Goal: Task Accomplishment & Management: Manage account settings

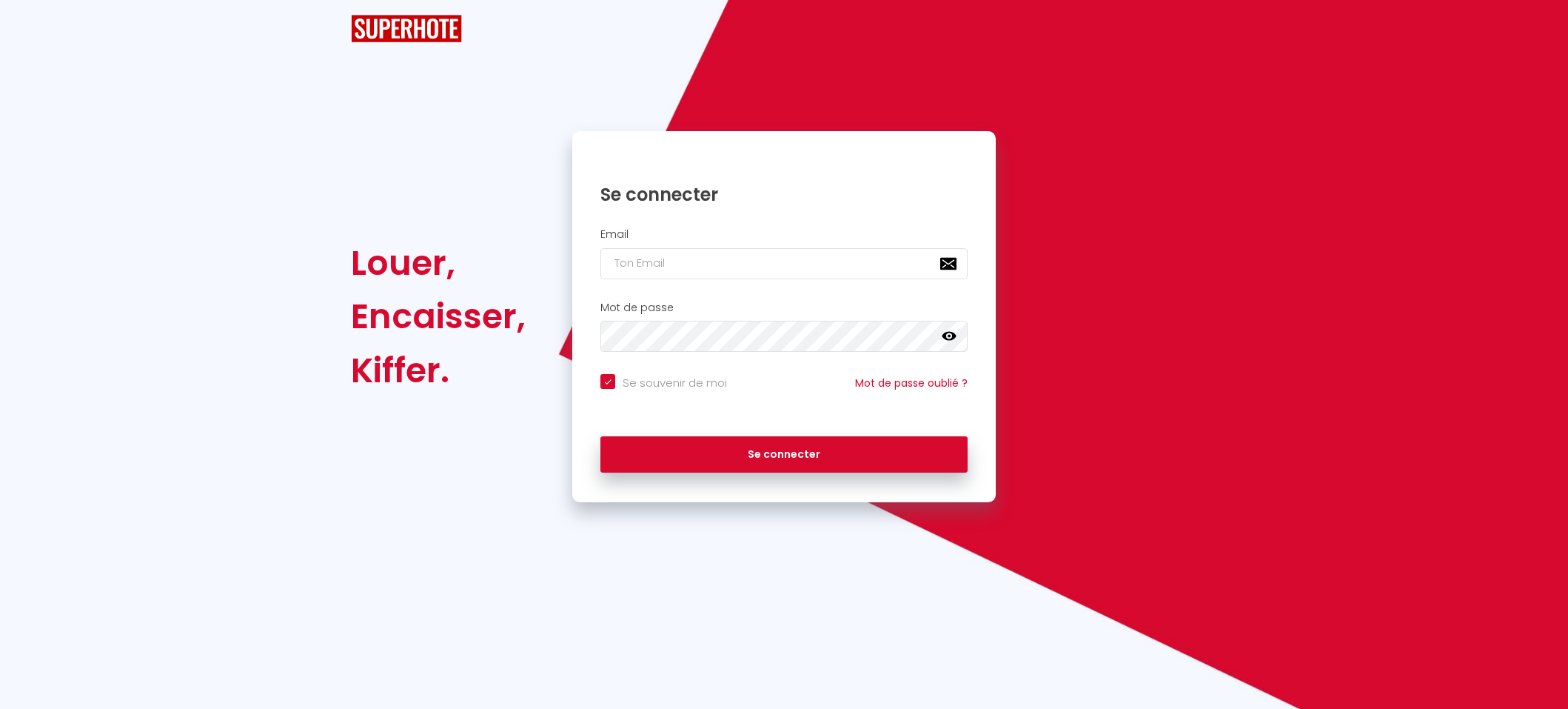
checkbox input "true"
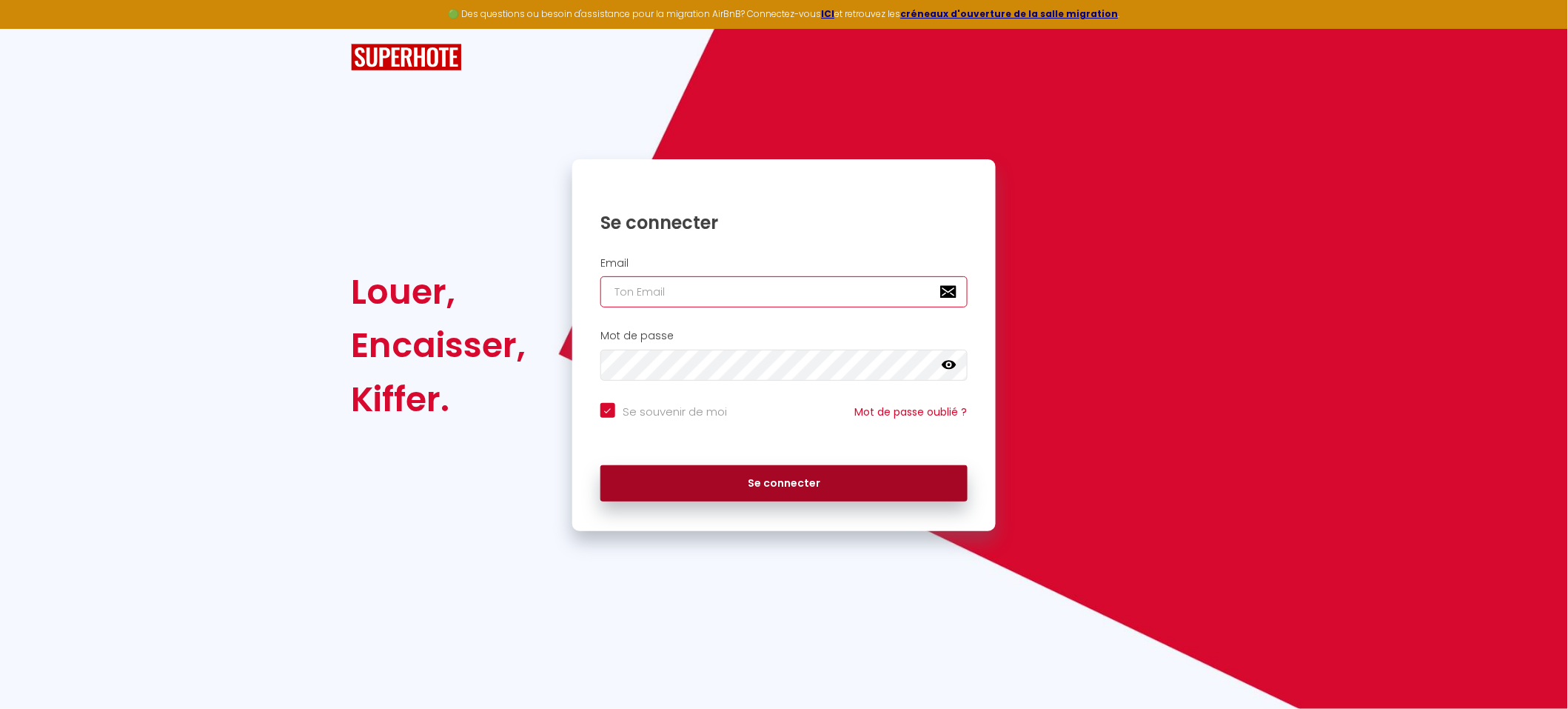
type input "[EMAIL_ADDRESS][DOMAIN_NAME]"
click at [784, 481] on button "Se connecter" at bounding box center [784, 483] width 367 height 37
checkbox input "true"
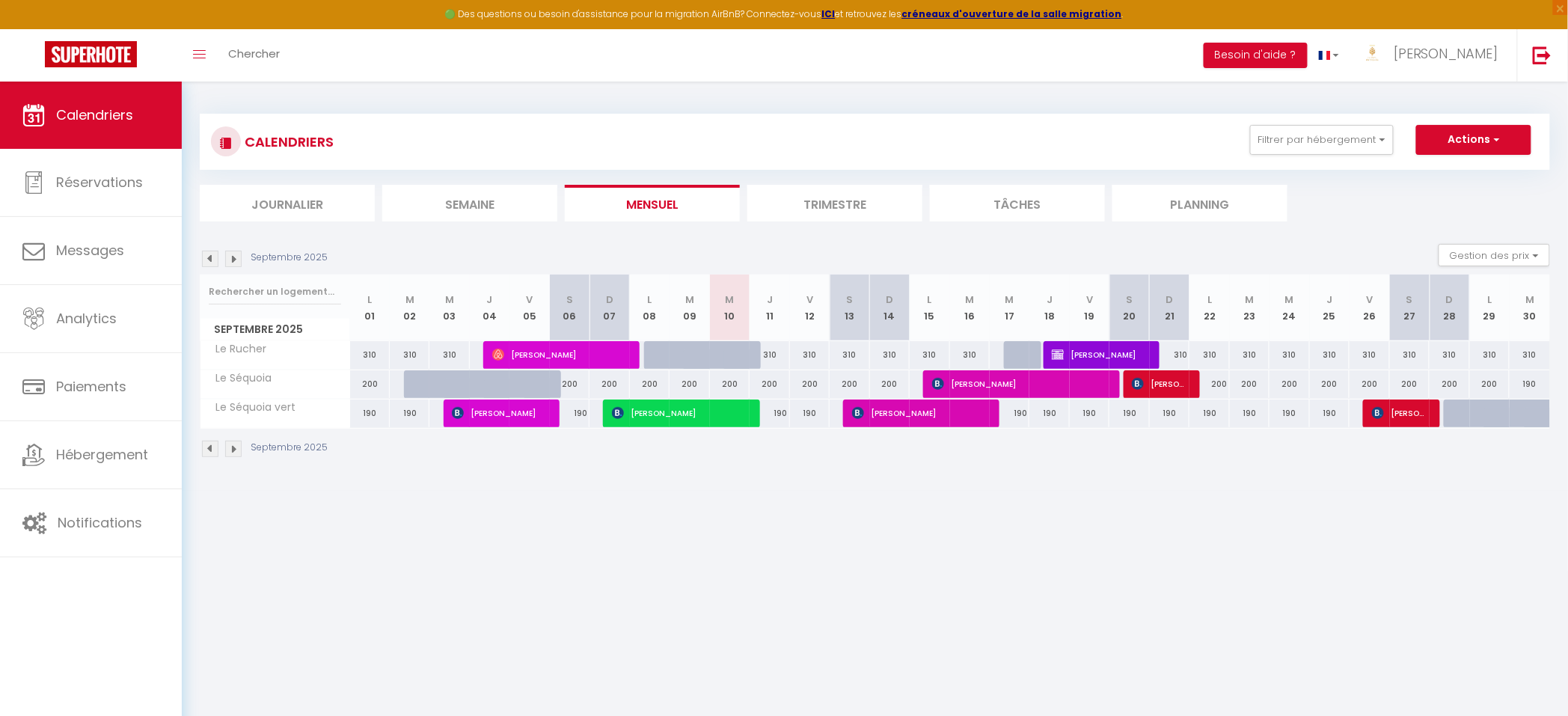
click at [236, 258] on img at bounding box center [233, 258] width 16 height 16
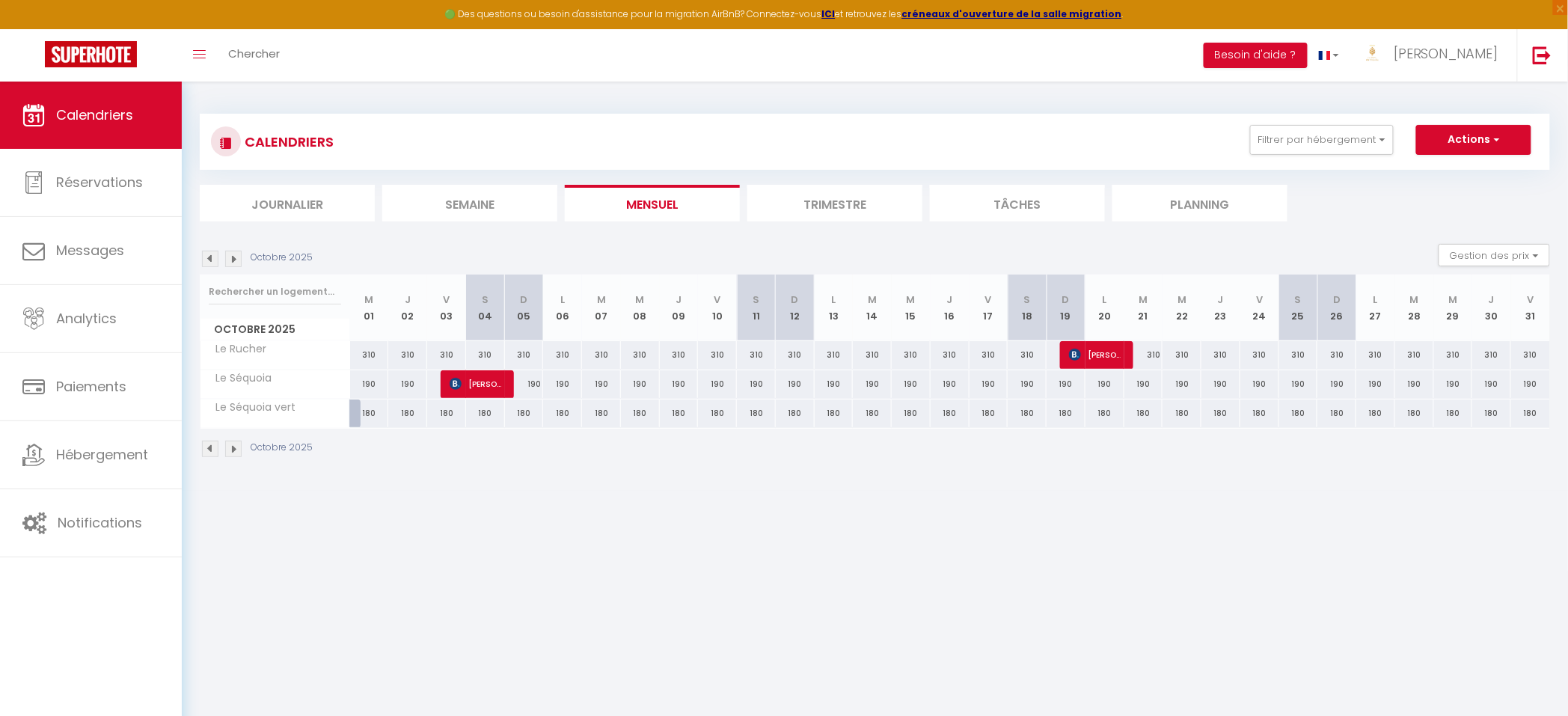
click at [233, 261] on img at bounding box center [233, 258] width 16 height 16
select select
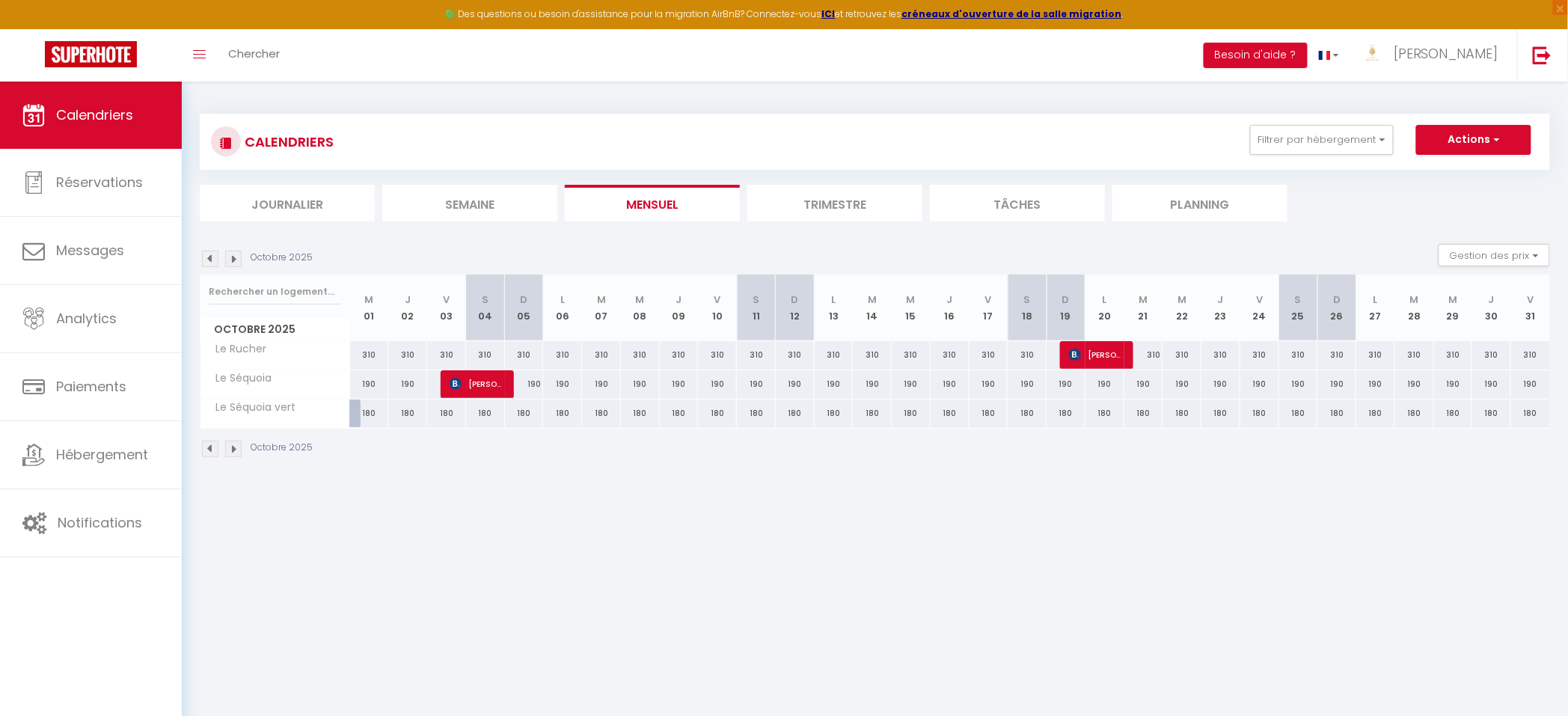
select select
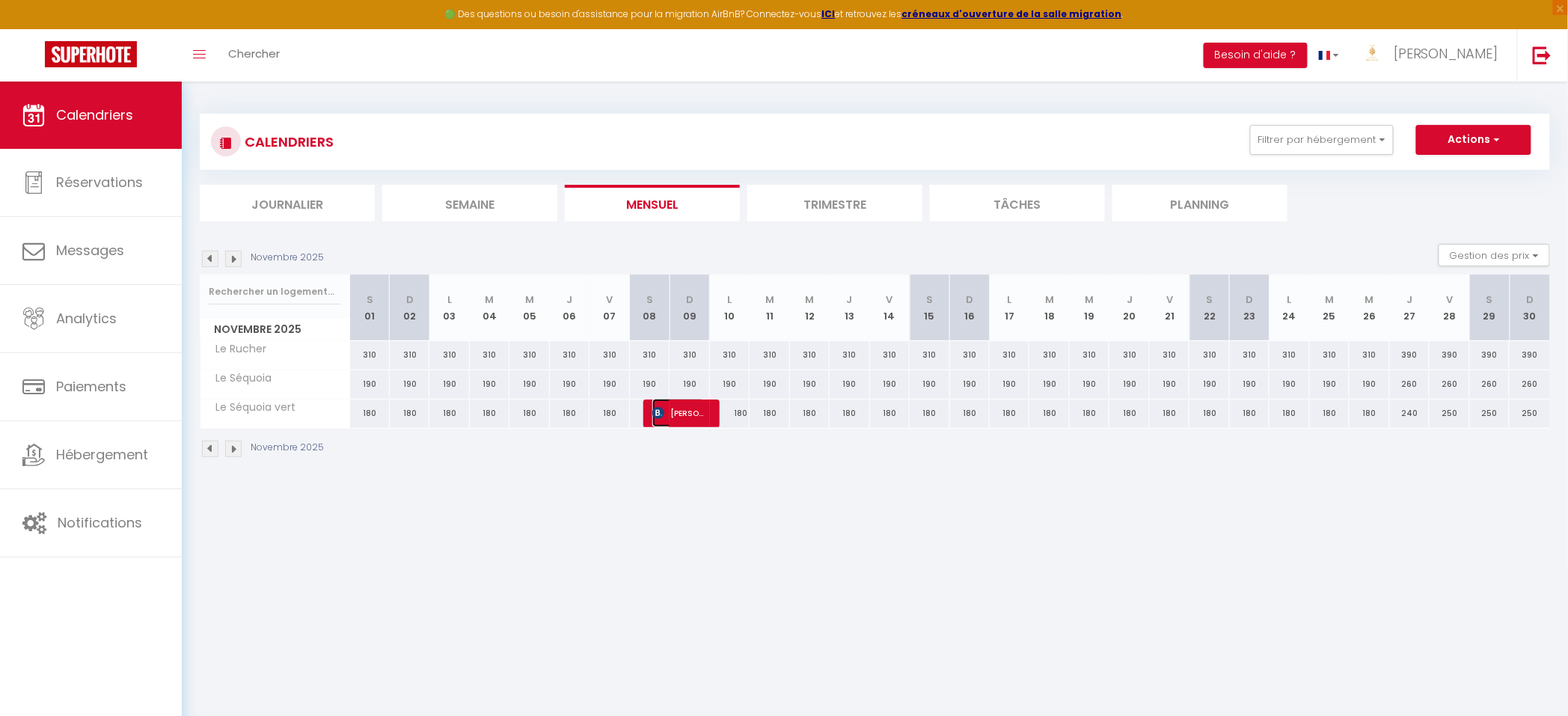
click at [686, 417] on span "[PERSON_NAME]" at bounding box center [678, 412] width 53 height 28
select select "KO"
select select "0"
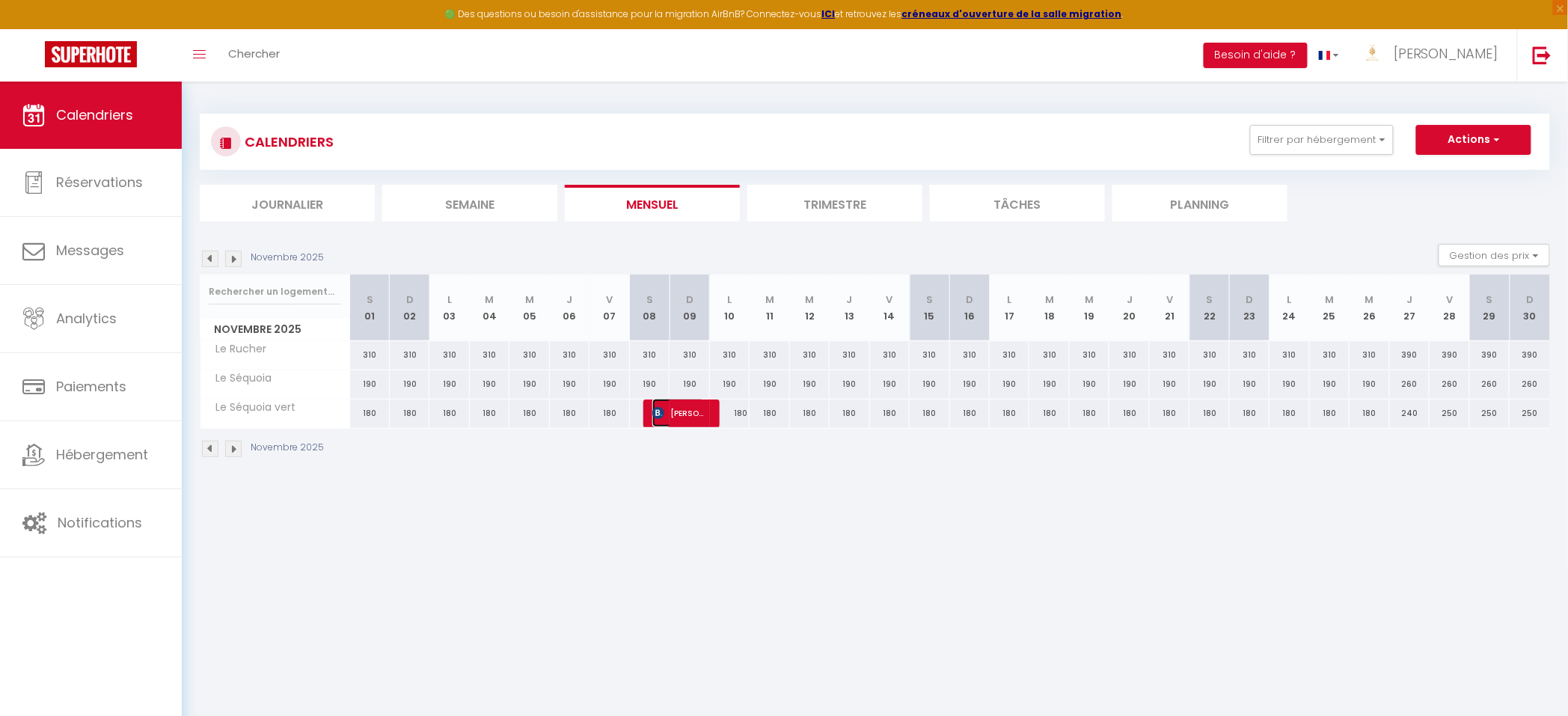
select select "1"
select select
select select "35059"
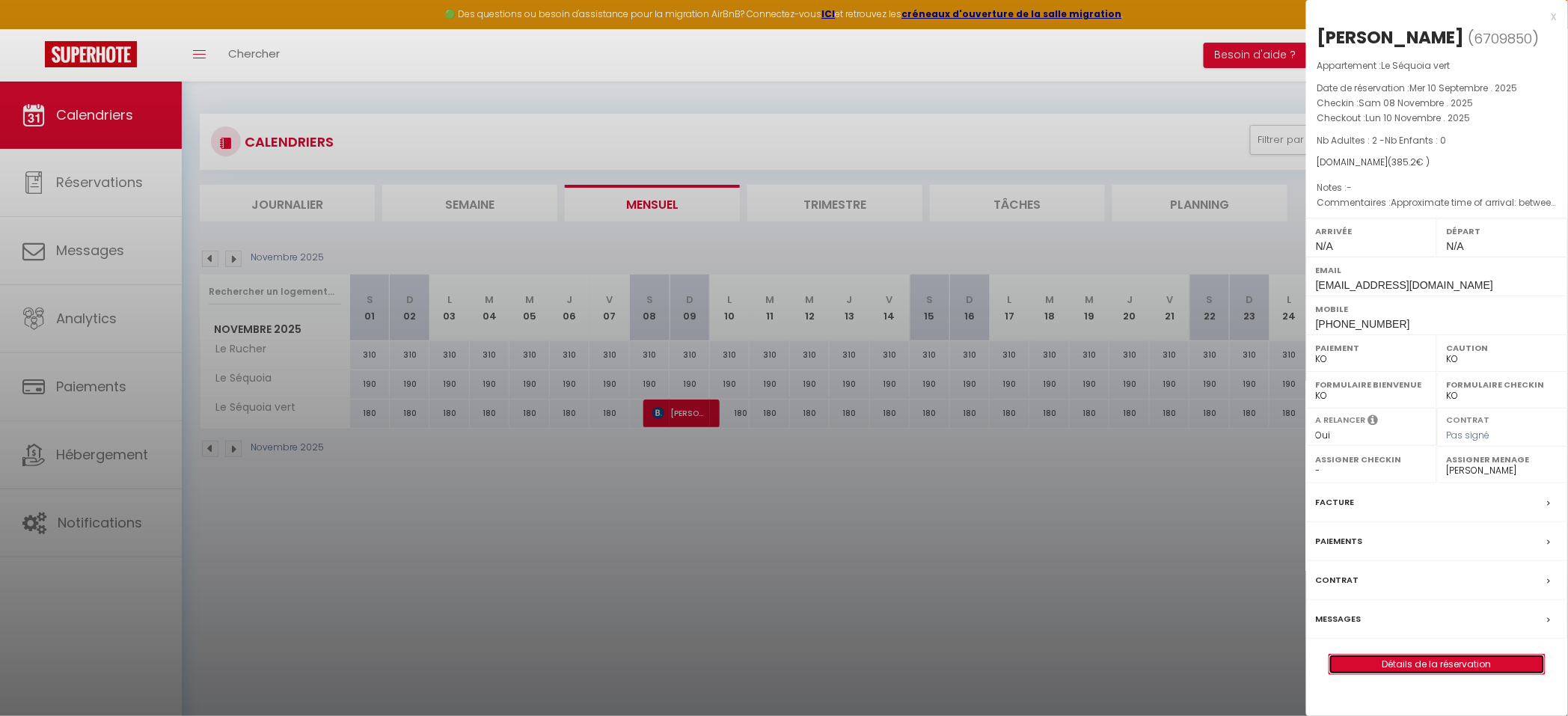
click at [1388, 665] on link "Détails de la réservation" at bounding box center [1436, 664] width 216 height 19
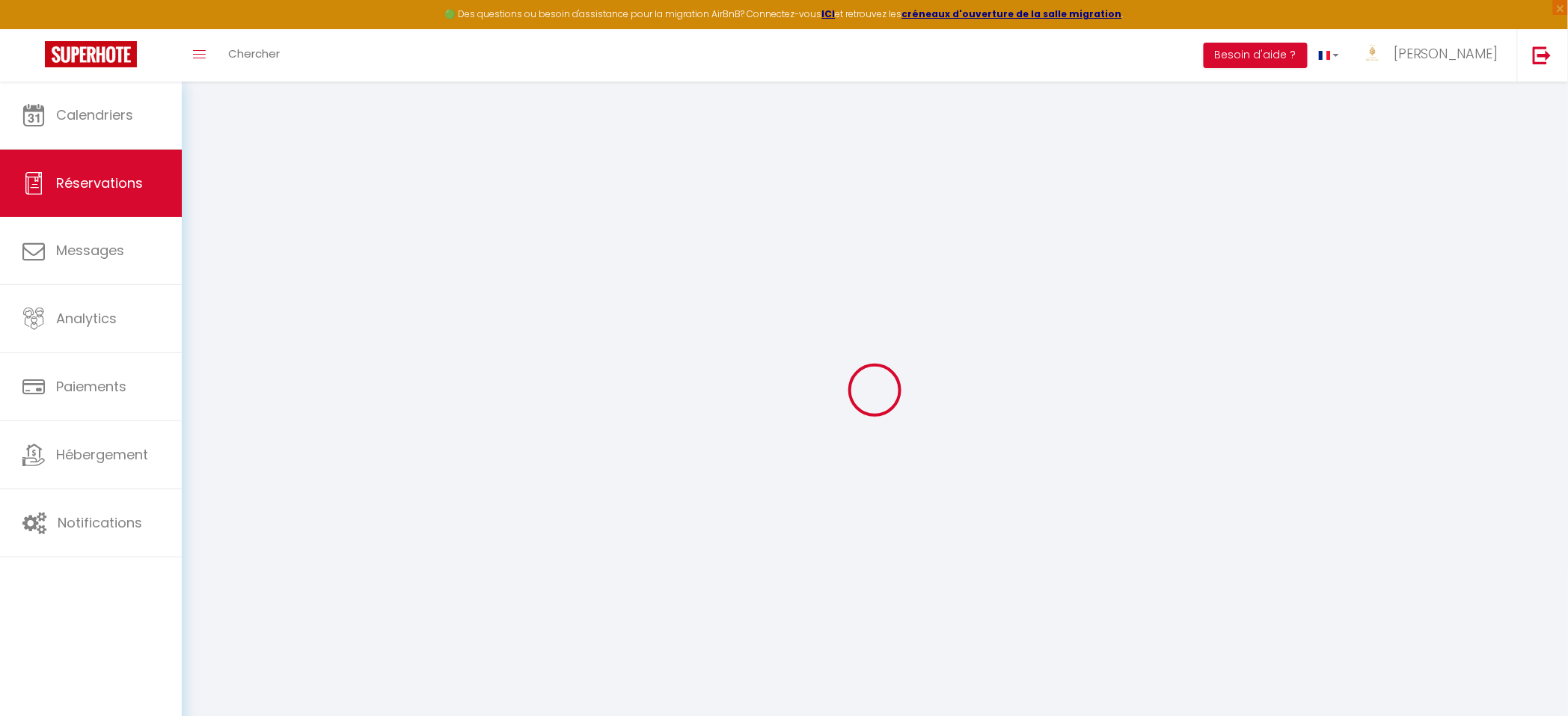
type input "[PERSON_NAME]"
type input "LOURTIE"
type input "[EMAIL_ADDRESS][DOMAIN_NAME]"
type input "[PHONE_NUMBER]"
type input "4400"
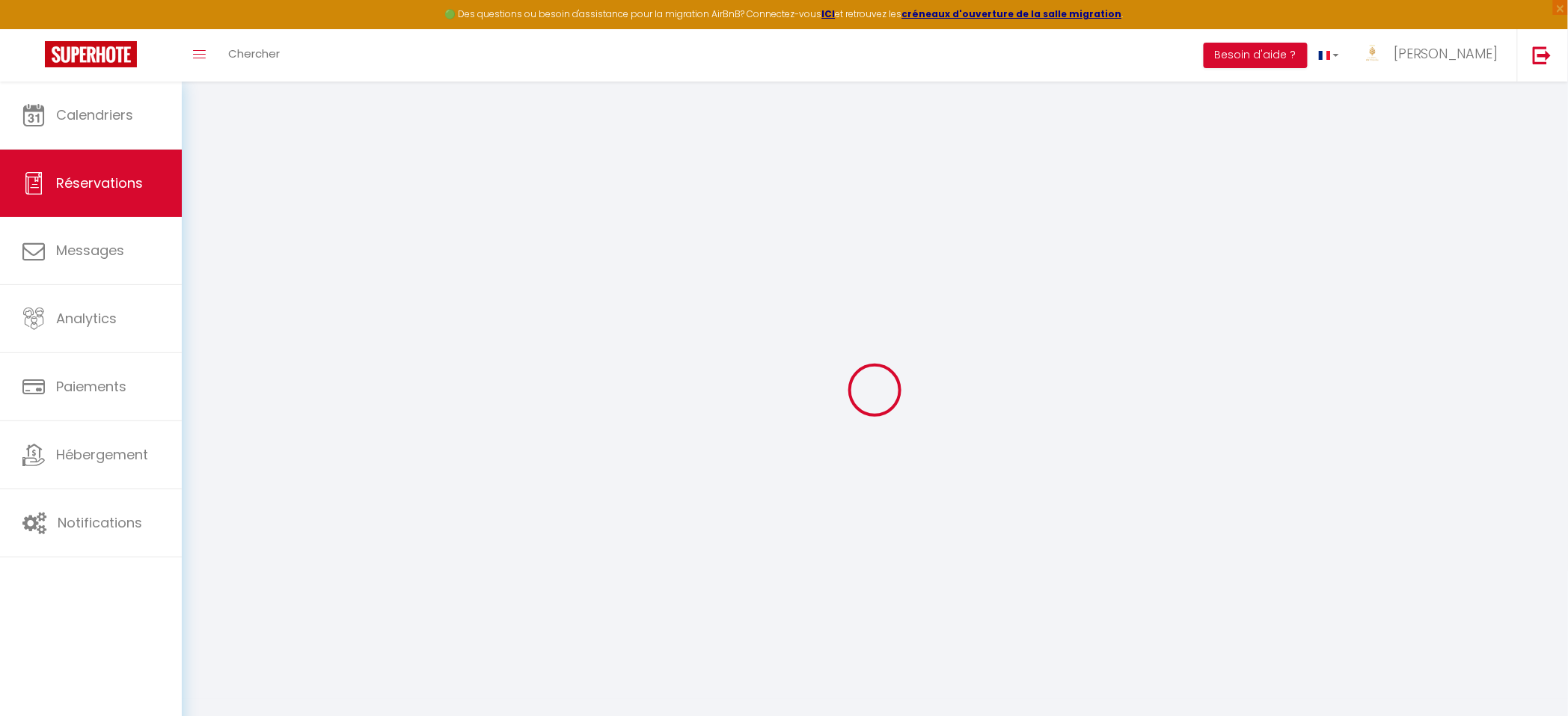
type input "Rue Discry, 6"
type input "Flémalle"
select select "BE"
type input "84.74"
select select "18492"
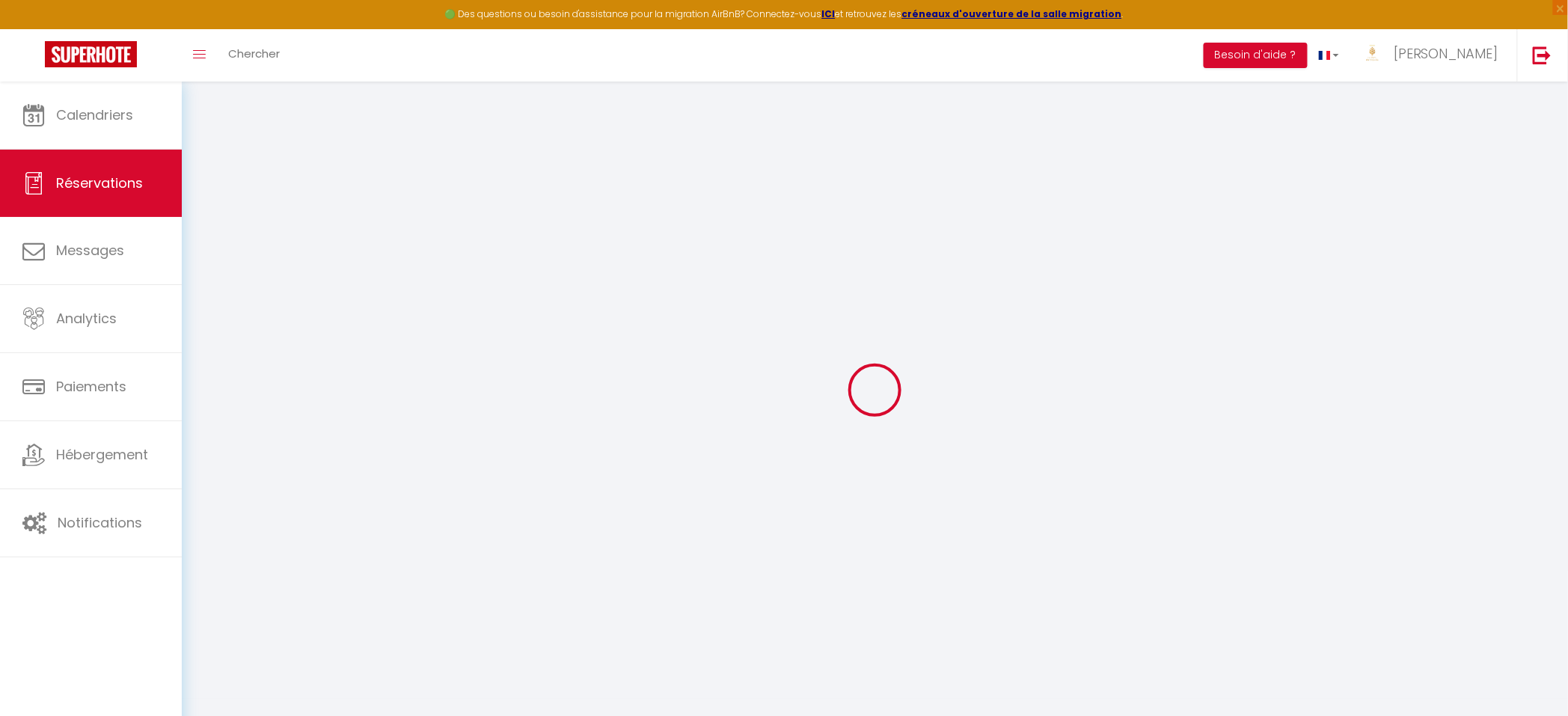
select select "2"
select select
type input "2"
select select "10"
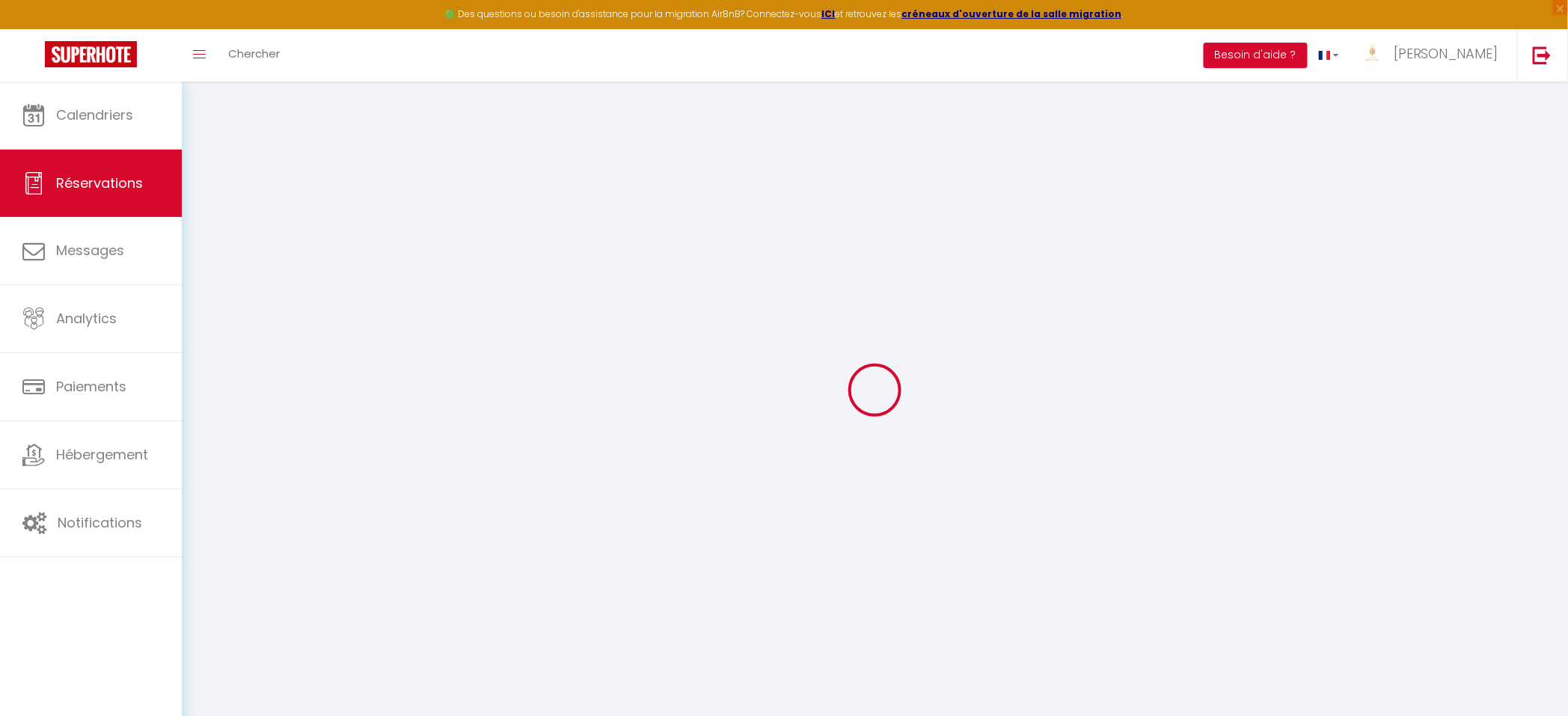
select select
type input "385.2"
checkbox input "false"
type input "385.2"
select select "2"
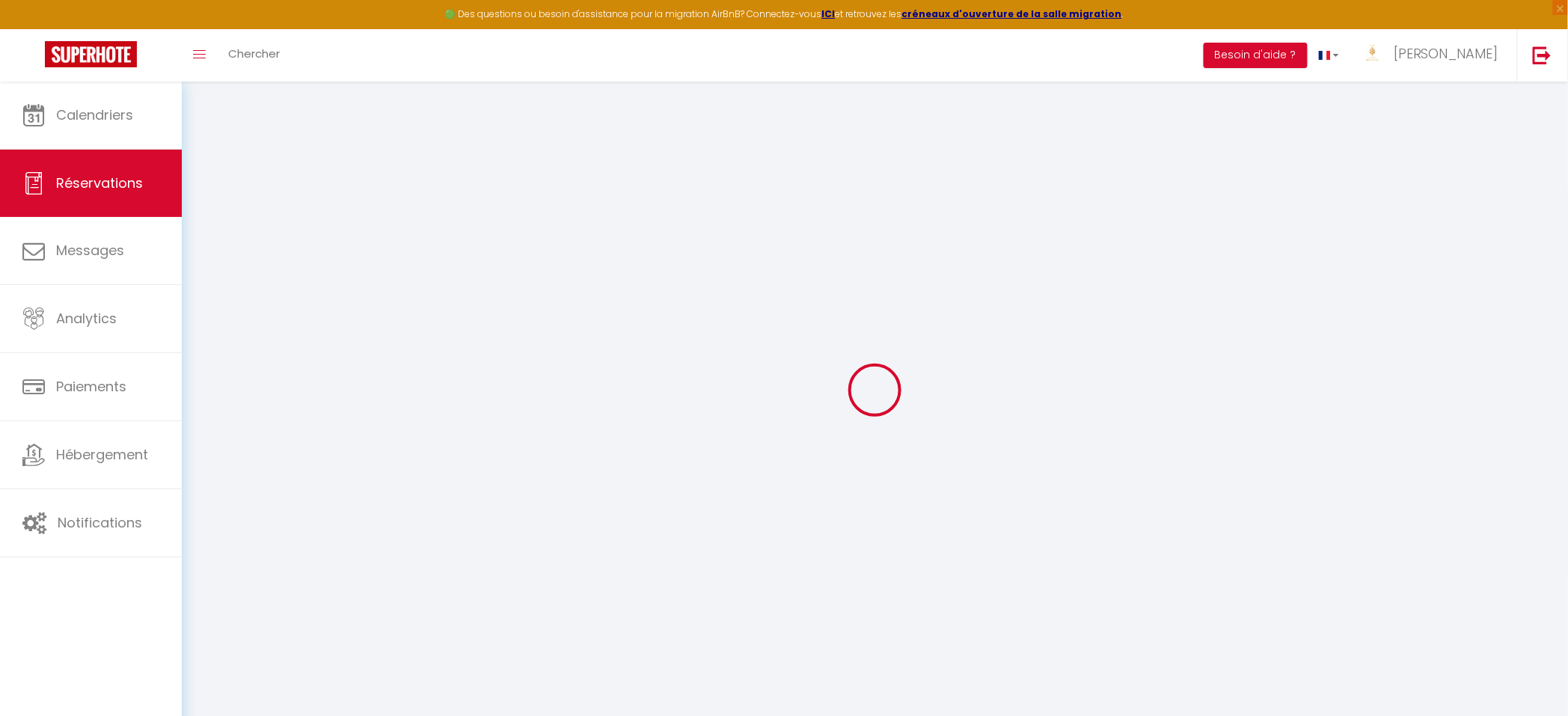
type input "20"
type input "5"
type input "0"
select select
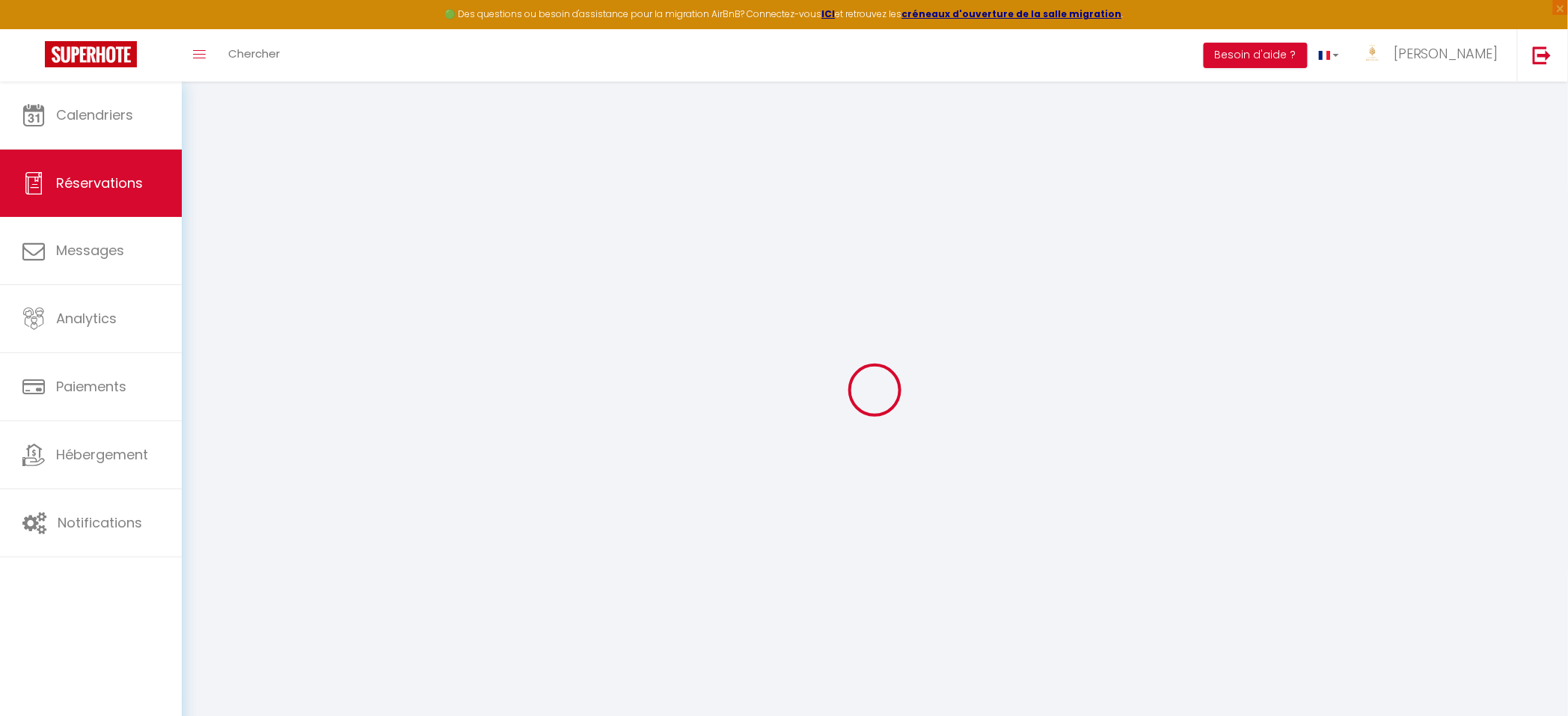
select select "14"
checkbox input "false"
select select
checkbox input "false"
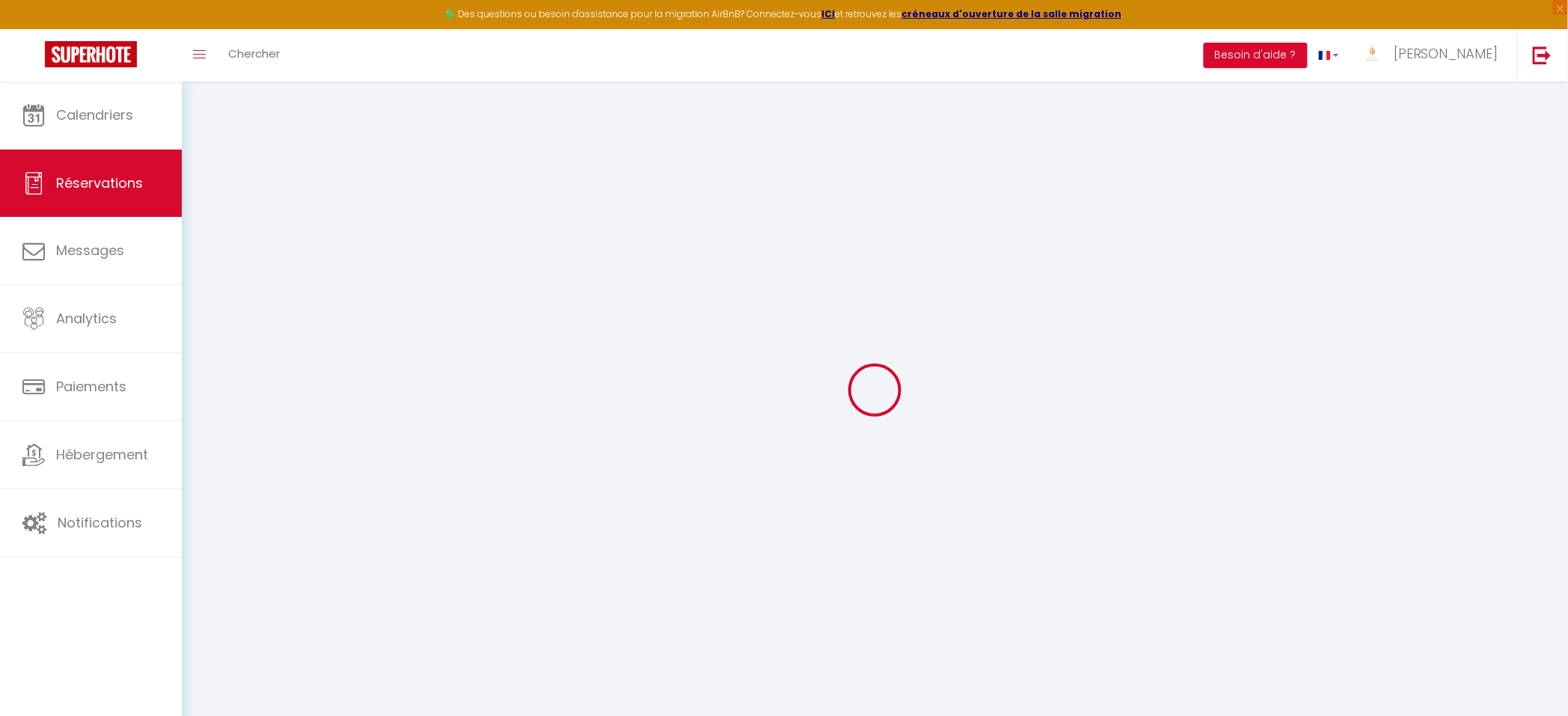
select select
checkbox input "false"
type postale1 "Approximate time of arrival: between 17:00 and 18:00 Nous avons un chien , est …"
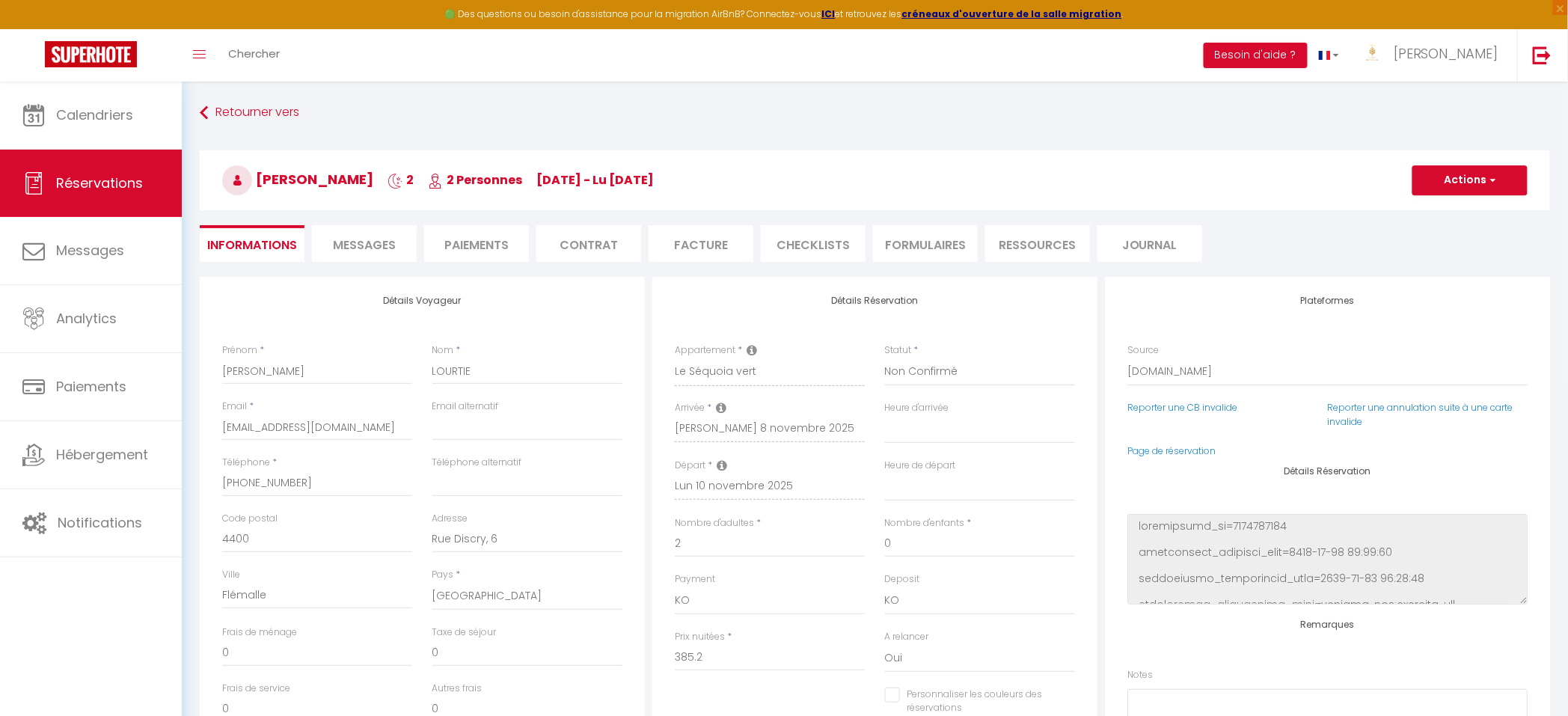
select select
checkbox input "false"
select select
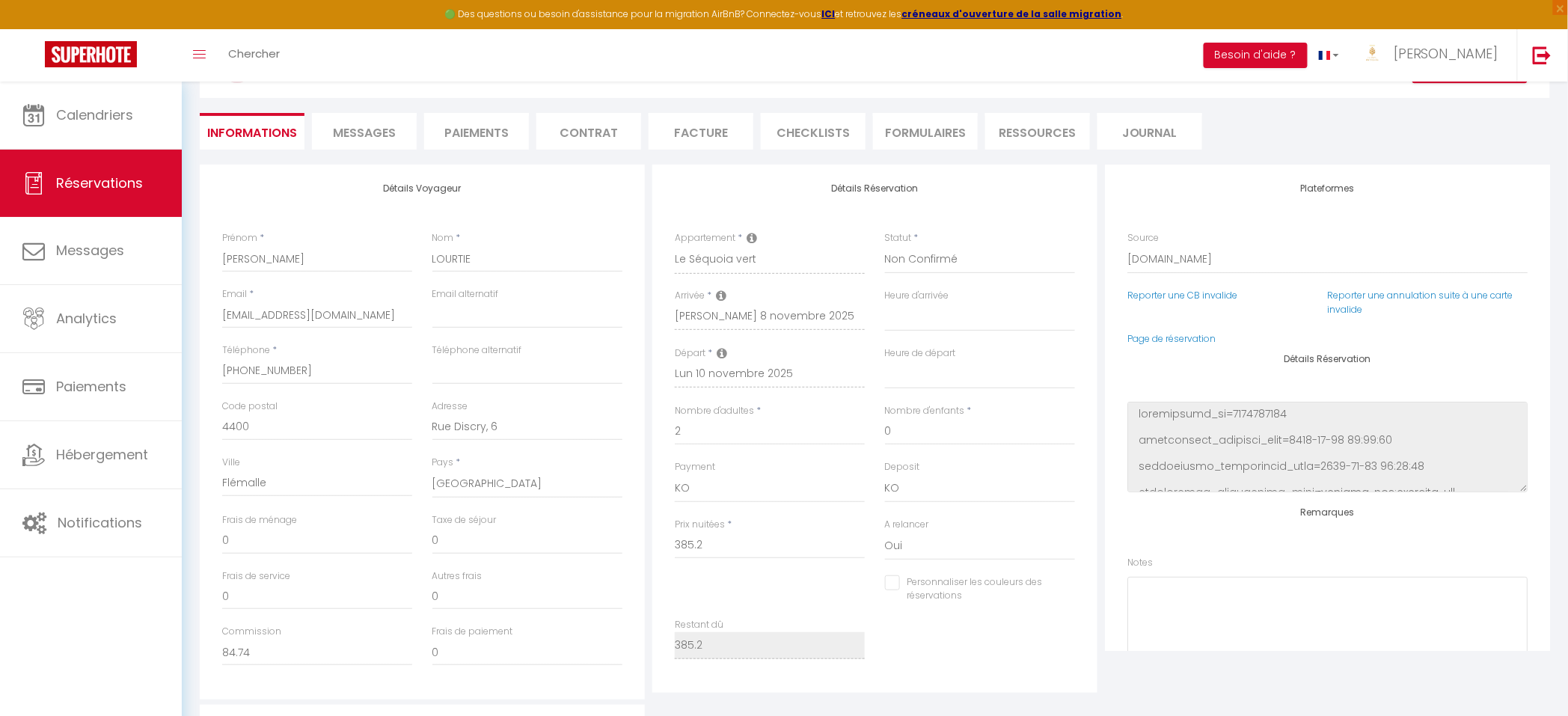
scroll to position [224, 0]
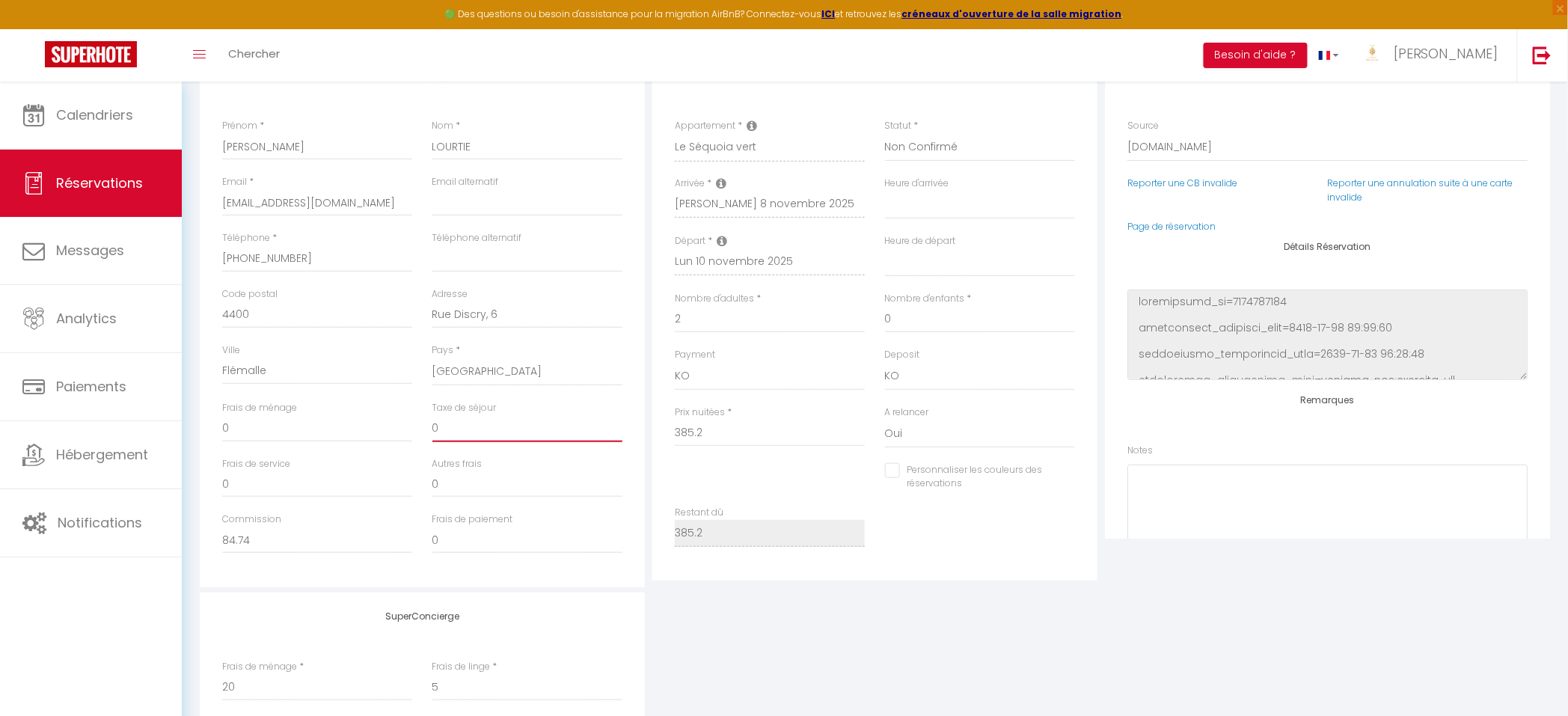
click at [463, 418] on input "0" at bounding box center [528, 429] width 190 height 27
select select
checkbox input "false"
type input "6"
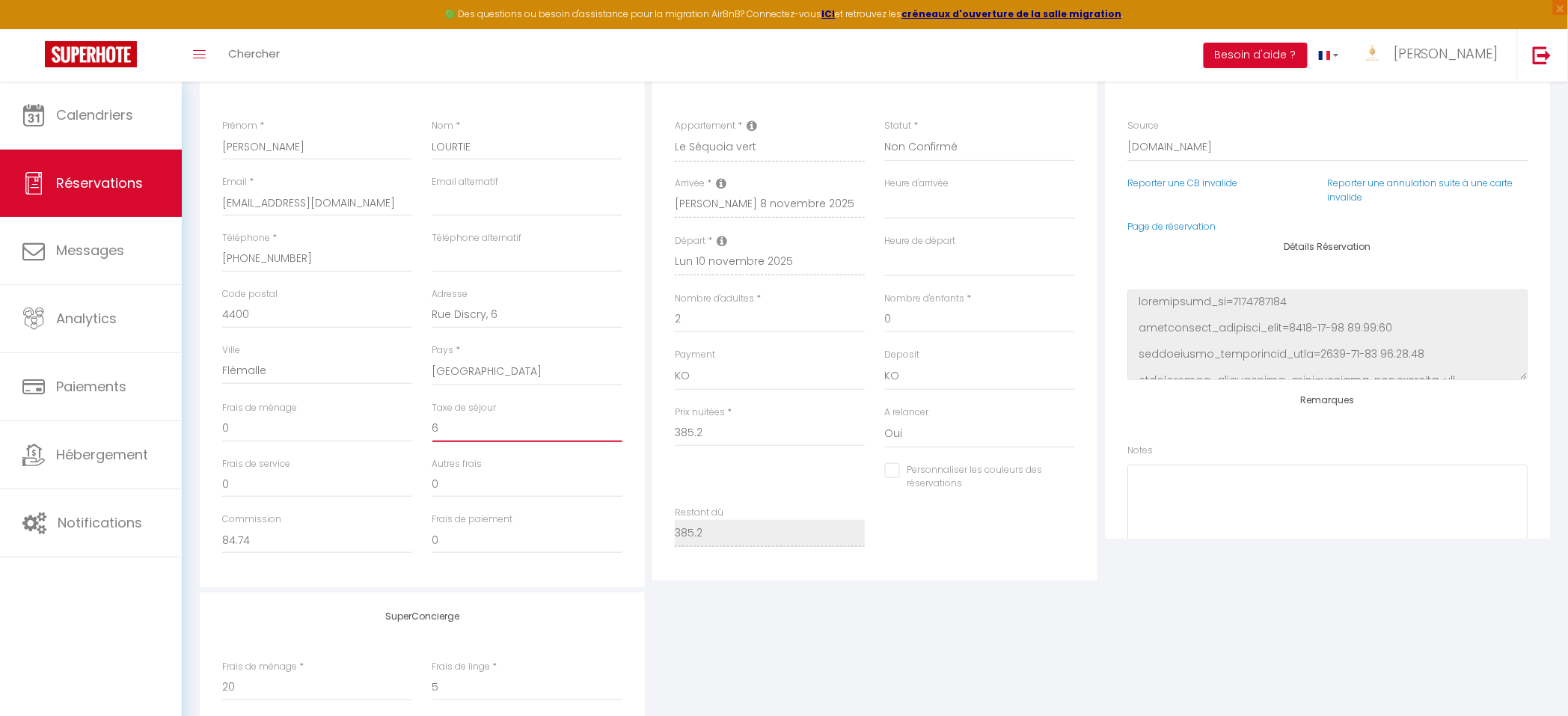
select select
checkbox input "false"
type input "6"
drag, startPoint x: 462, startPoint y: 489, endPoint x: 453, endPoint y: 492, distance: 9.5
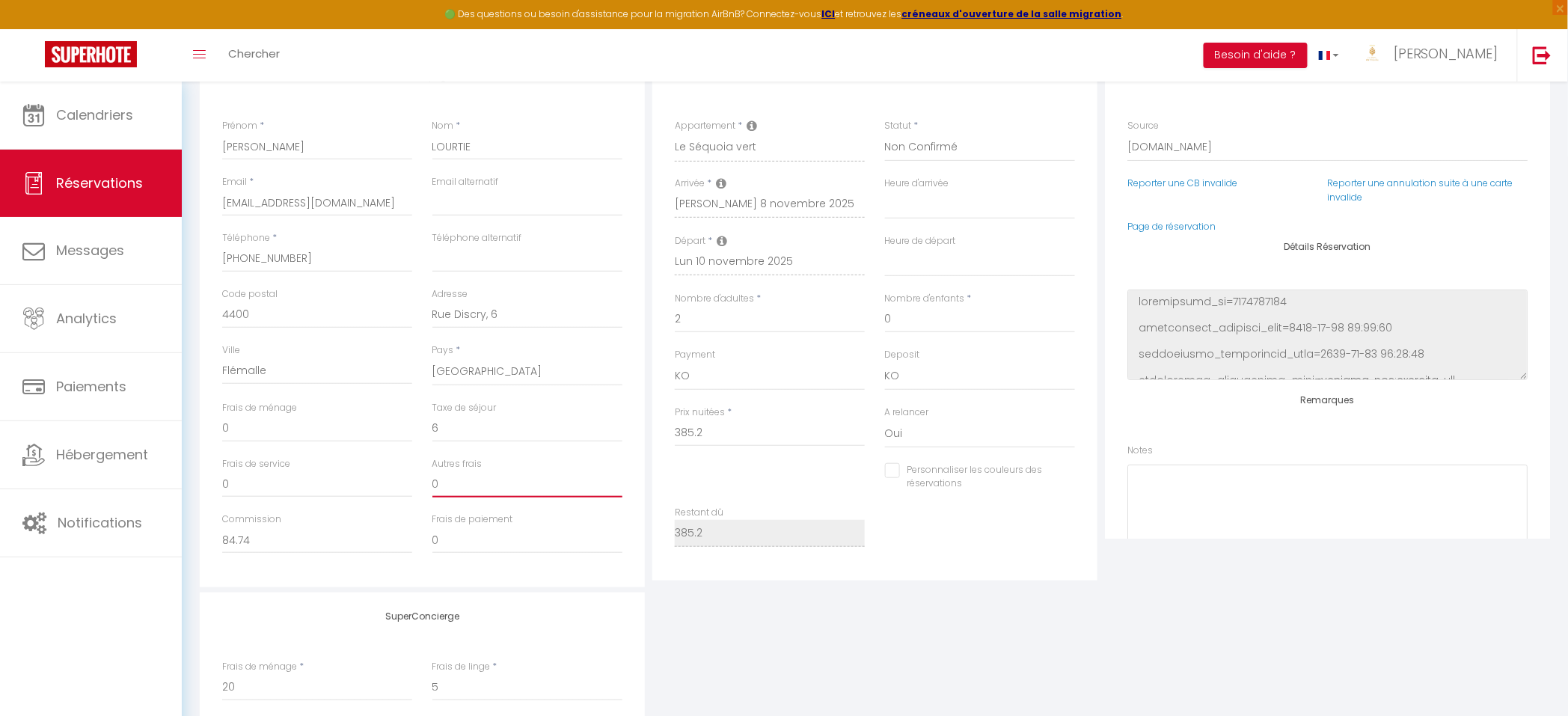
click at [461, 489] on input "0" at bounding box center [528, 484] width 190 height 27
select select
checkbox input "false"
type input "15"
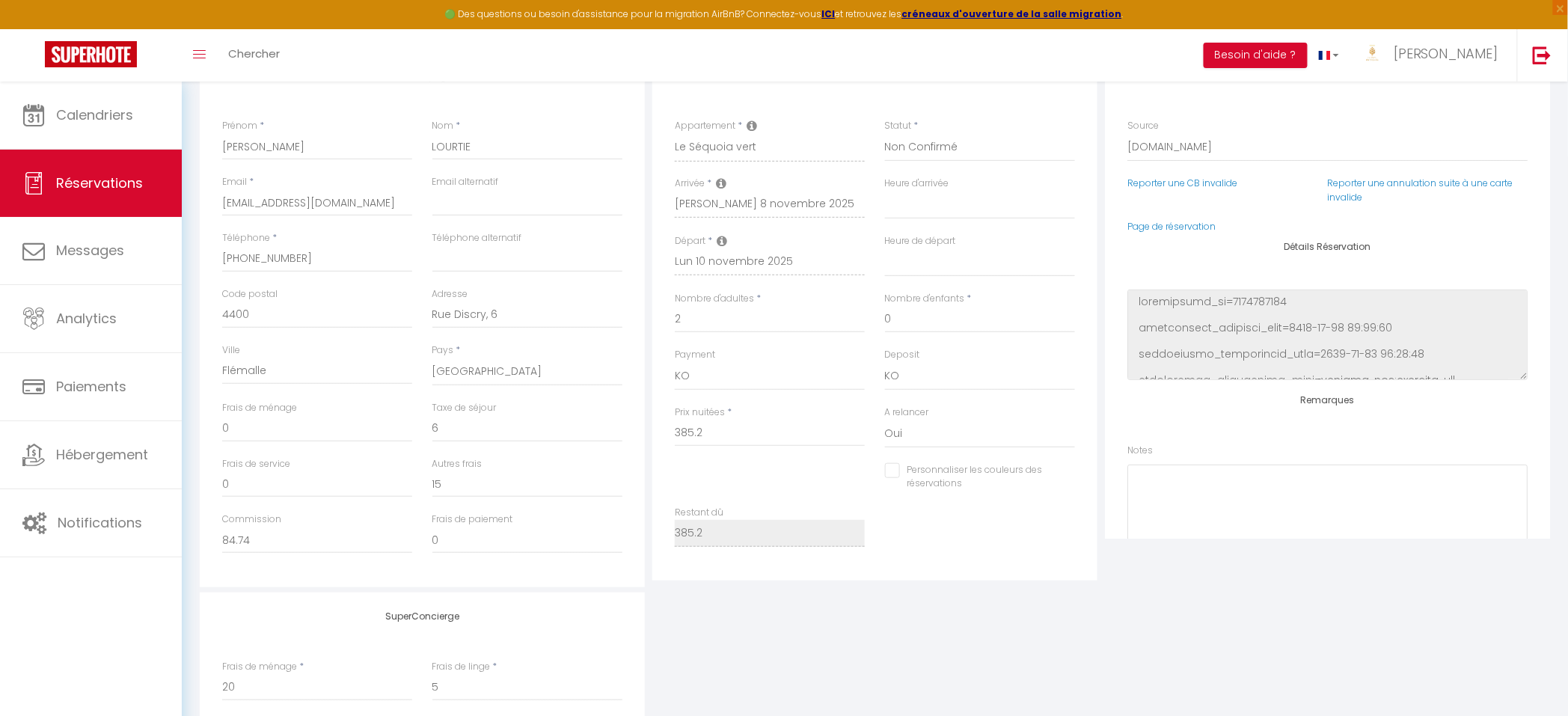
click at [599, 458] on div "Autres frais 15" at bounding box center [528, 477] width 190 height 42
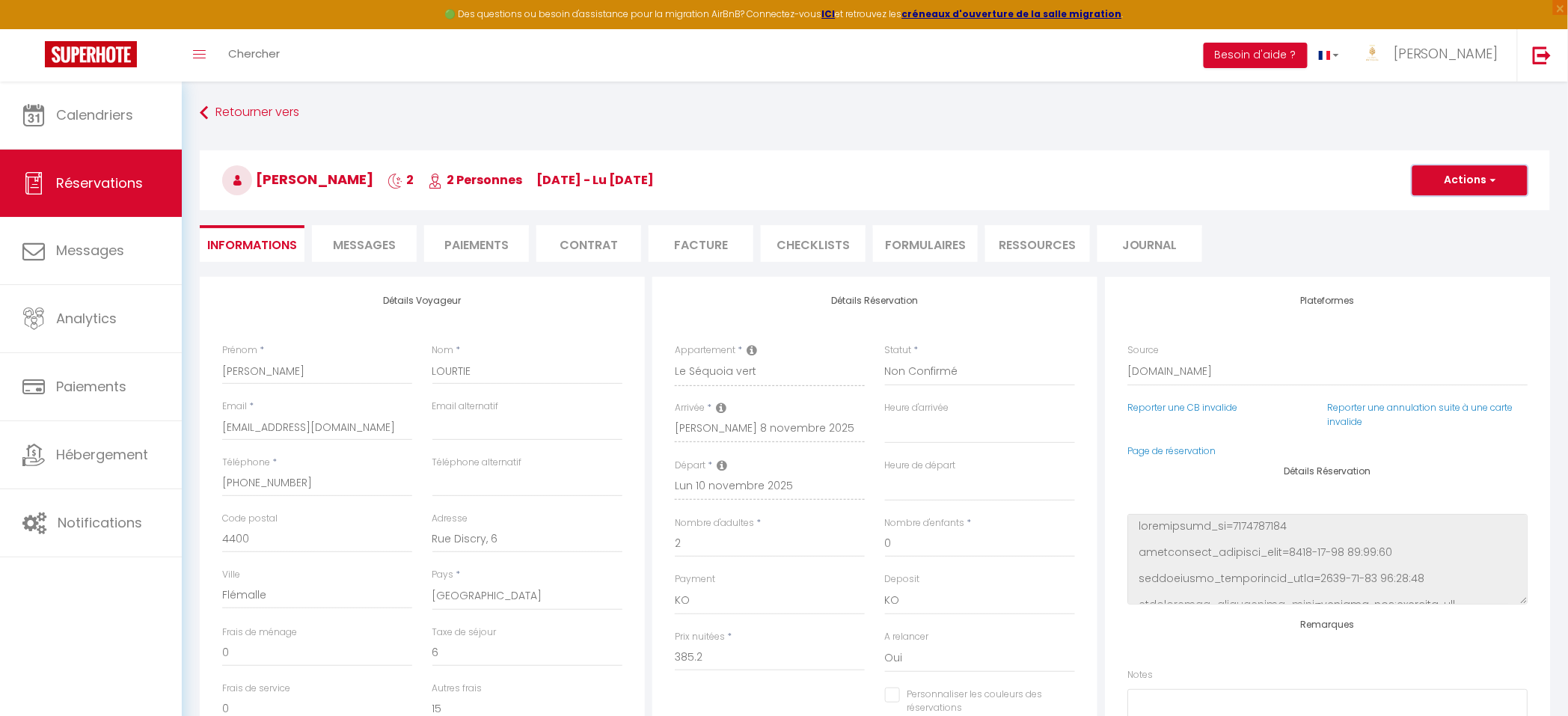
click at [1484, 183] on button "Actions" at bounding box center [1469, 180] width 115 height 30
click at [1453, 213] on link "Enregistrer" at bounding box center [1455, 213] width 118 height 19
select select "not_cancelled"
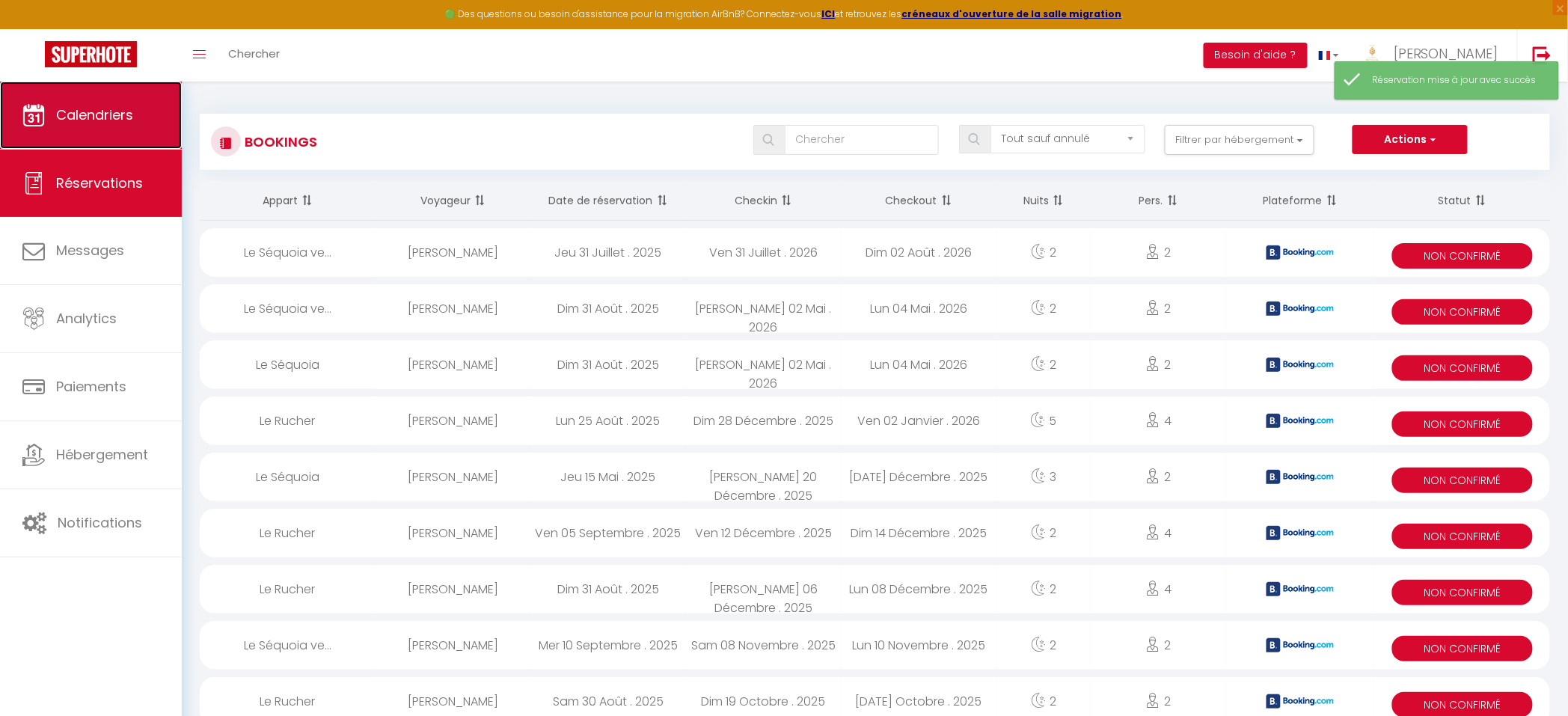
click at [59, 109] on span "Calendriers" at bounding box center [95, 114] width 77 height 18
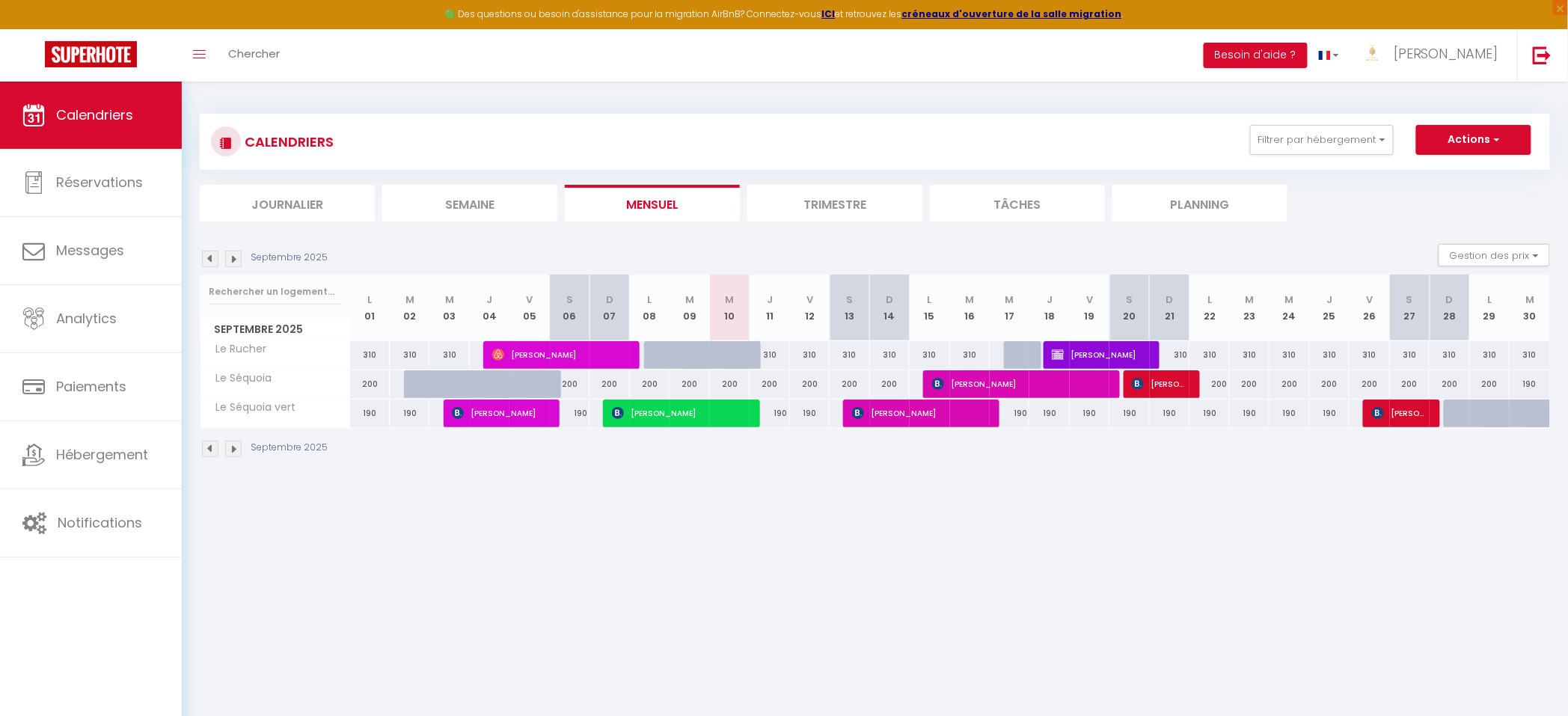
click at [237, 257] on img at bounding box center [233, 258] width 16 height 16
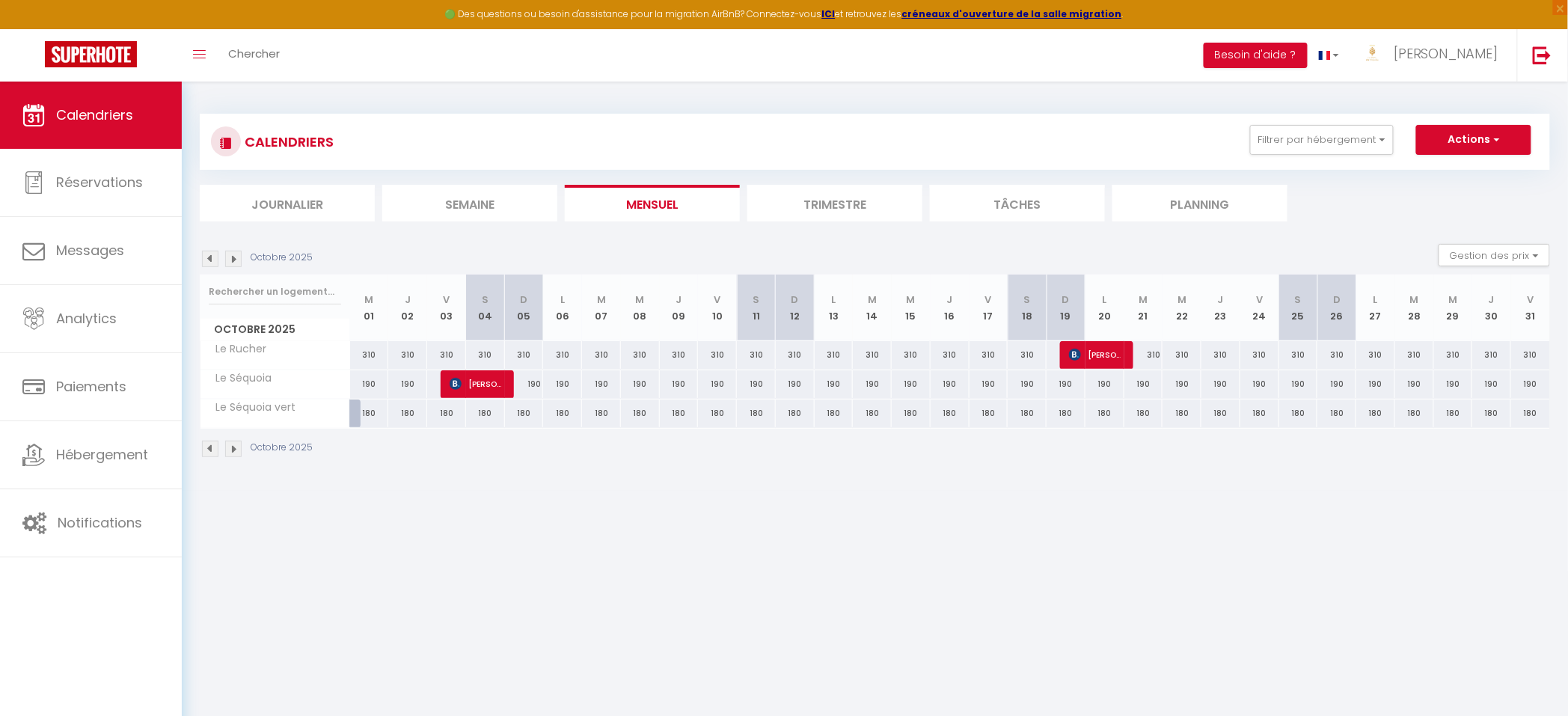
click at [239, 258] on img at bounding box center [233, 258] width 16 height 16
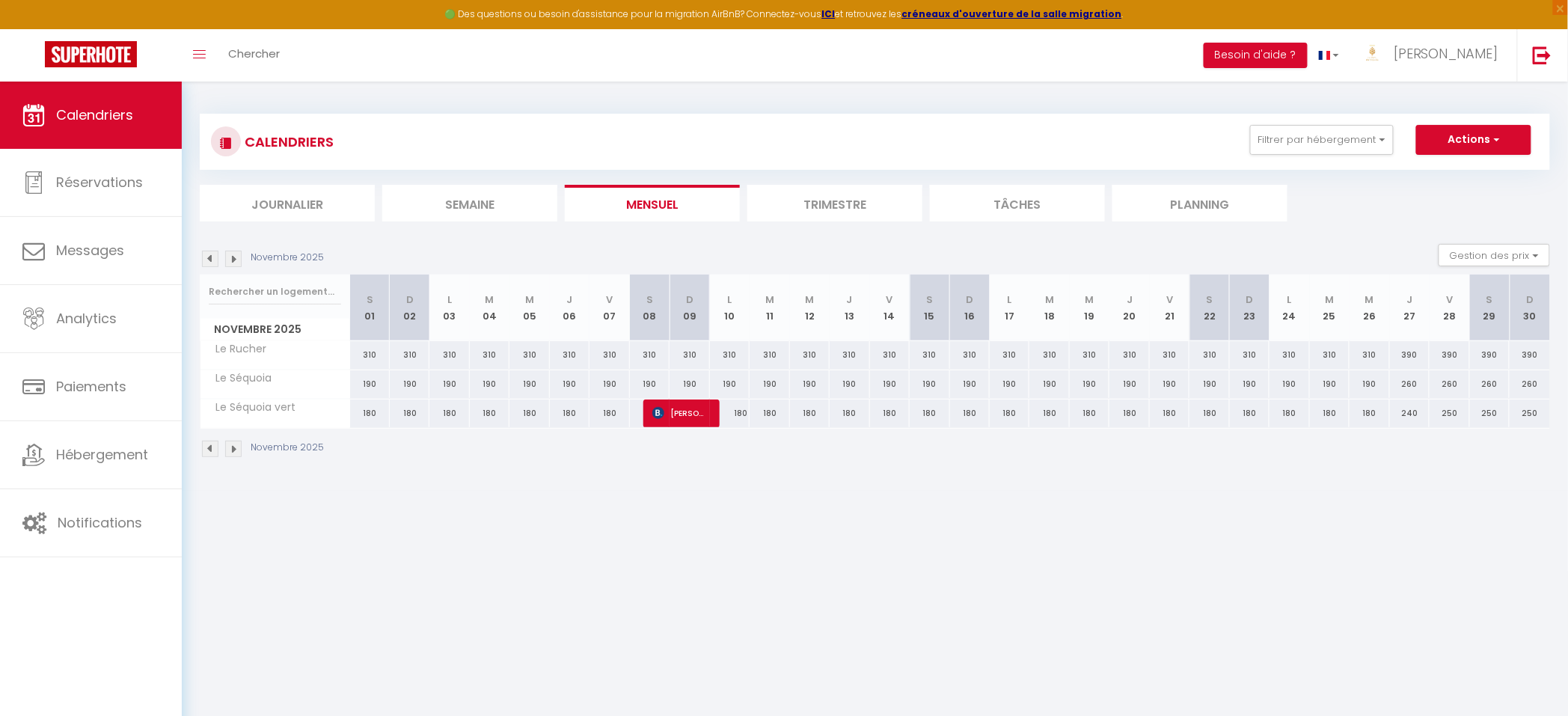
click at [707, 413] on div at bounding box center [689, 413] width 40 height 28
type input "180"
type input "Dim 09 Novembre 2025"
type input "Lun 10 Novembre 2025"
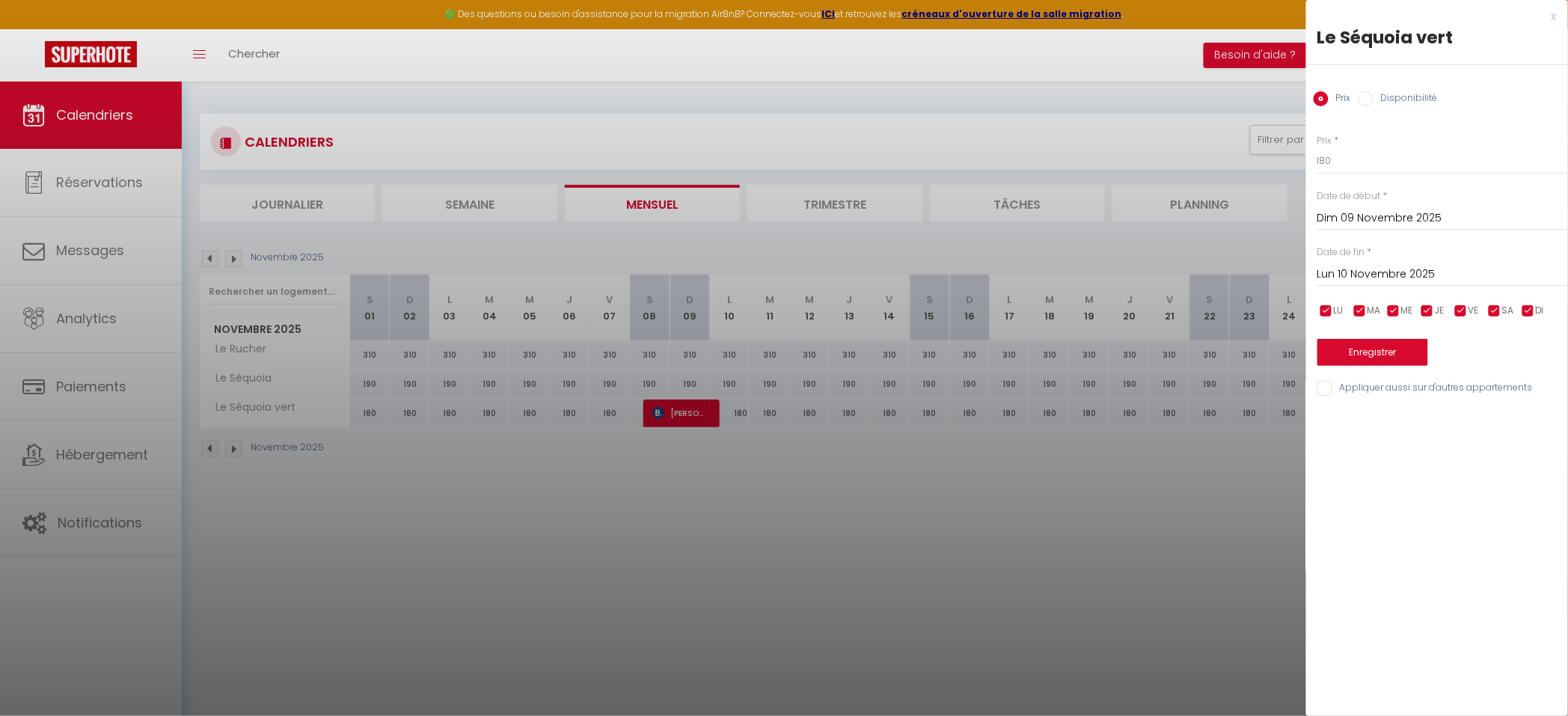
drag, startPoint x: 863, startPoint y: 516, endPoint x: 755, endPoint y: 492, distance: 110.6
click at [860, 516] on div at bounding box center [784, 358] width 1568 height 716
select select
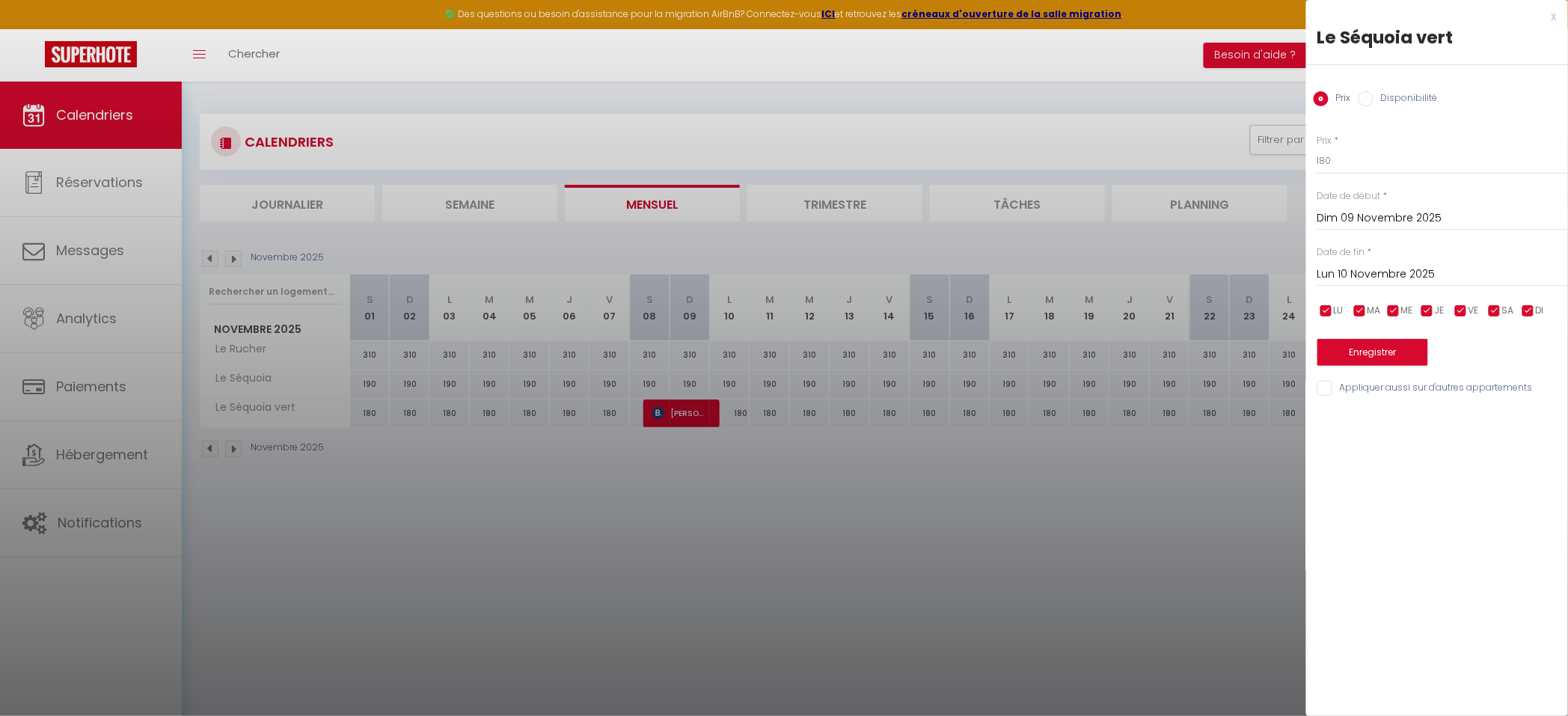
select select
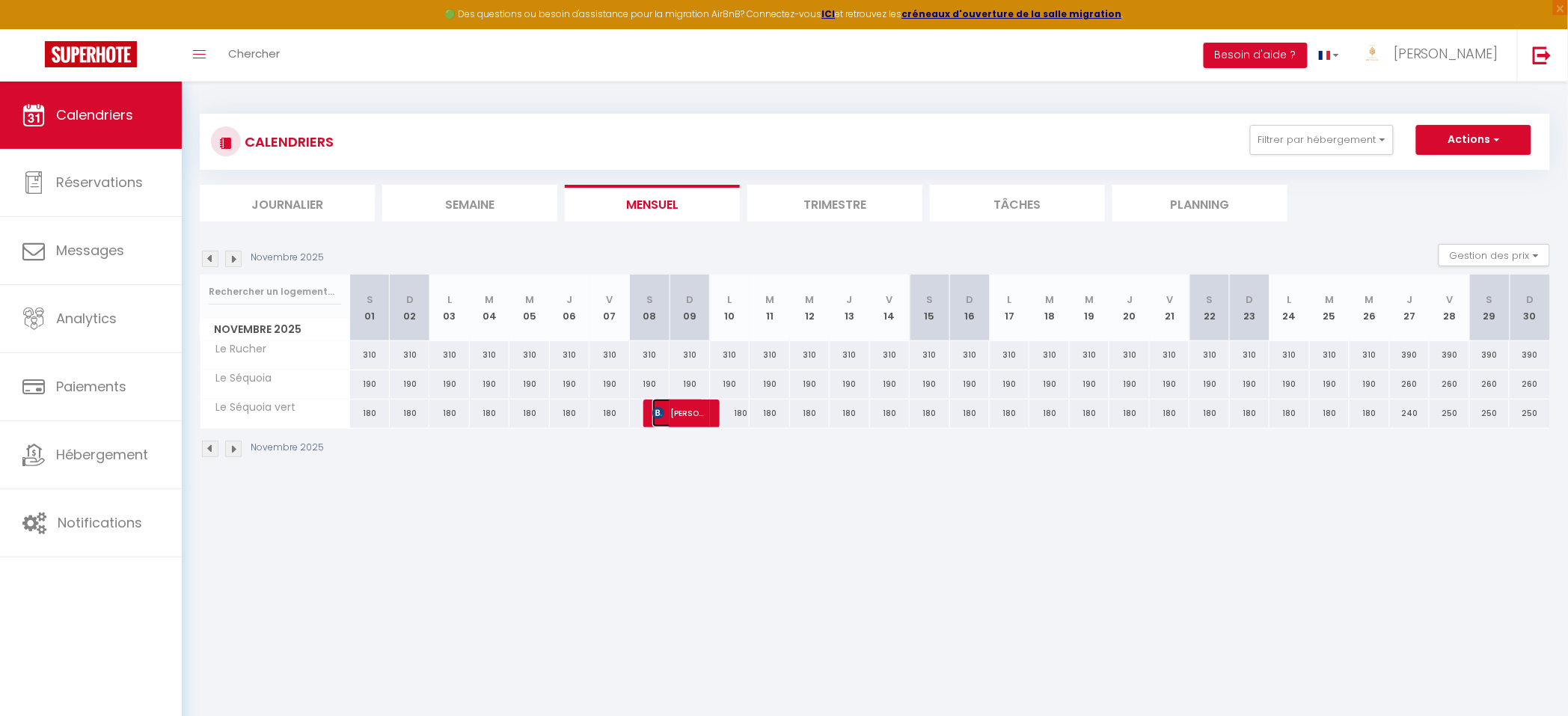
click at [692, 413] on span "[PERSON_NAME]" at bounding box center [678, 412] width 53 height 28
select select "KO"
select select "0"
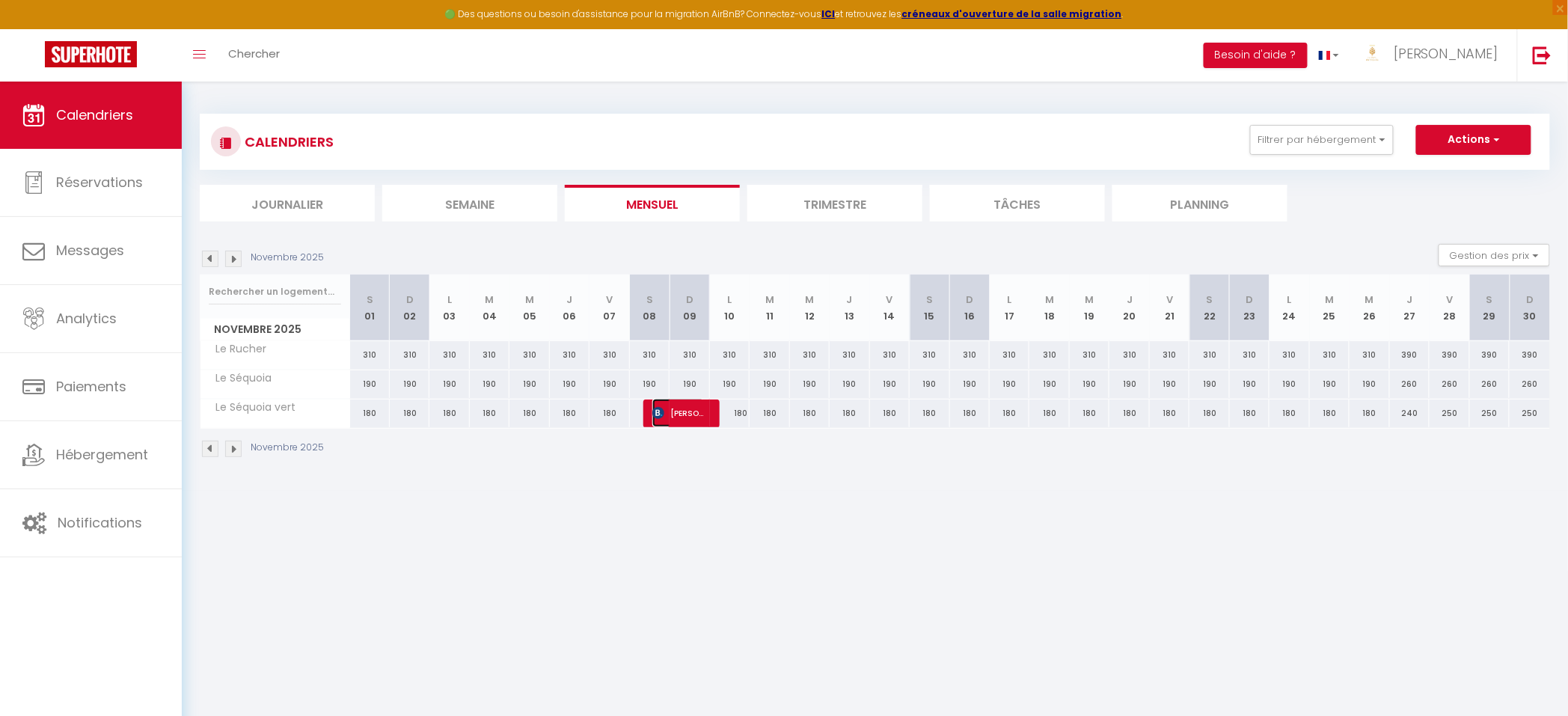
select select "1"
select select
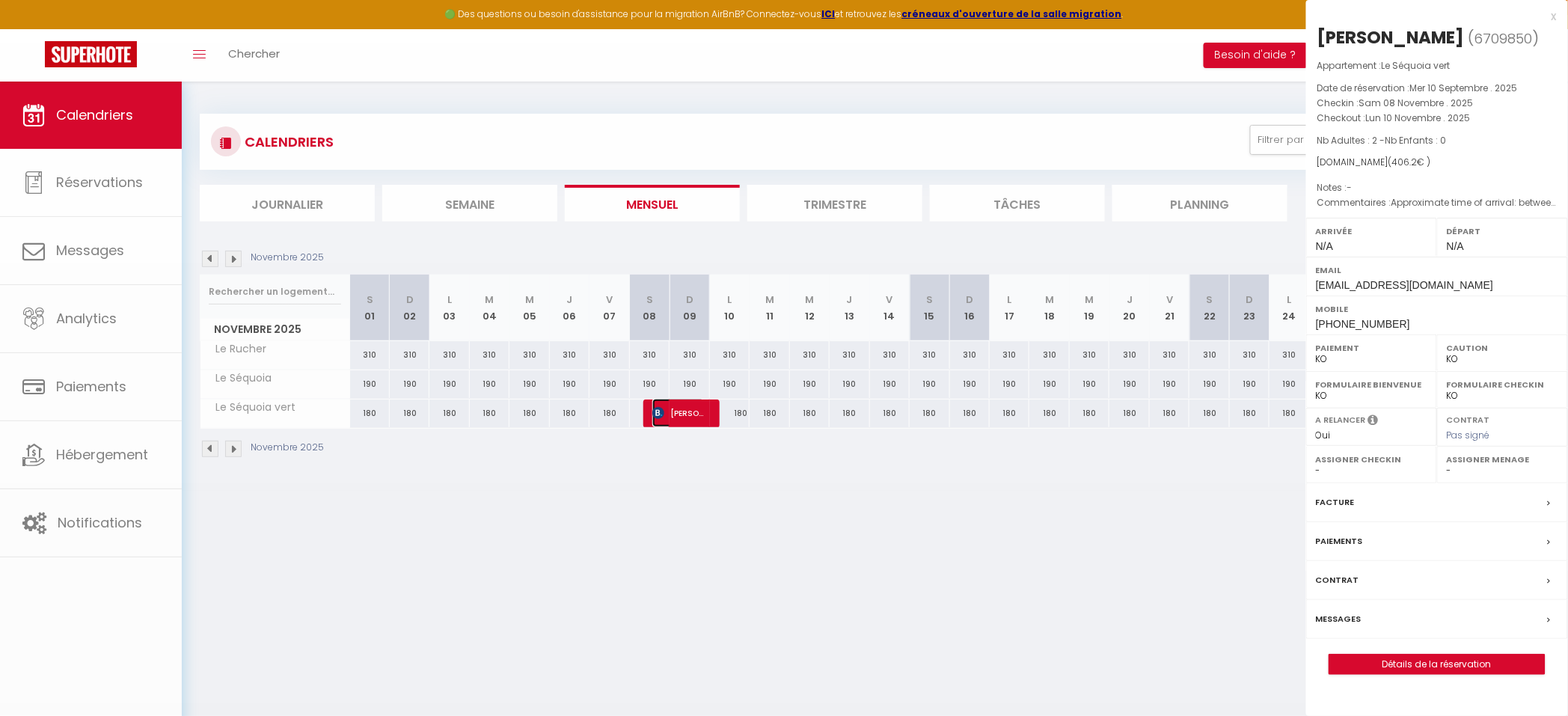
select select "35059"
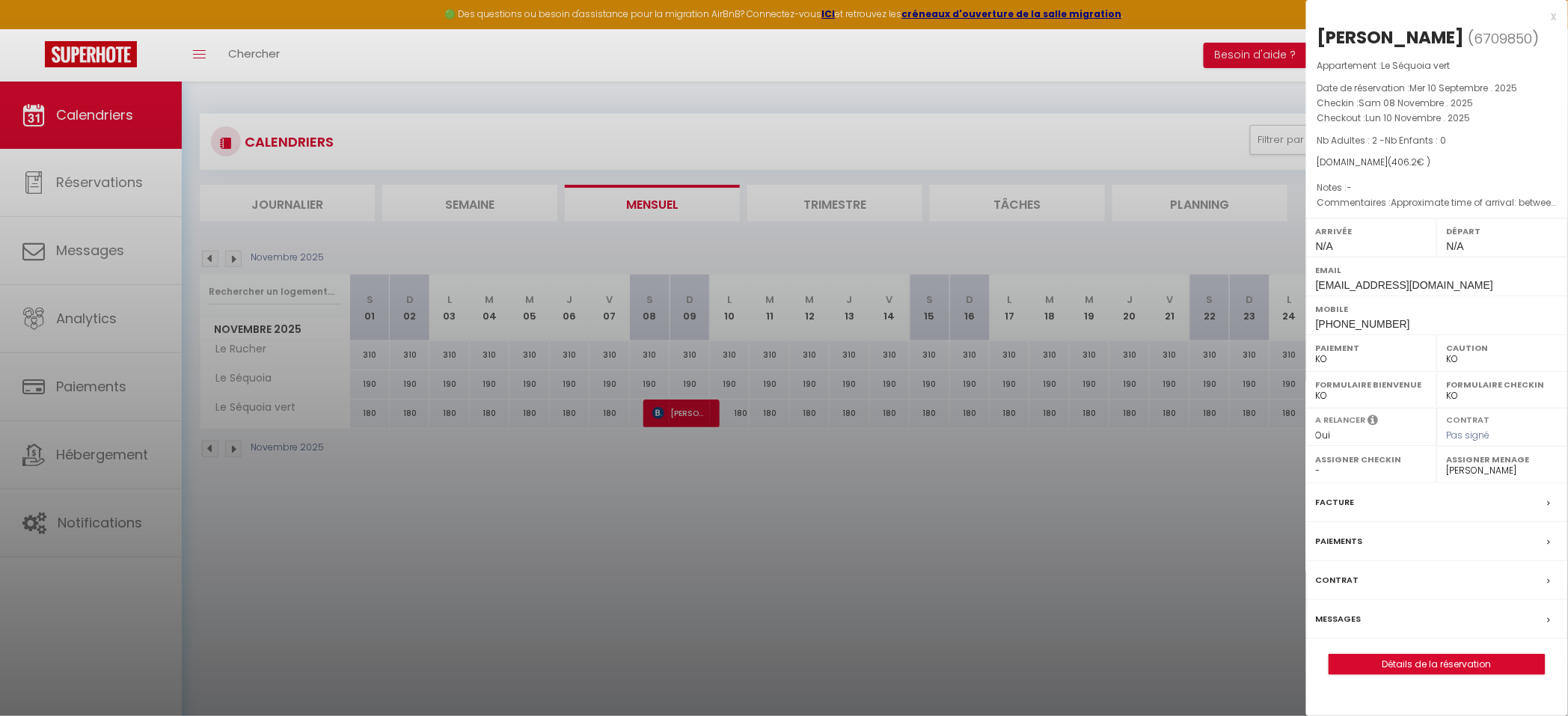
click at [1348, 538] on label "Paiements" at bounding box center [1339, 541] width 47 height 15
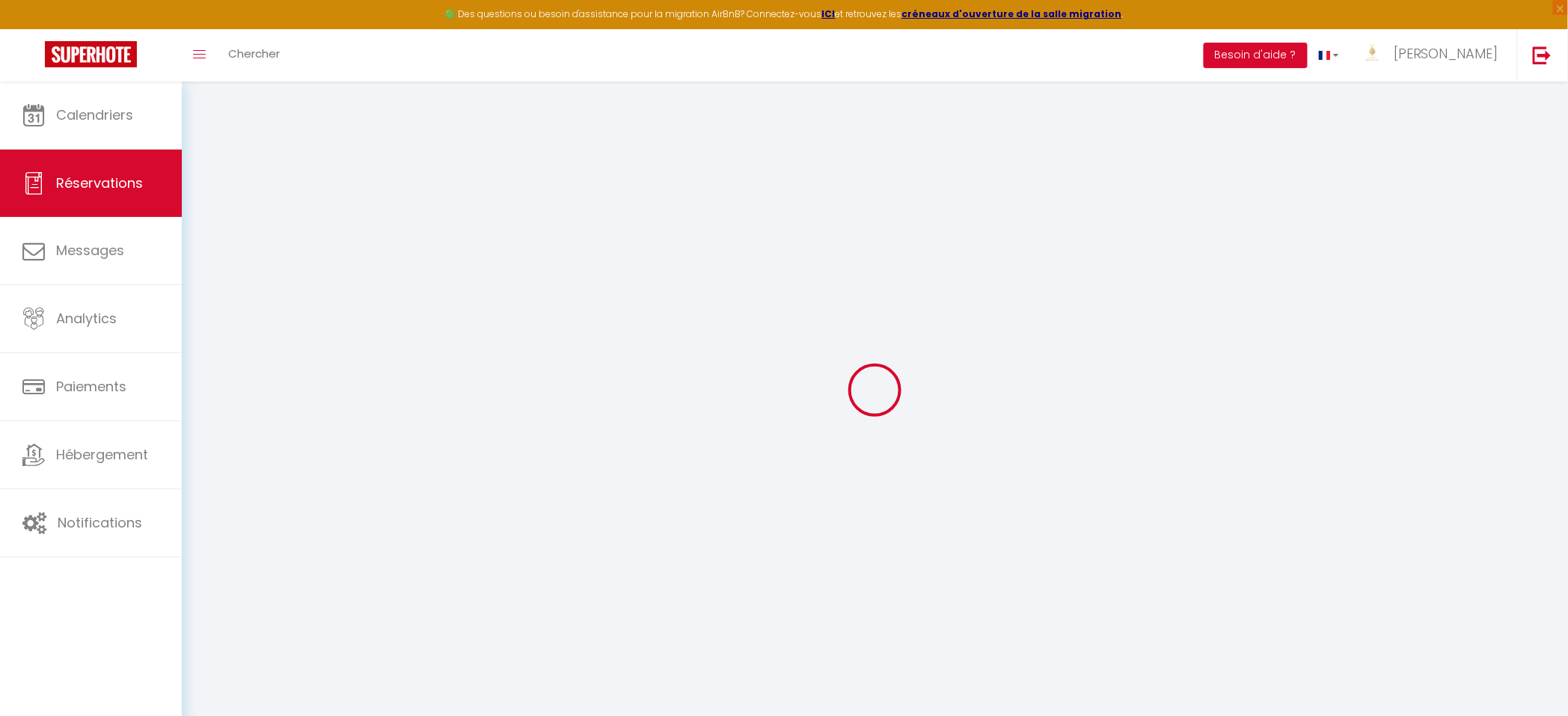
select select "0"
select select
checkbox input "false"
type postale1 "Approximate time of arrival: between 17:00 and 18:00 Nous avons un chien , est …"
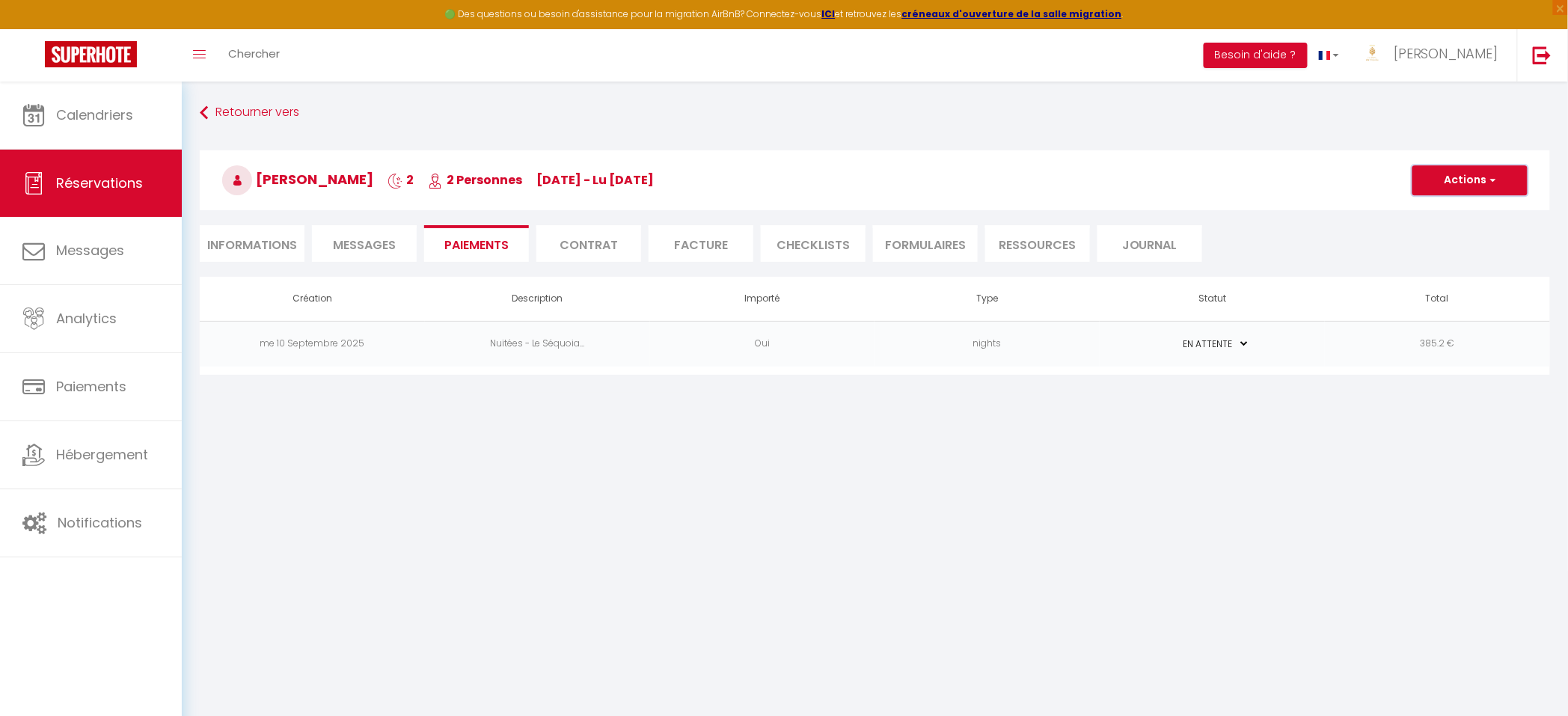
click at [1471, 183] on button "Actions" at bounding box center [1469, 180] width 115 height 30
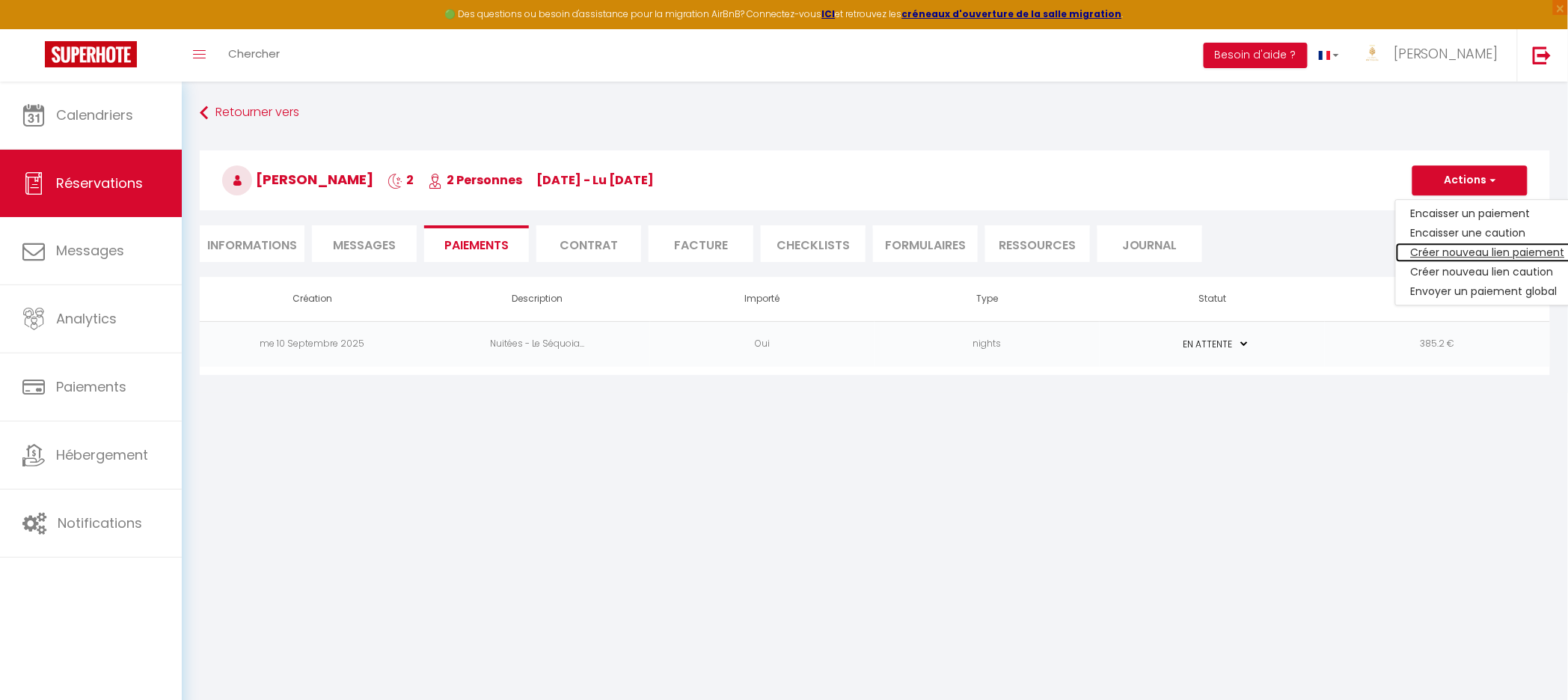
click at [1425, 254] on link "Créer nouveau lien paiement" at bounding box center [1488, 252] width 184 height 19
select select "nights"
type input "[EMAIL_ADDRESS][DOMAIN_NAME]"
select select "3838"
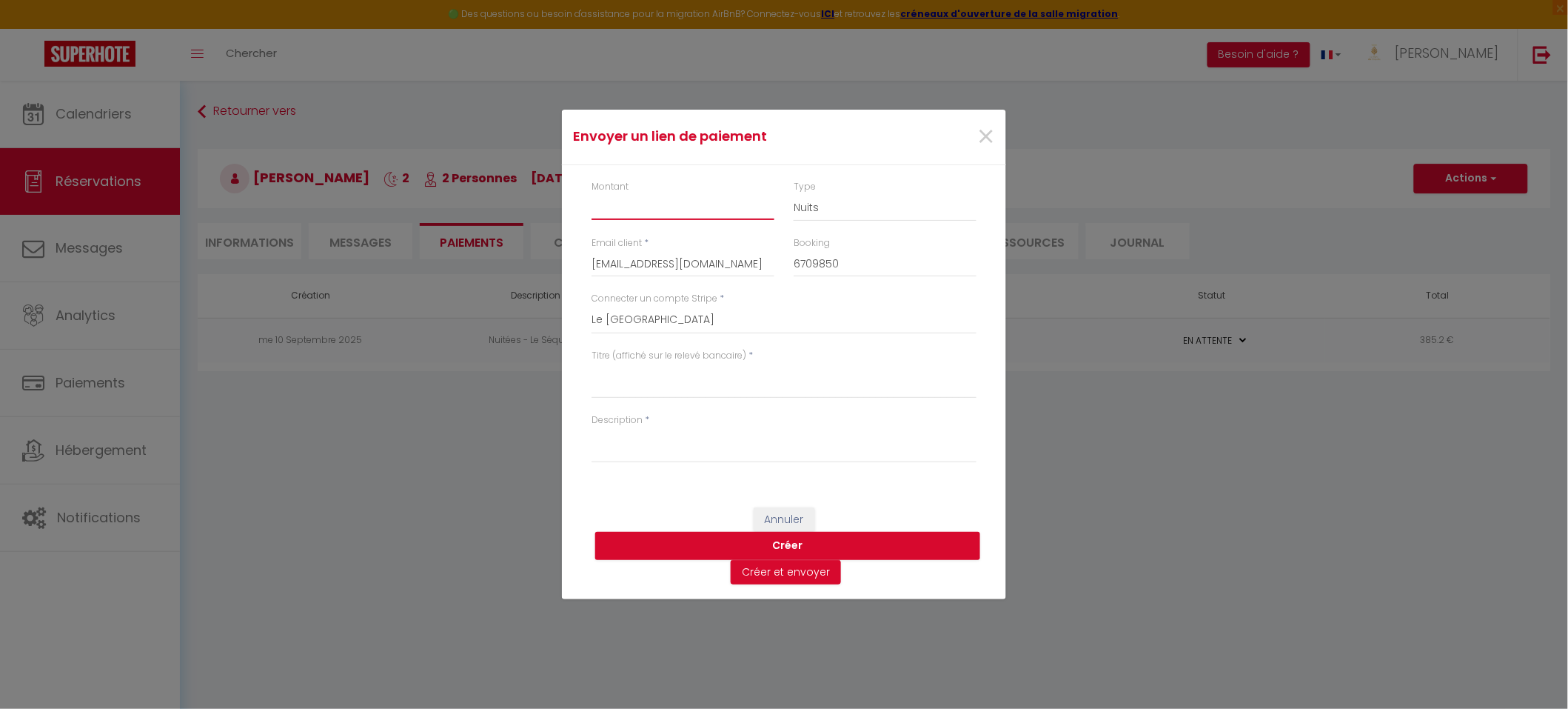
click at [643, 196] on input "Montant" at bounding box center [682, 207] width 183 height 27
type input "6"
click at [846, 201] on select "Nuits Frais de ménage Taxe de séjour [GEOGRAPHIC_DATA]" at bounding box center [884, 207] width 183 height 28
select select "taxes"
click at [793, 194] on select "Nuits Frais de ménage Taxe de séjour [GEOGRAPHIC_DATA]" at bounding box center [884, 207] width 183 height 28
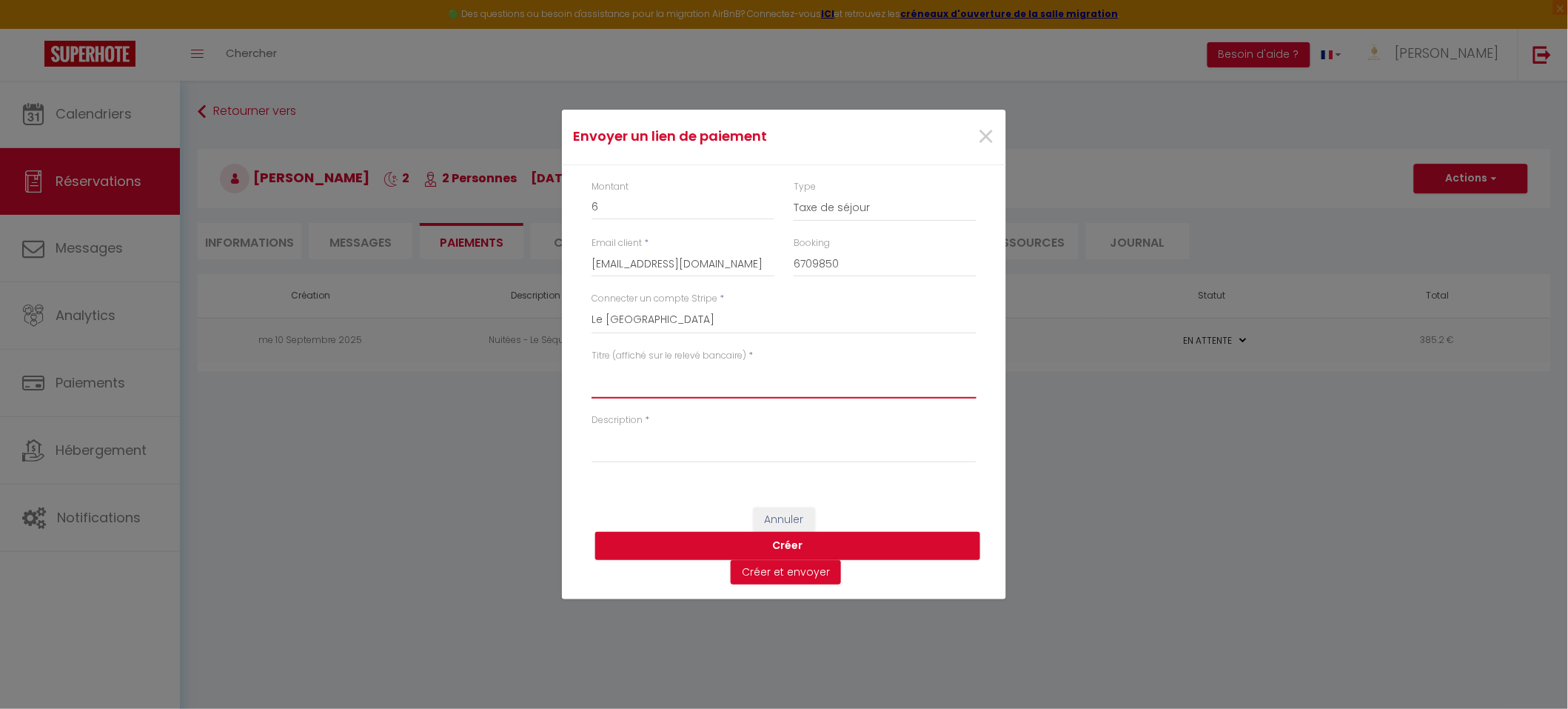
click at [640, 373] on textarea "Titre (affiché sur le relevé bancaire)" at bounding box center [784, 380] width 385 height 35
type textarea "Taxe de séjour"
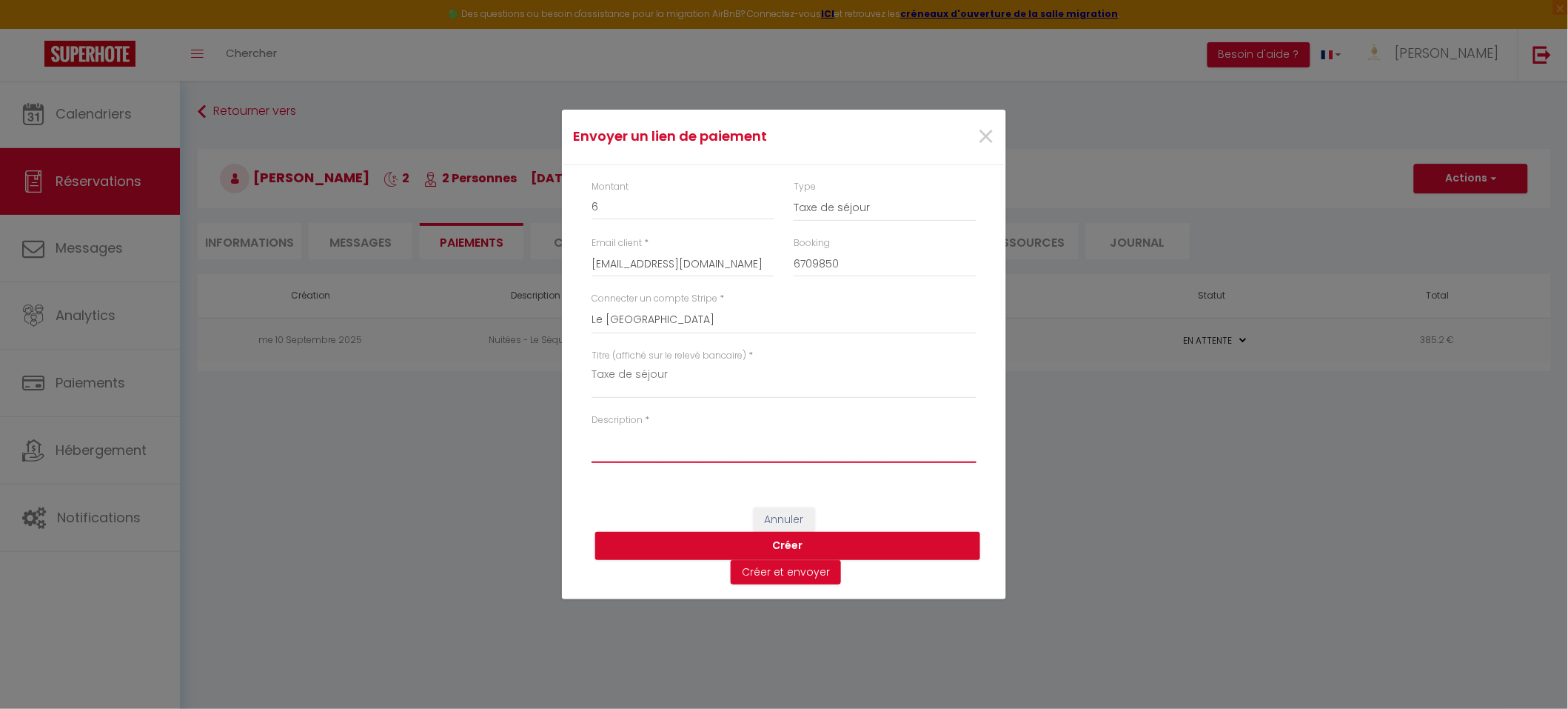
click at [664, 439] on textarea "Description" at bounding box center [784, 445] width 385 height 35
type textarea "Taxe de séjour"
click at [794, 539] on button "Créer" at bounding box center [787, 545] width 385 height 28
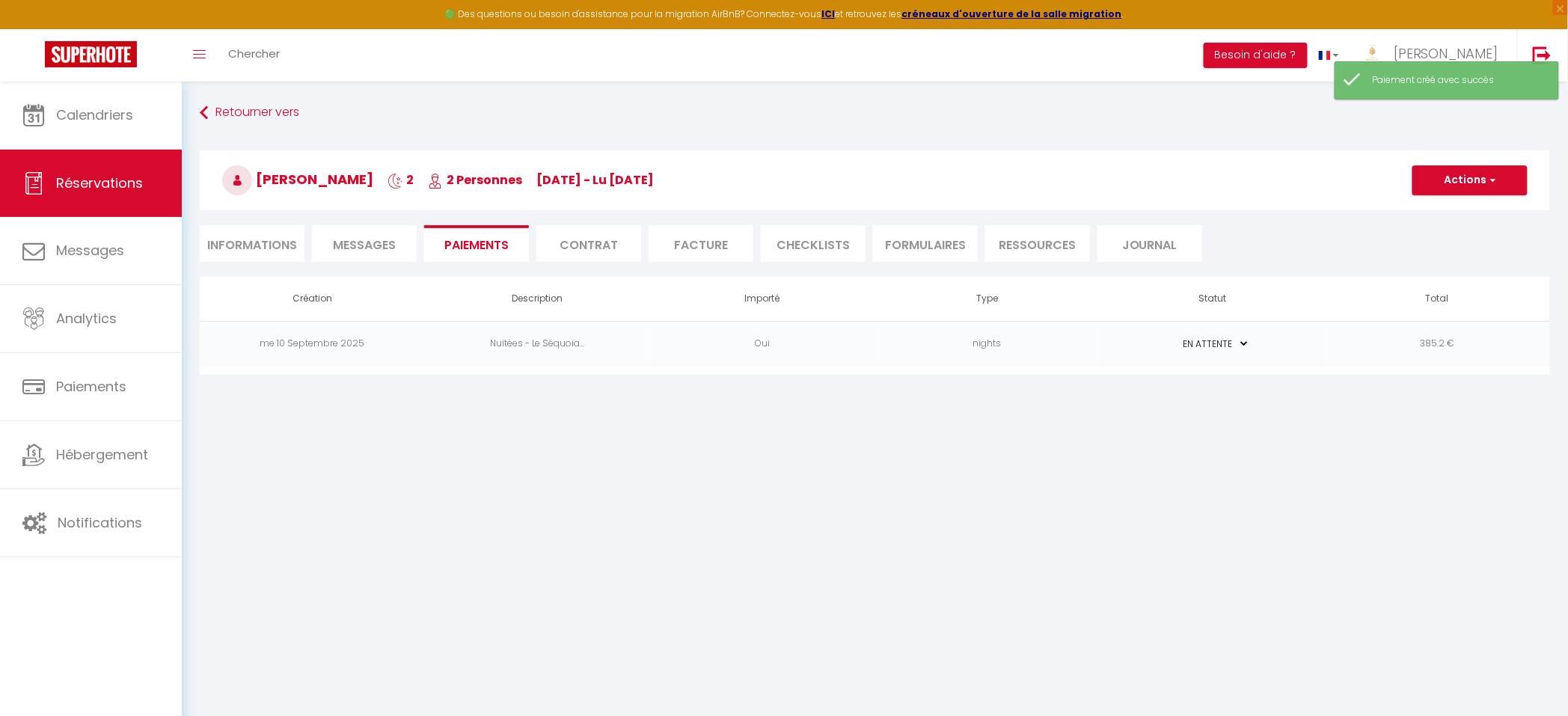
select select "0"
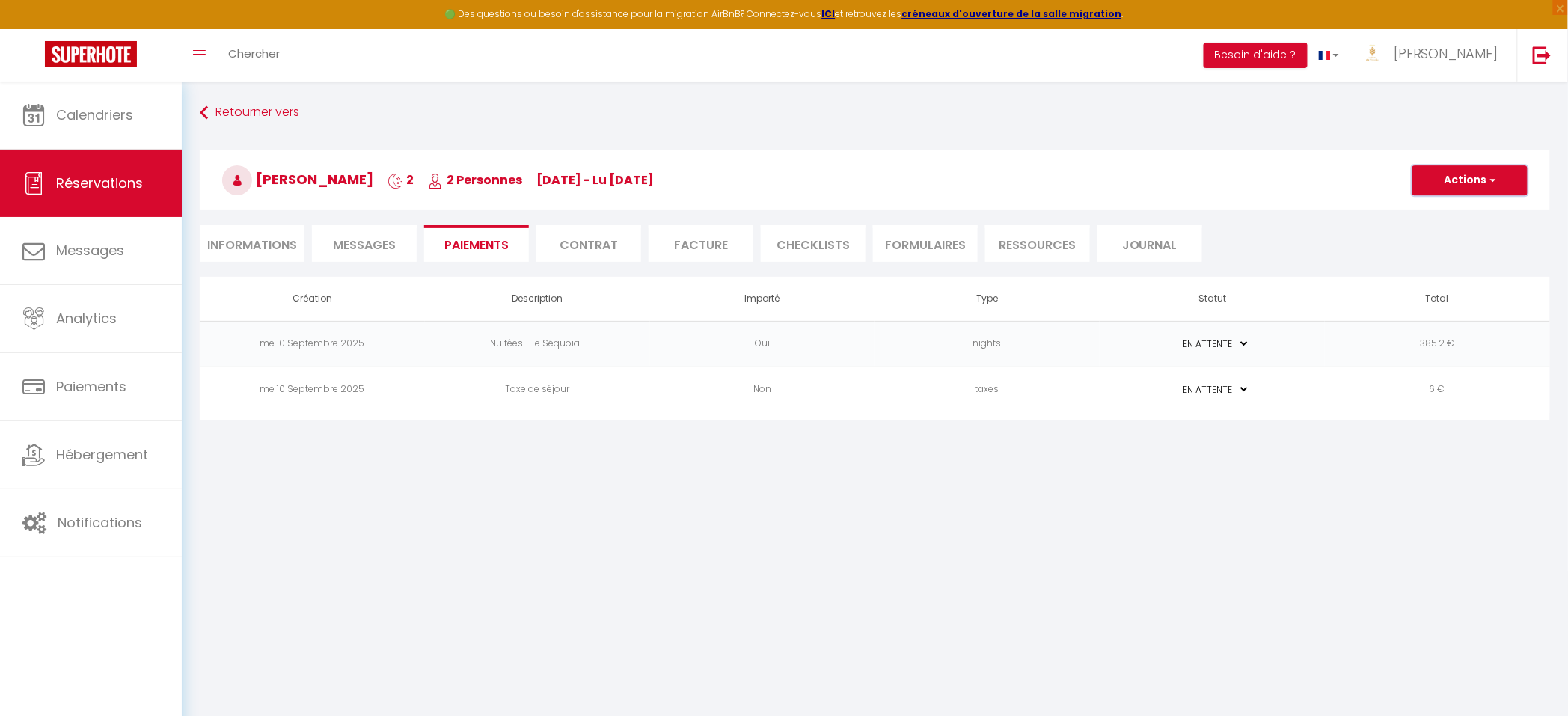
click at [1457, 178] on button "Actions" at bounding box center [1469, 180] width 115 height 30
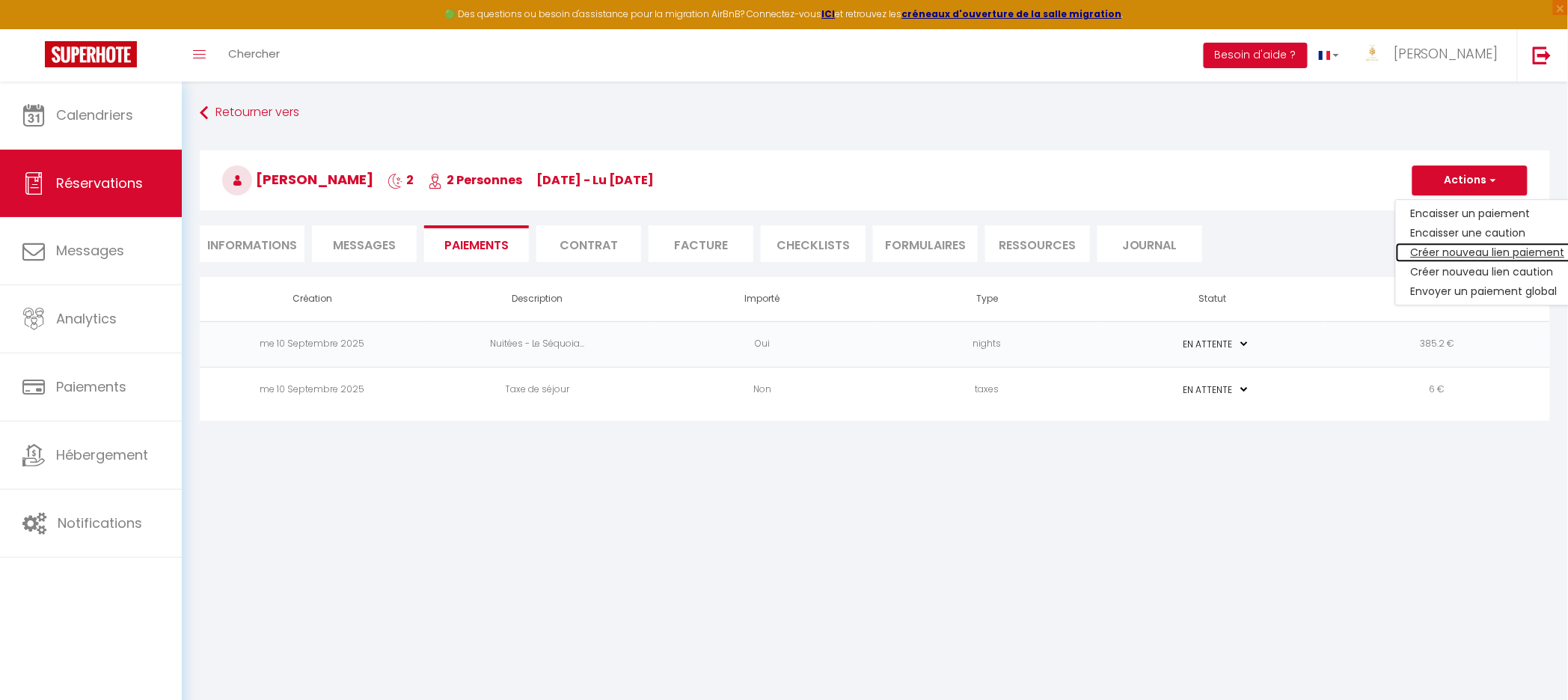
click at [1428, 249] on link "Créer nouveau lien paiement" at bounding box center [1488, 252] width 184 height 19
select select "nights"
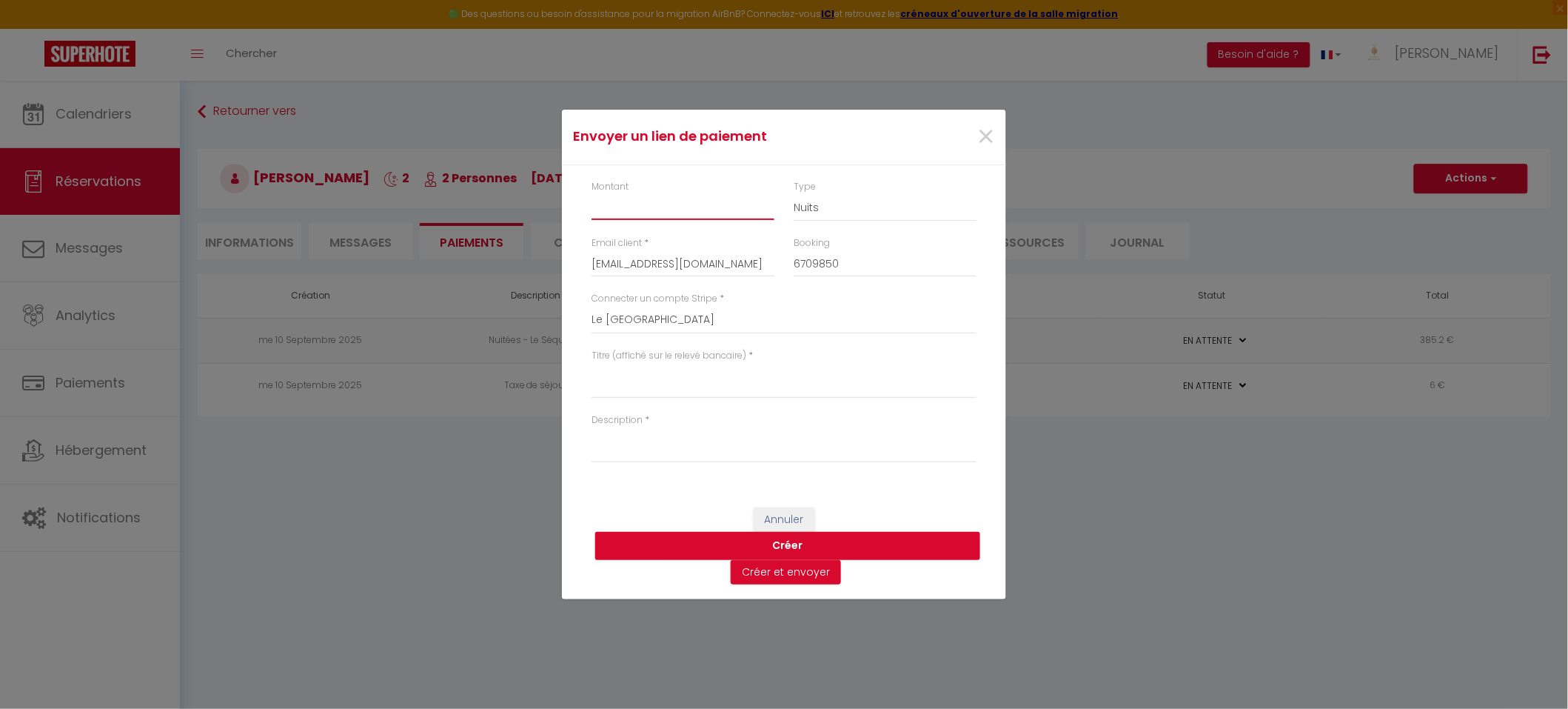
drag, startPoint x: 629, startPoint y: 204, endPoint x: 608, endPoint y: 211, distance: 22.1
click at [625, 204] on input "Montant" at bounding box center [682, 207] width 183 height 27
type input "15"
click at [807, 199] on select "Nuits Frais de ménage Taxe de séjour [GEOGRAPHIC_DATA]" at bounding box center [884, 207] width 183 height 28
select select "other"
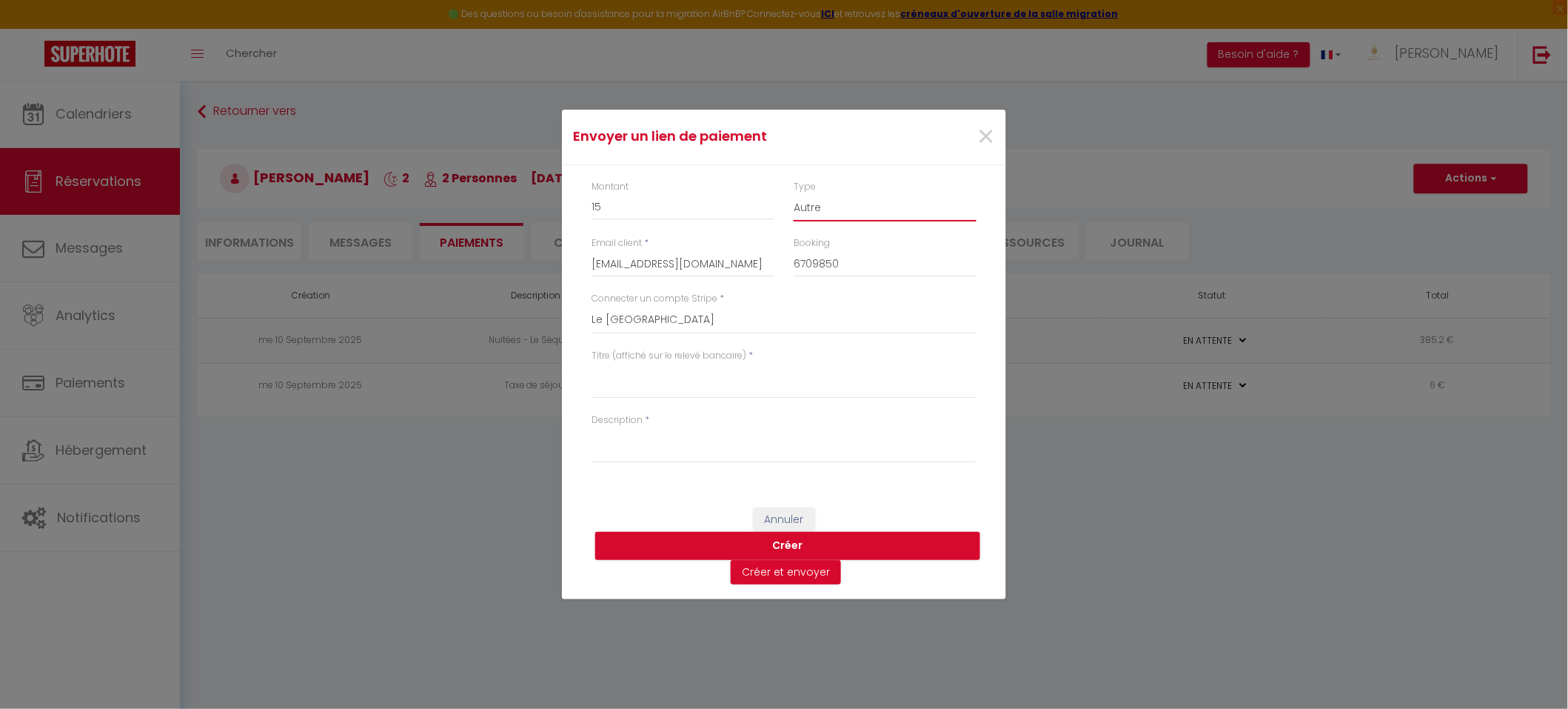
click at [793, 194] on select "Nuits Frais de ménage Taxe de séjour [GEOGRAPHIC_DATA]" at bounding box center [884, 207] width 183 height 28
click at [624, 375] on textarea "Titre (affiché sur le relevé bancaire)" at bounding box center [784, 380] width 385 height 35
type textarea "Frais animal"
click at [621, 437] on textarea "Description" at bounding box center [784, 445] width 385 height 35
type textarea "Frais animal"
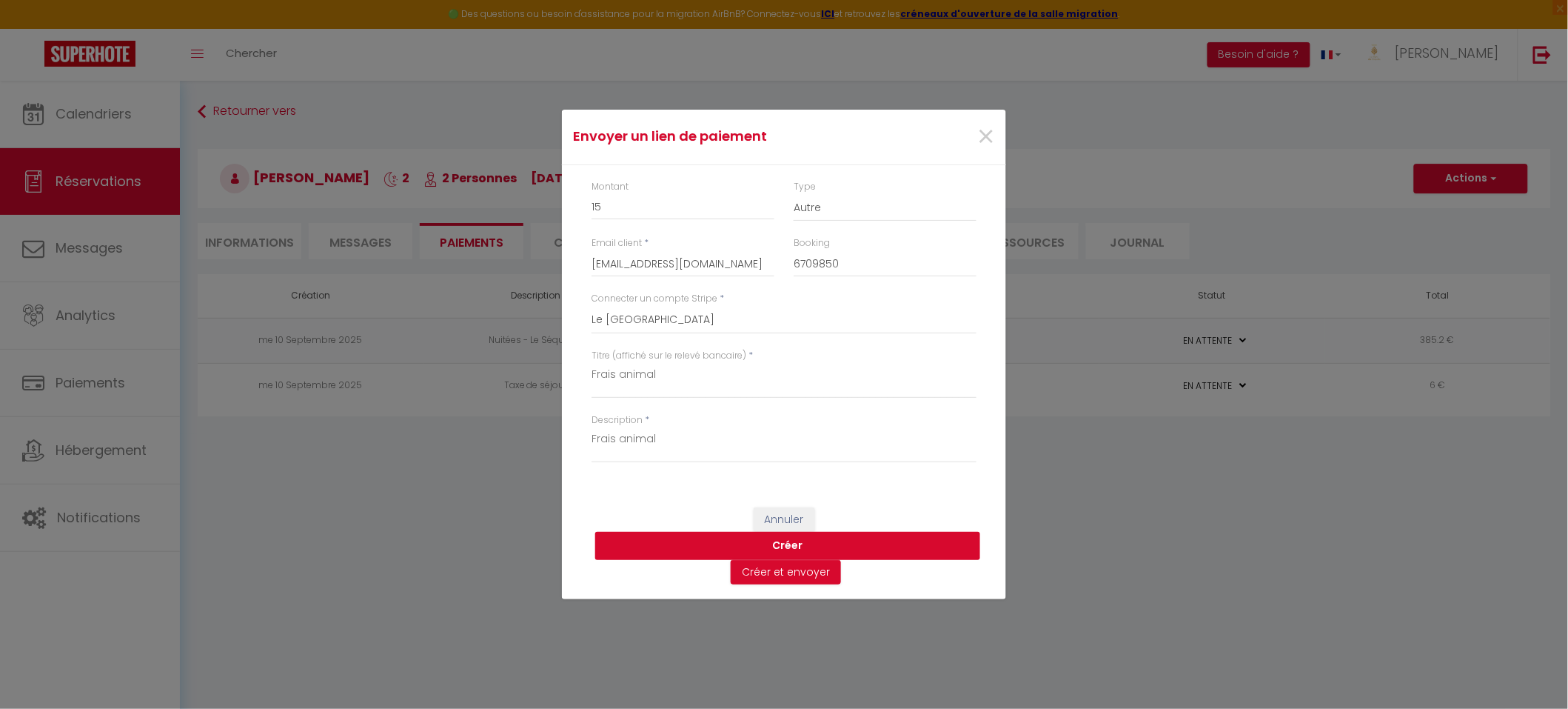
click at [795, 541] on button "Créer" at bounding box center [787, 545] width 385 height 28
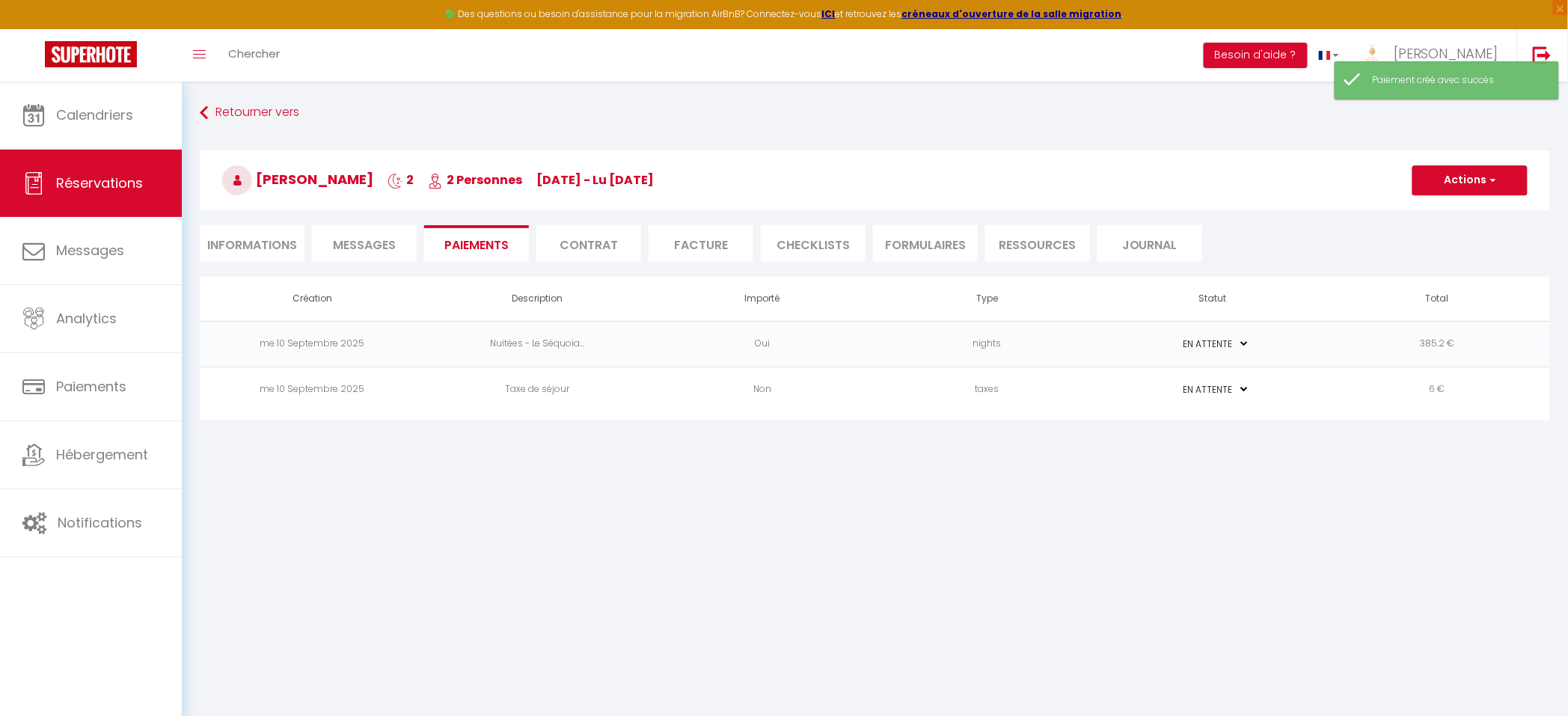
click at [265, 239] on li "Informations" at bounding box center [252, 244] width 105 height 37
select select
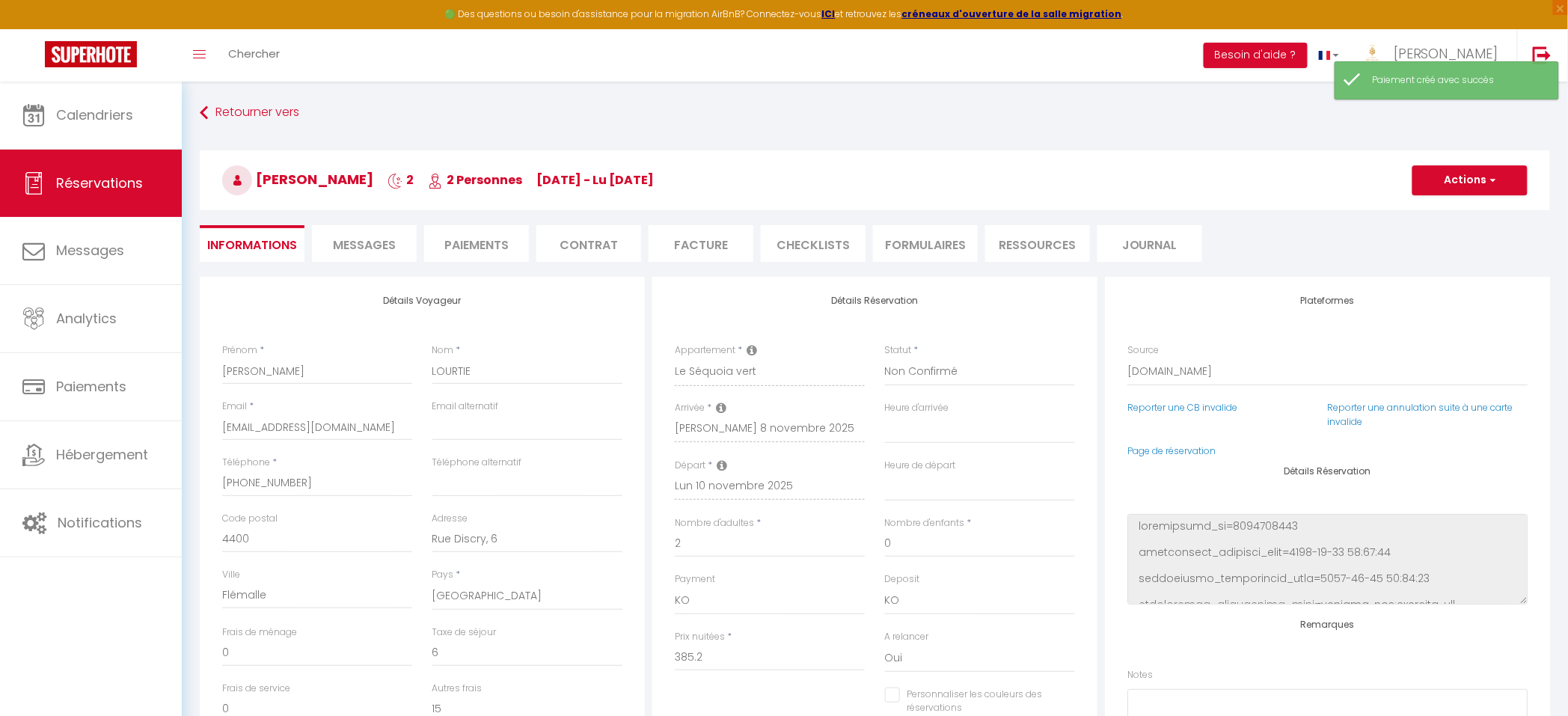
select select
type textarea "**********"
checkbox input "false"
click at [1451, 182] on button "Actions" at bounding box center [1469, 180] width 115 height 30
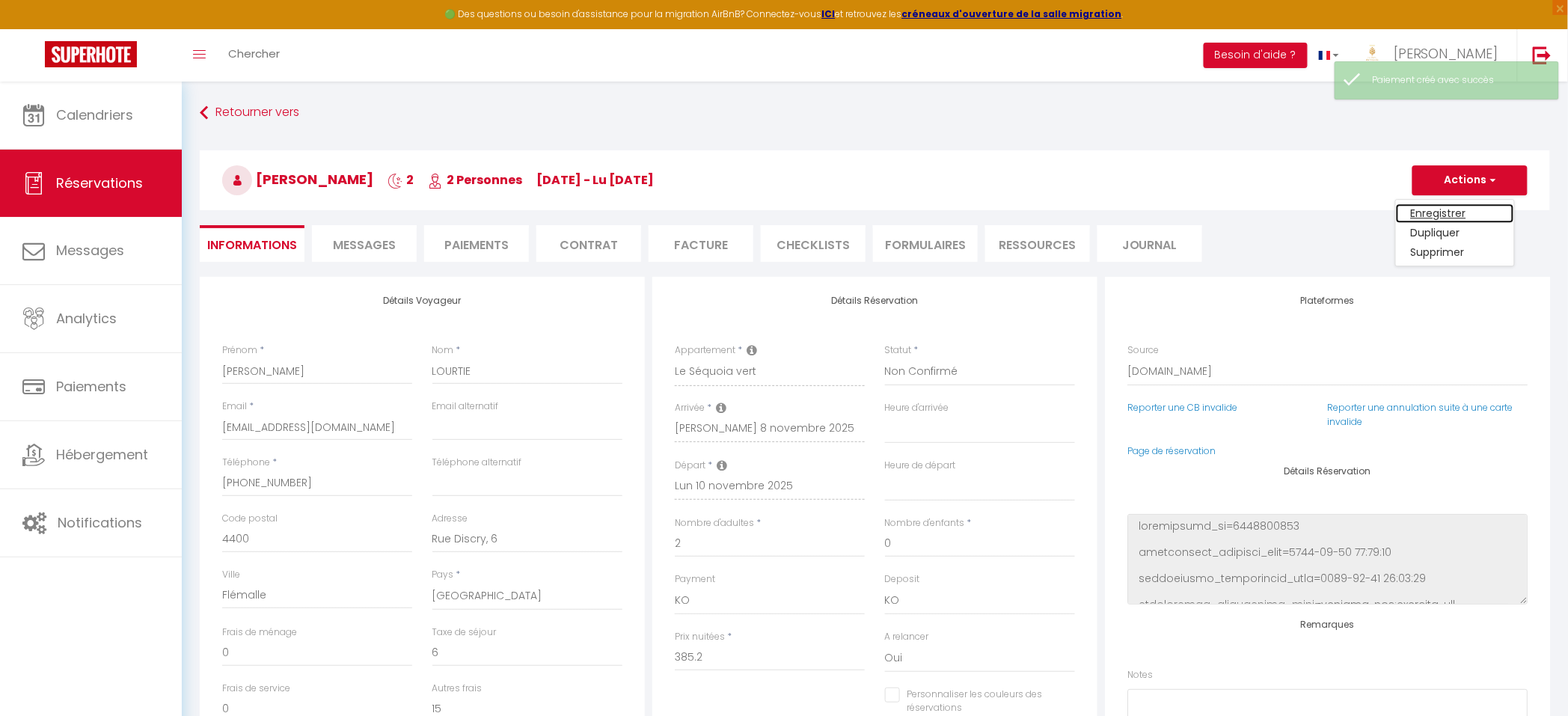
click at [1433, 209] on link "Enregistrer" at bounding box center [1455, 213] width 118 height 19
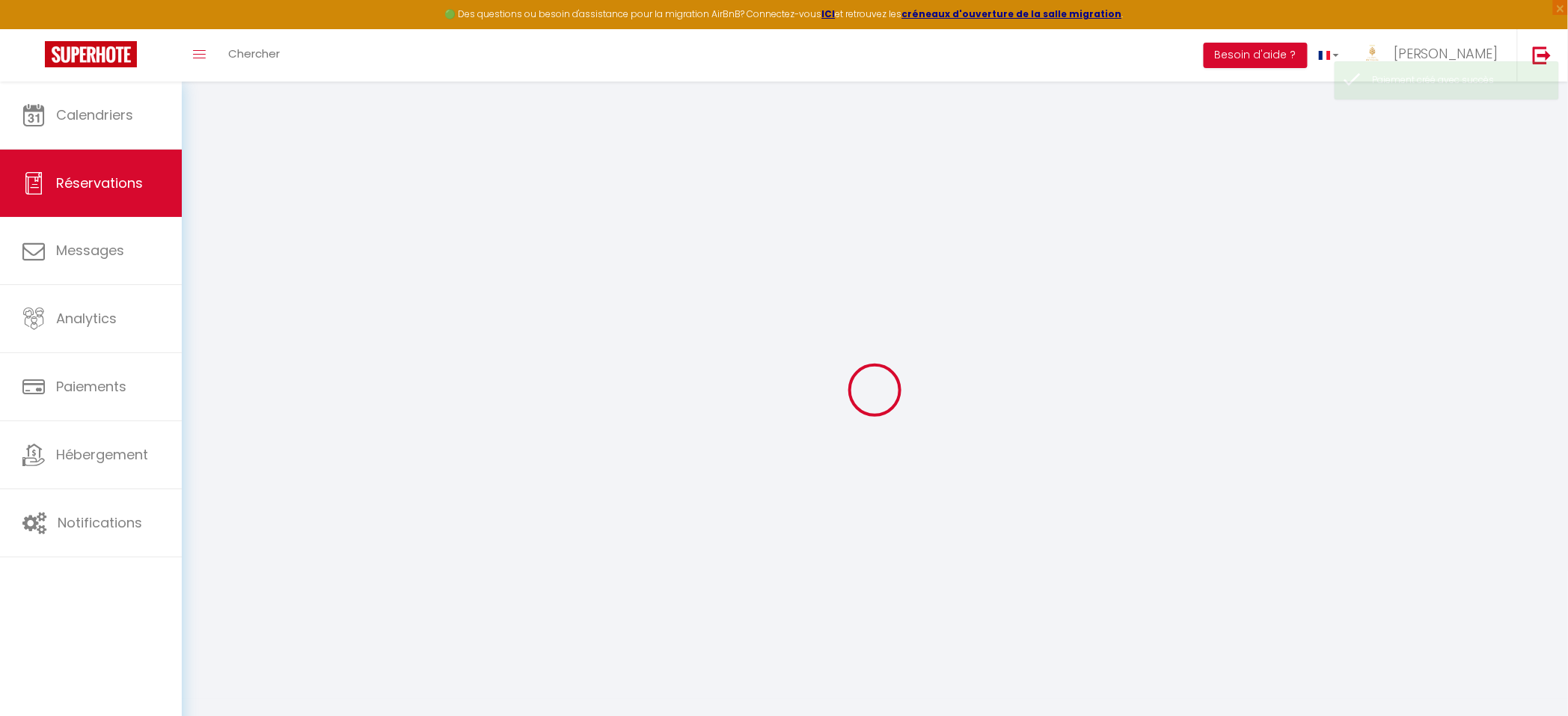
select select "not_cancelled"
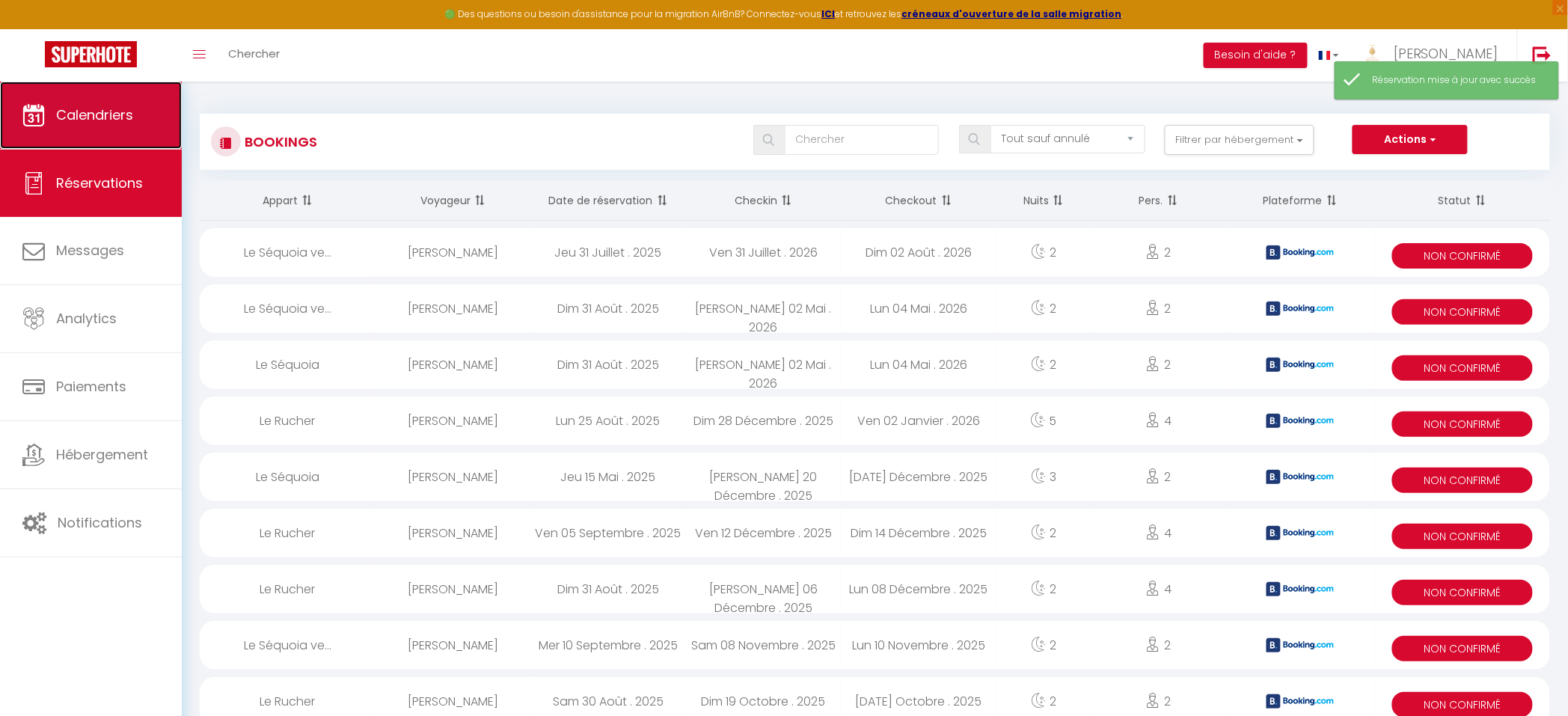
click at [103, 117] on span "Calendriers" at bounding box center [95, 114] width 77 height 18
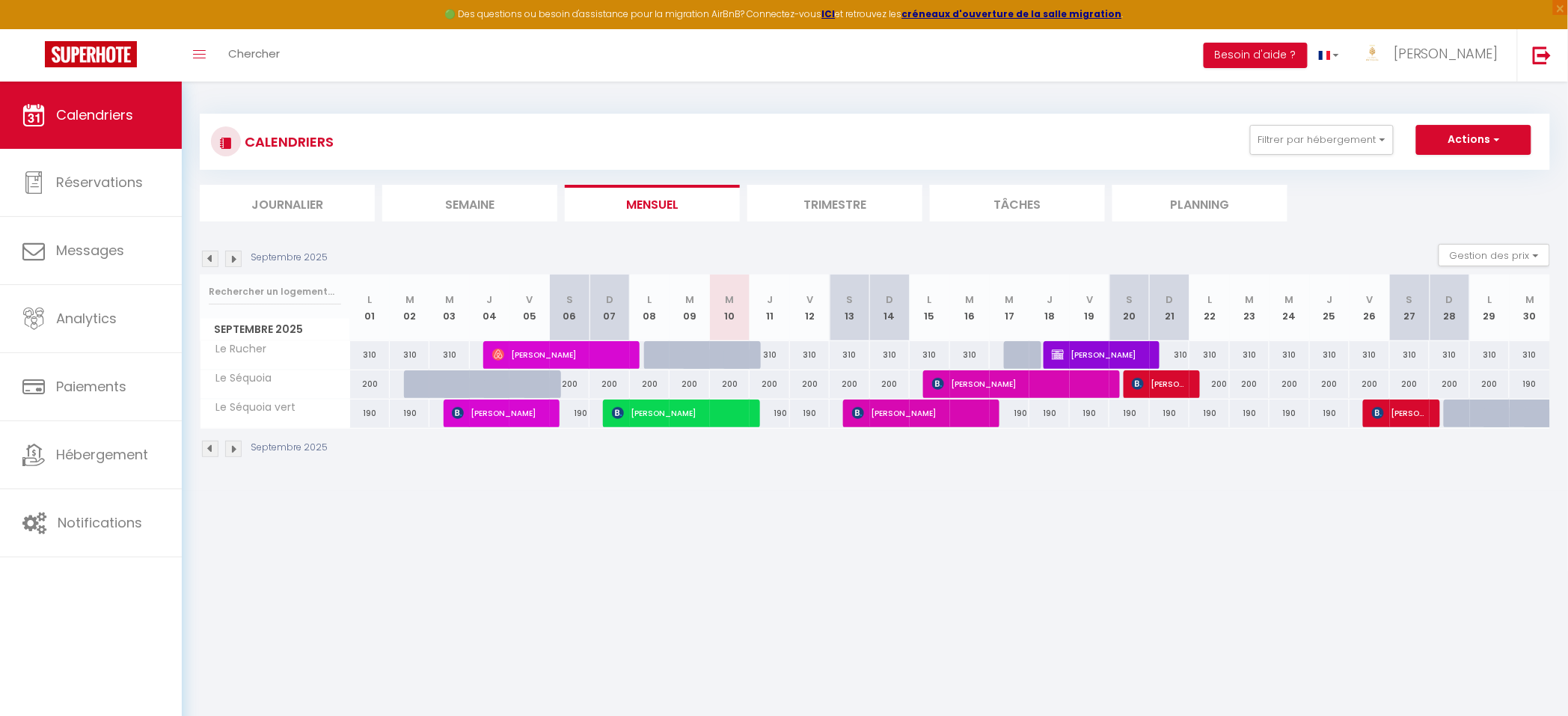
click at [235, 256] on img at bounding box center [233, 258] width 16 height 16
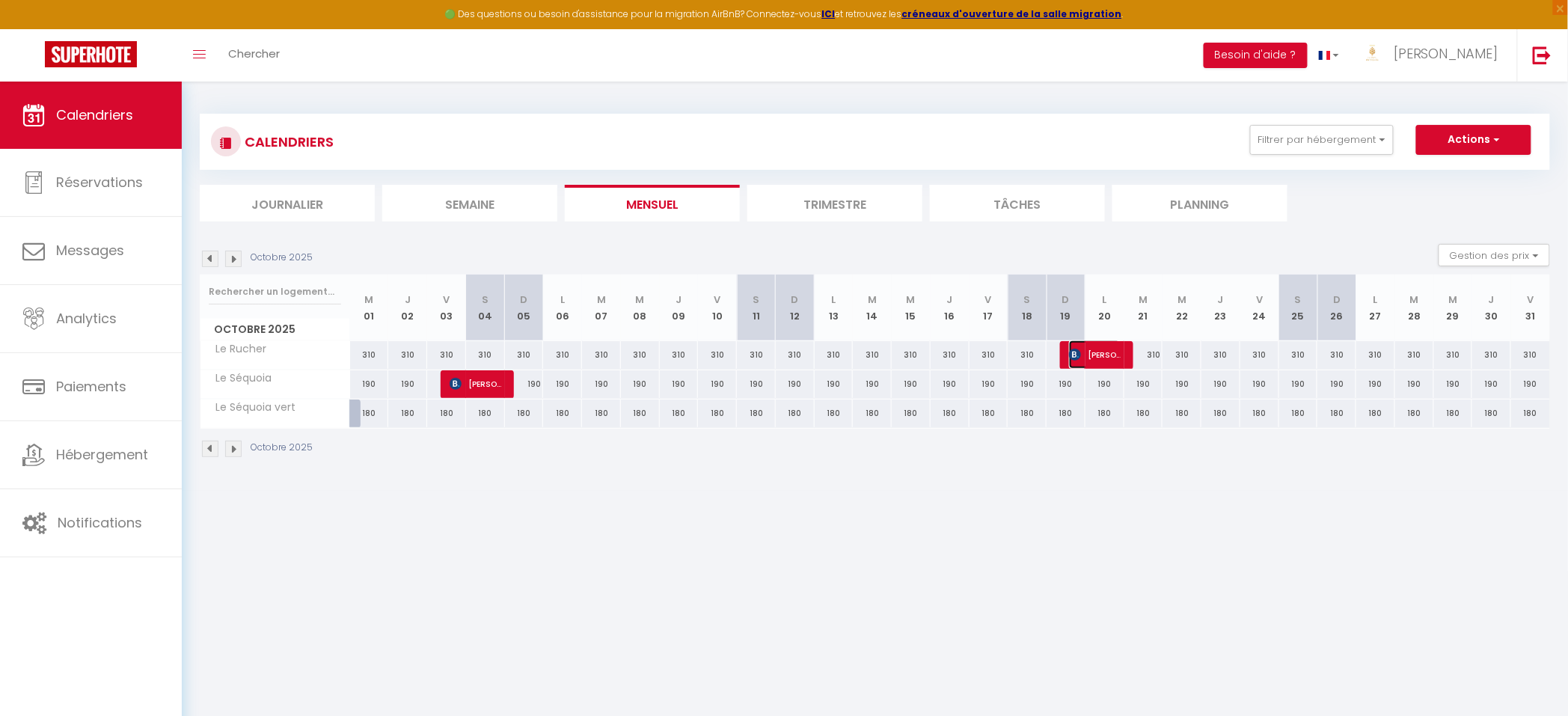
click at [1113, 354] on span "[PERSON_NAME]" at bounding box center [1094, 354] width 51 height 28
select select "KO"
select select "1"
select select "0"
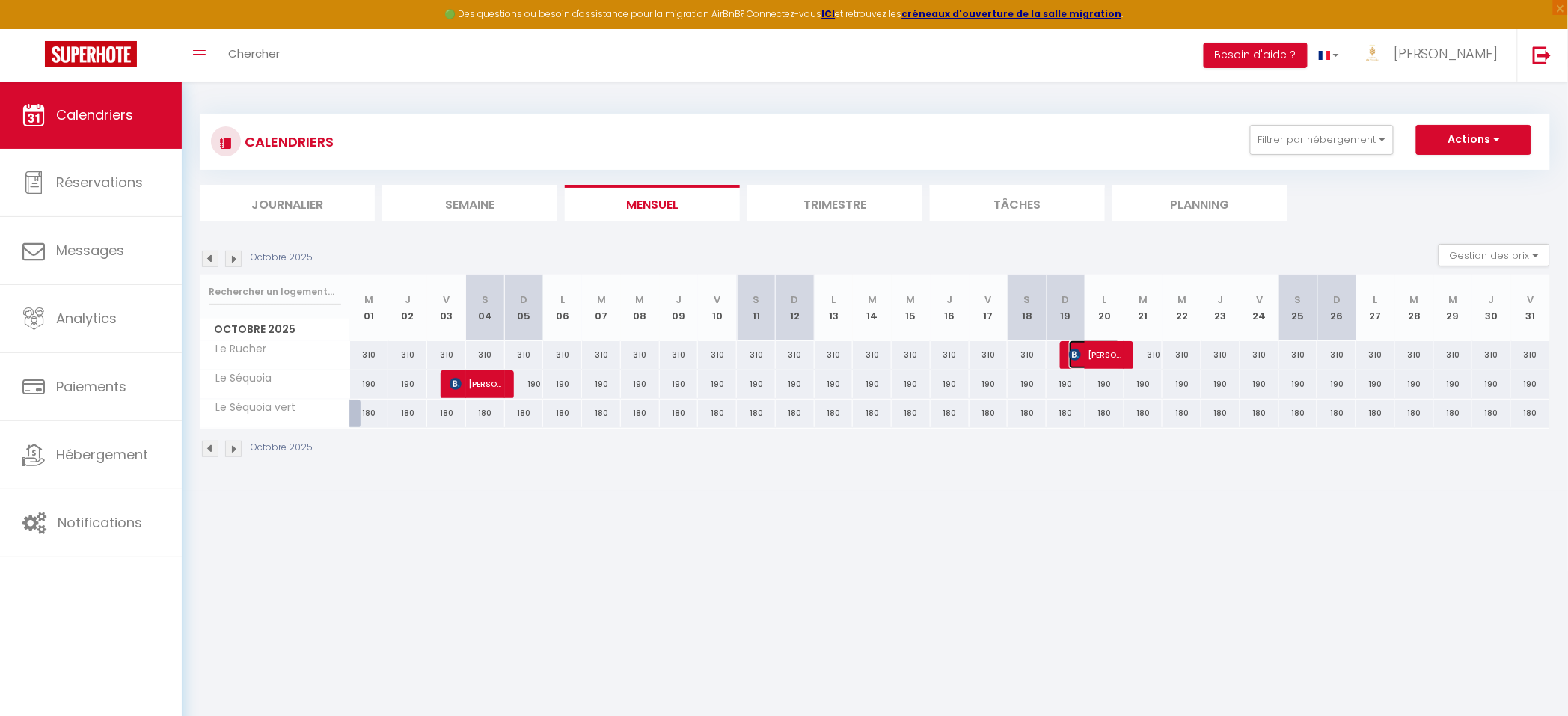
select select "1"
select select
select select "35059"
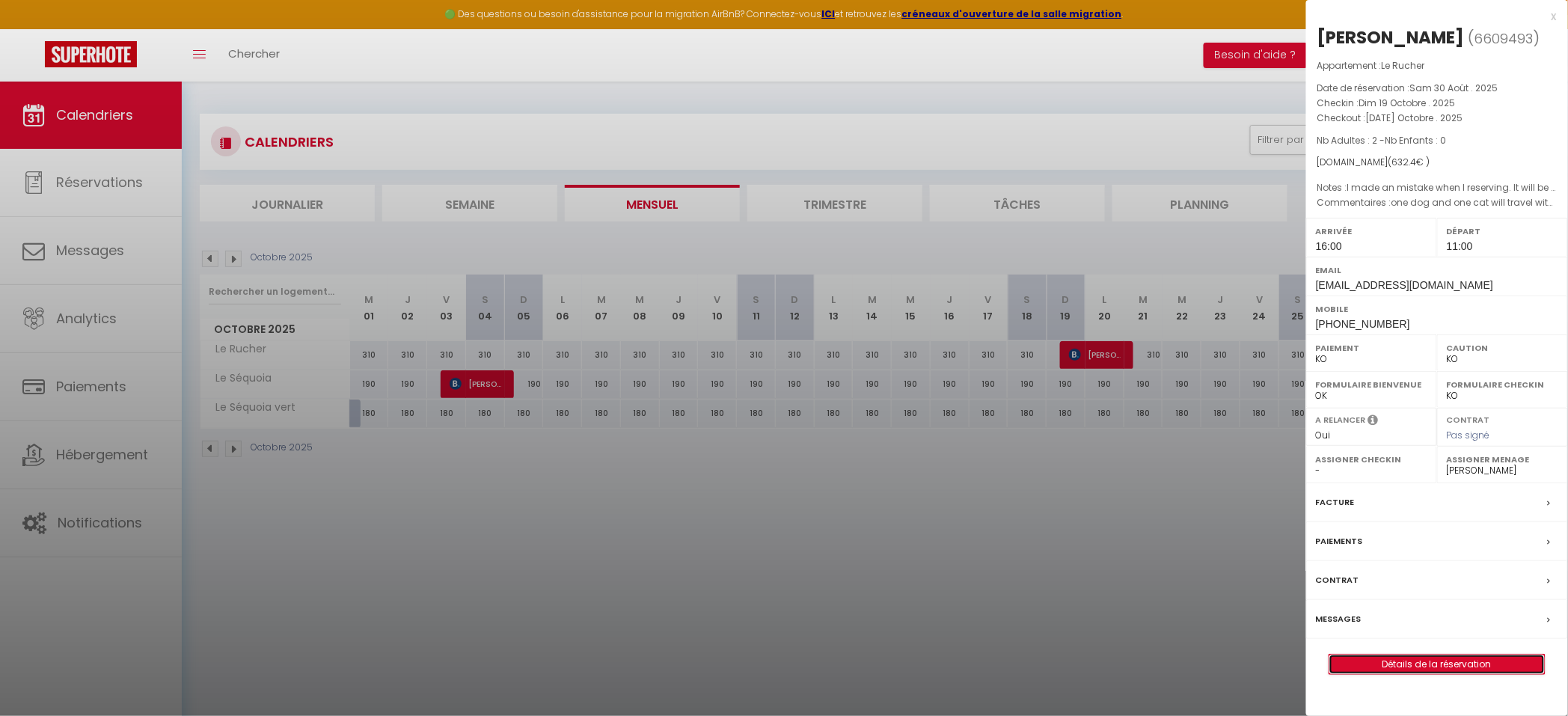
click at [1365, 667] on link "Détails de la réservation" at bounding box center [1436, 664] width 216 height 19
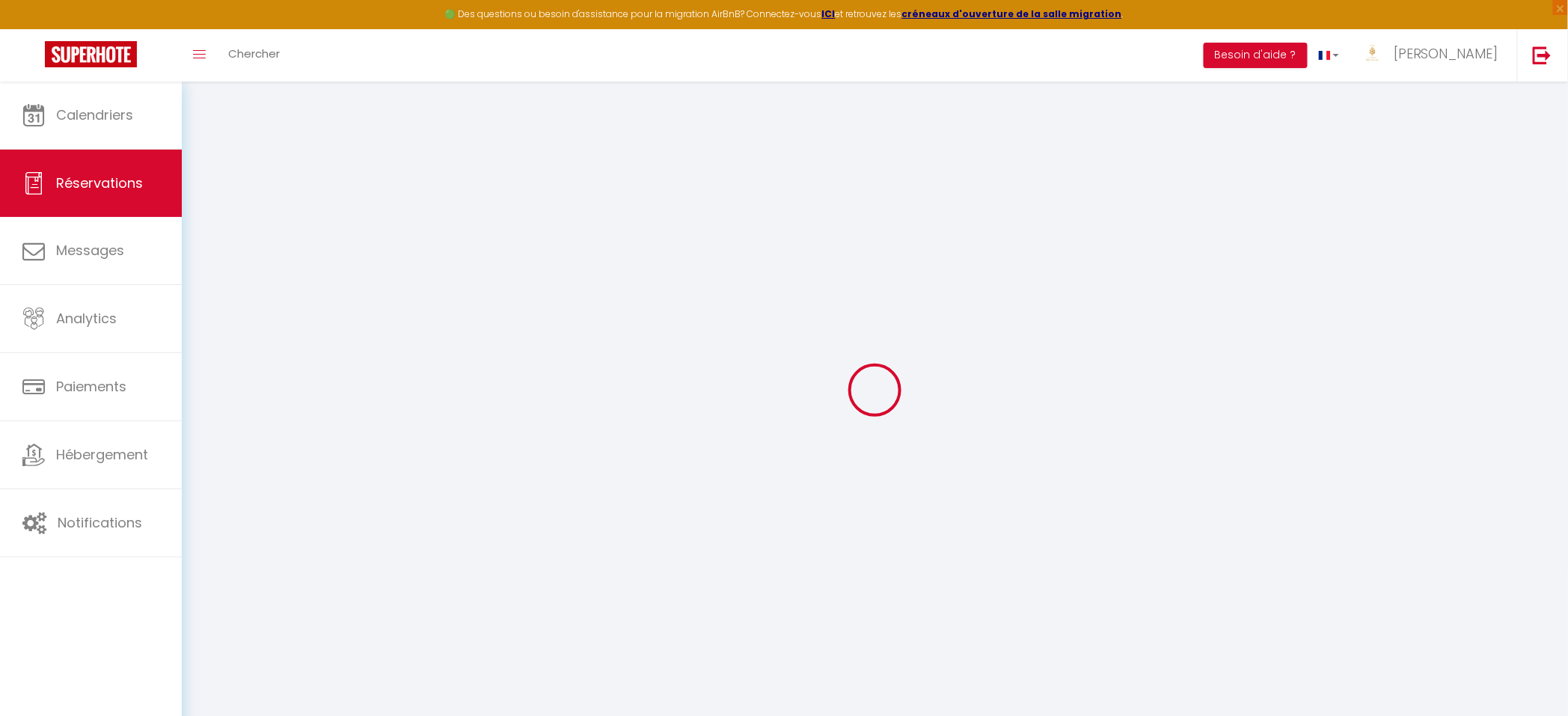
type input "haojie"
type input "[PERSON_NAME]"
type input "[EMAIL_ADDRESS][DOMAIN_NAME]"
type input "[PHONE_NUMBER]"
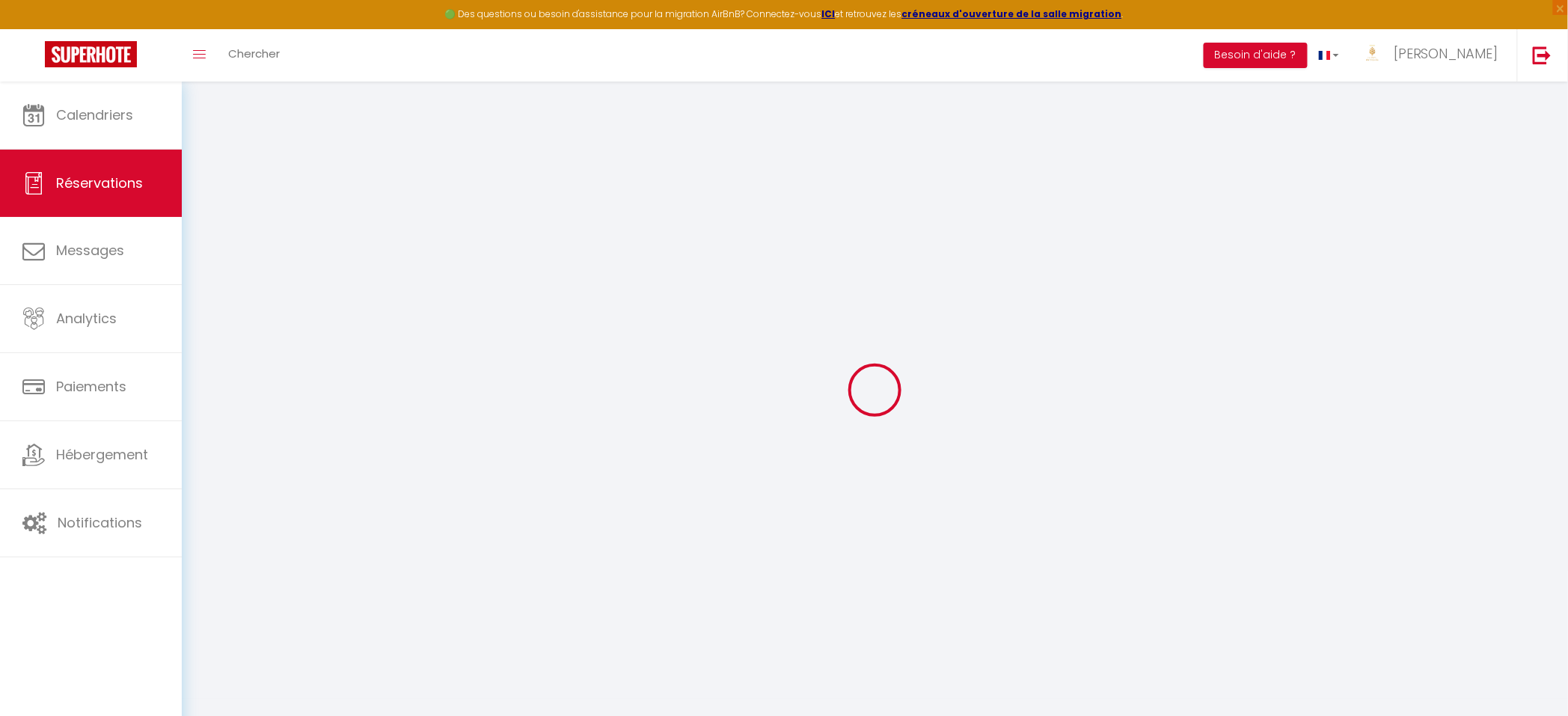
type input "[PHONE_NUMBER]"
type input "ladogameer 2"
type input "woerden"
select select "NL"
type input "94.86"
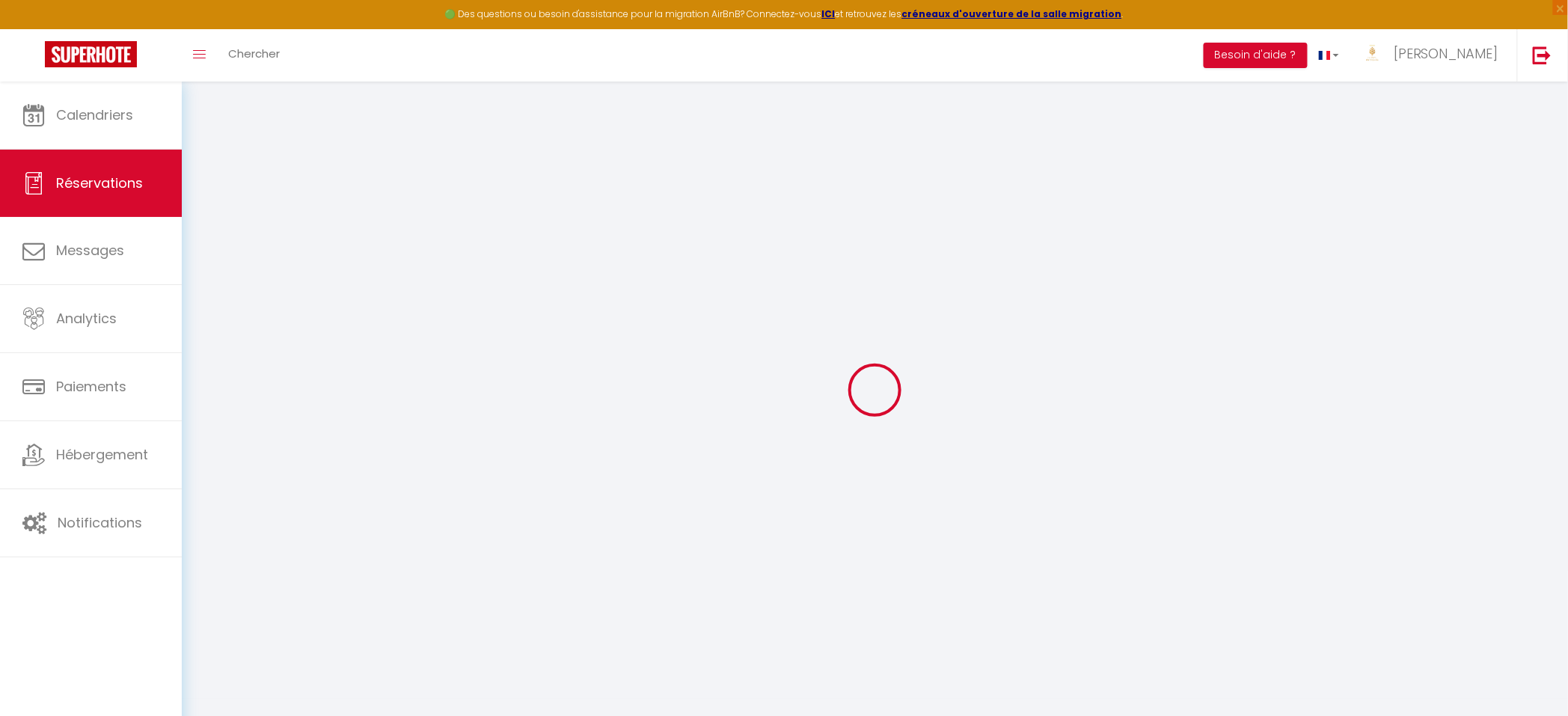
select select "18489"
select select "2"
select select
type input "2"
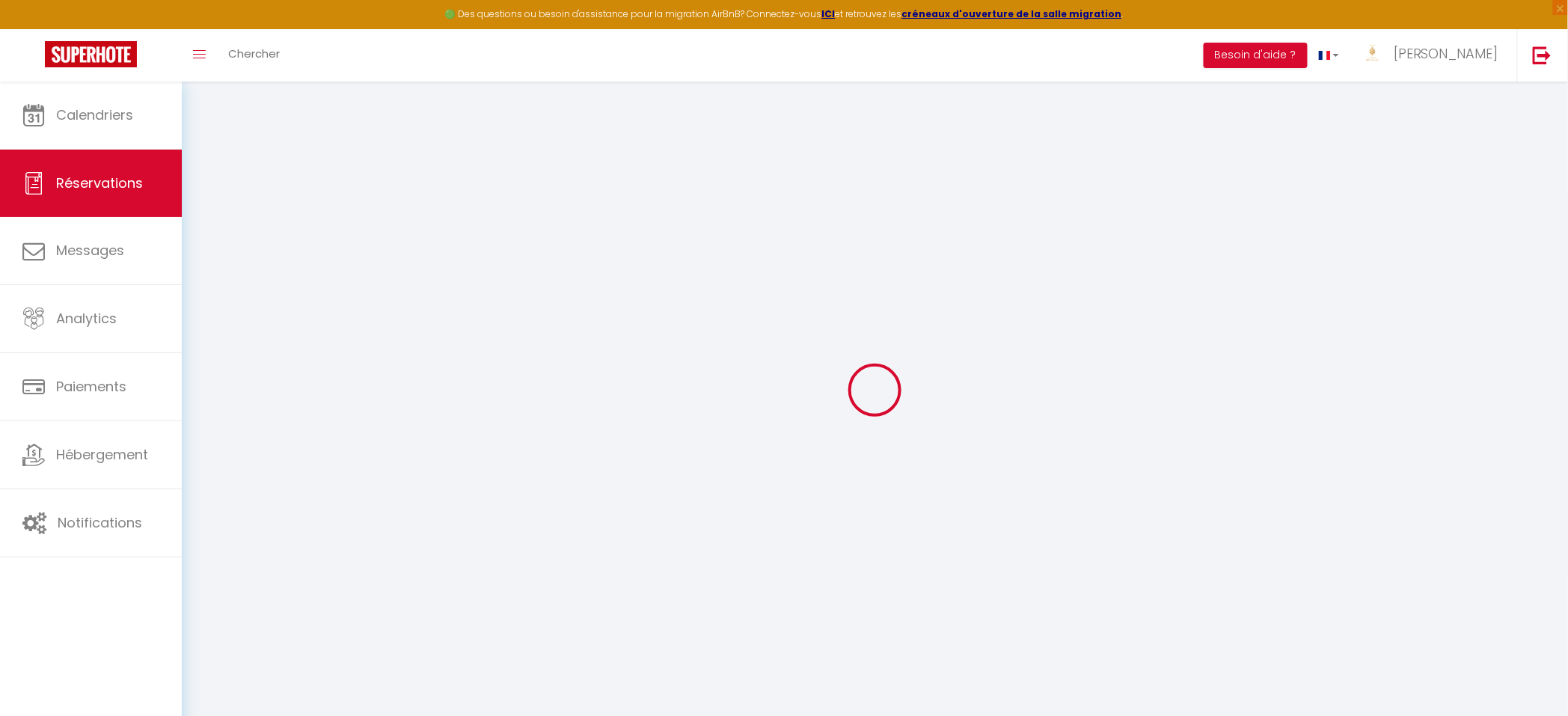
select select "10"
select select
type input "632.4"
checkbox input "false"
type input "632.4"
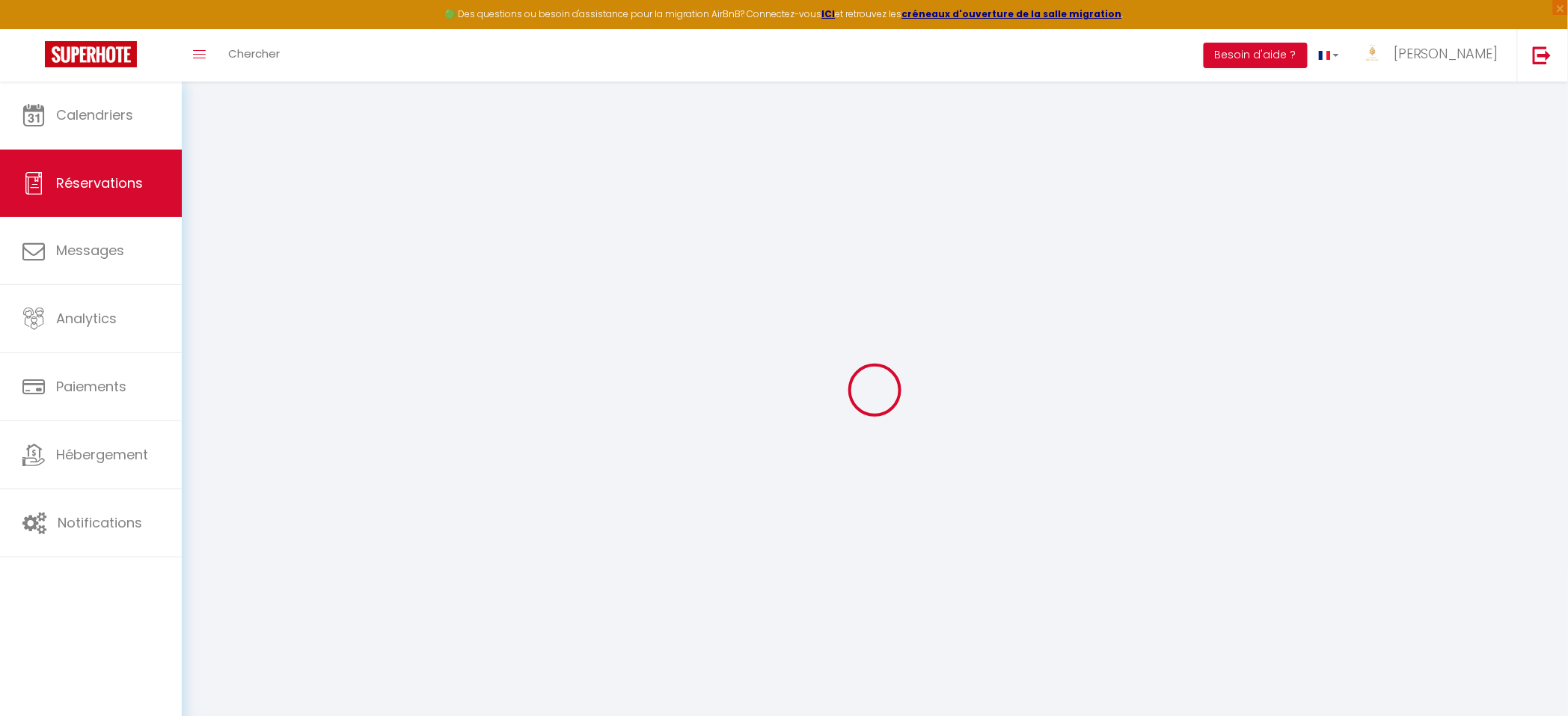
select select "2"
type input "40"
type input "6"
type input "0"
select select
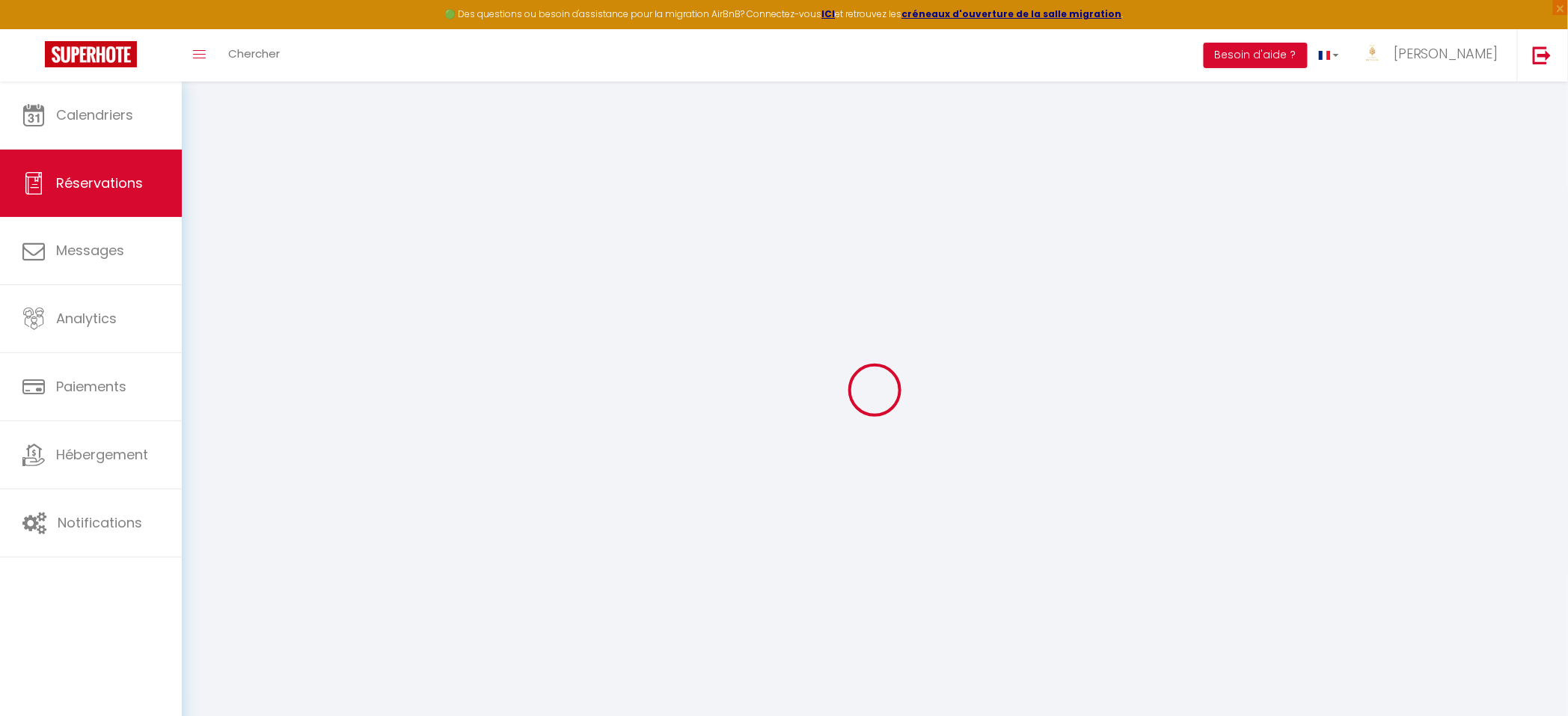
select select
select select "14"
checkbox input "false"
select select
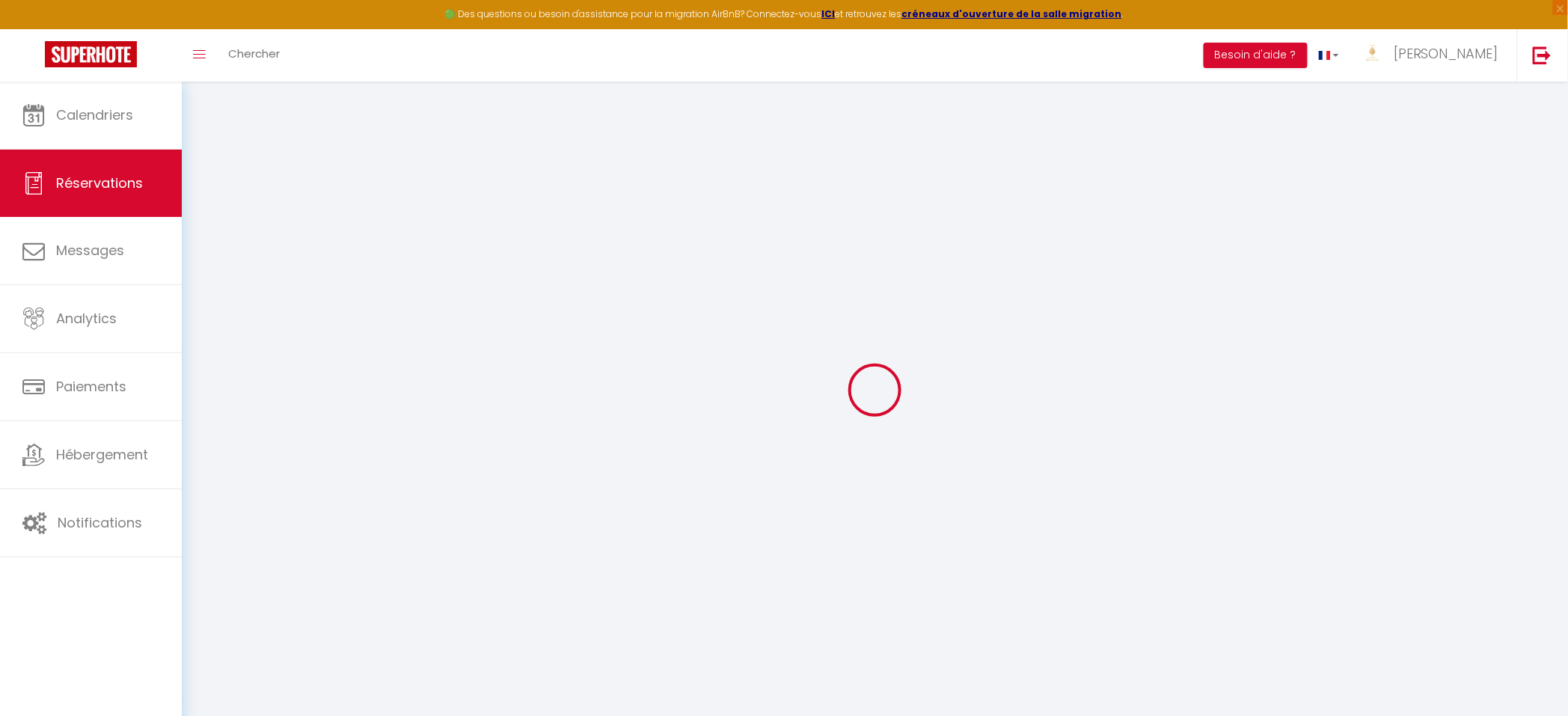
checkbox input "false"
select select
checkbox input "false"
select select
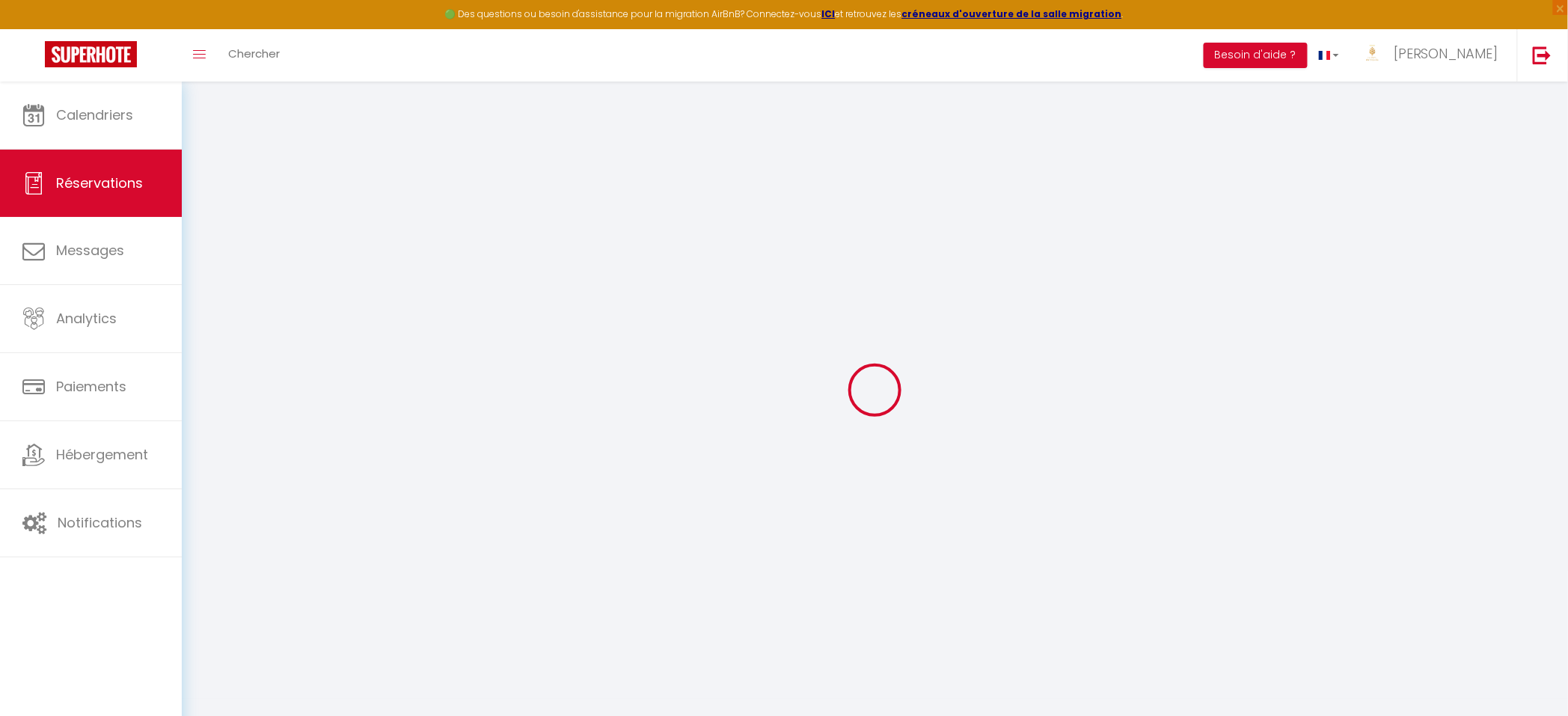
select select
checkbox input "false"
type textarea "I made an mistake when I reserving. It will be two adults one younger(15years)a…"
type postale1 "one dog and one cat will travel with us [STREET_ADDRESS]"
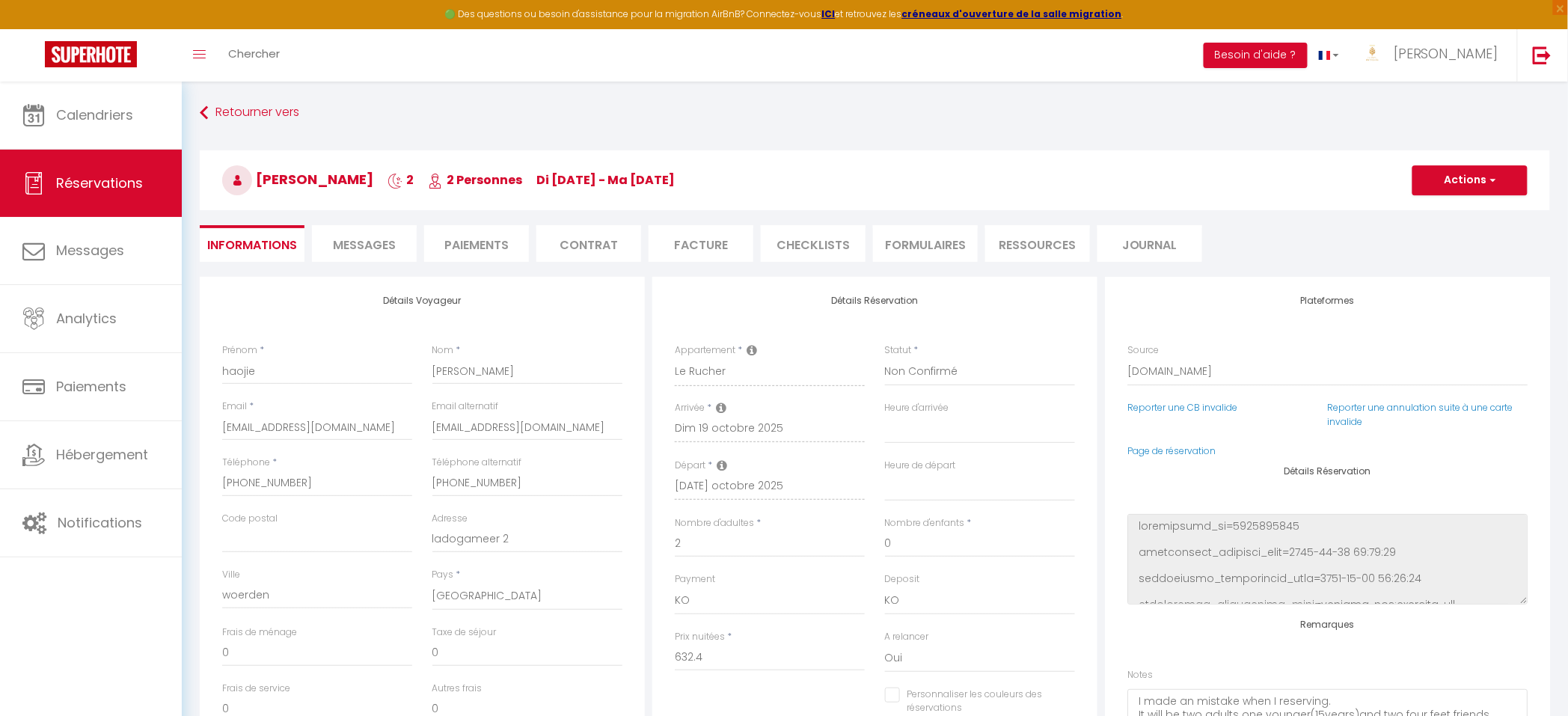
select select
checkbox input "false"
select select "16:00"
select select "11:00"
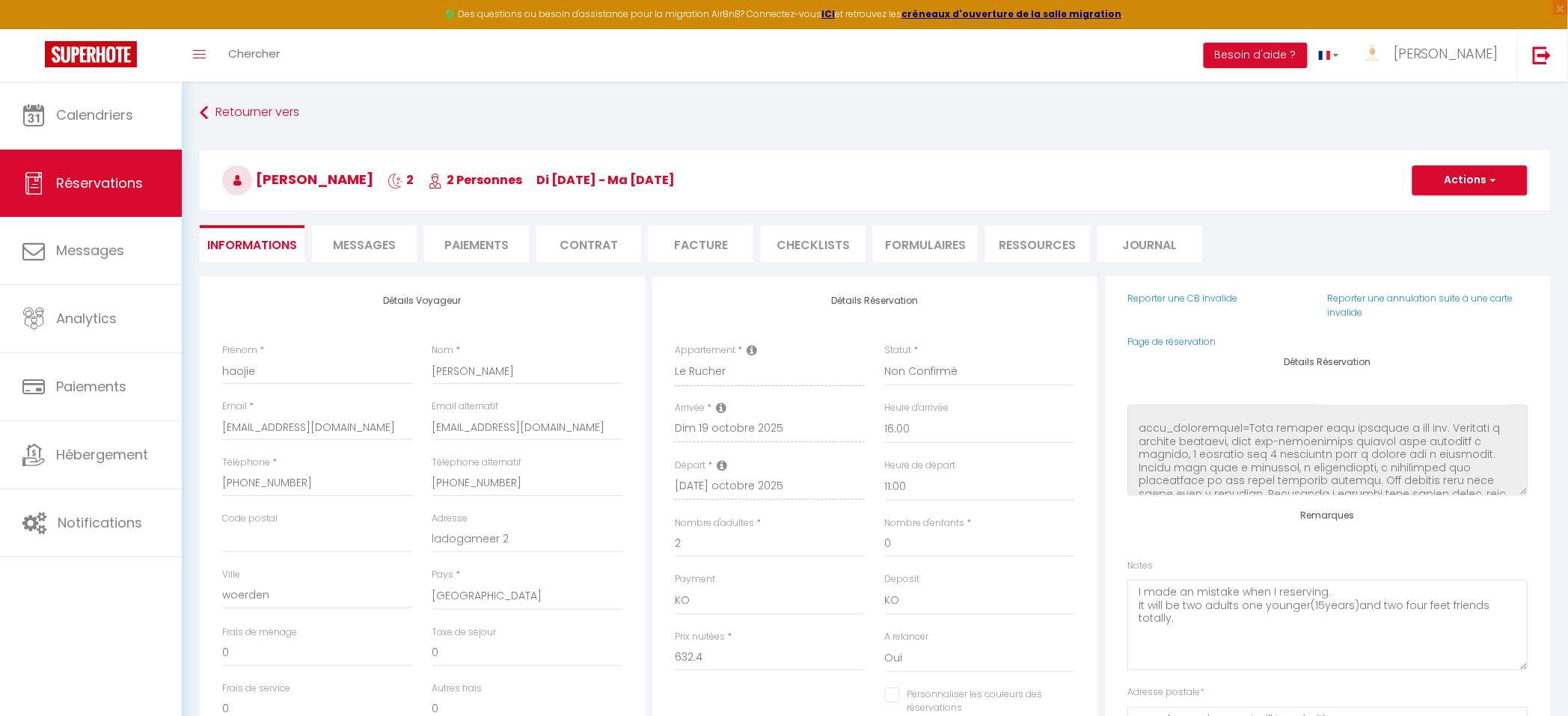
scroll to position [112, 0]
click at [895, 547] on input "0" at bounding box center [980, 544] width 190 height 27
checkbox input "false"
type input "6"
type input "620"
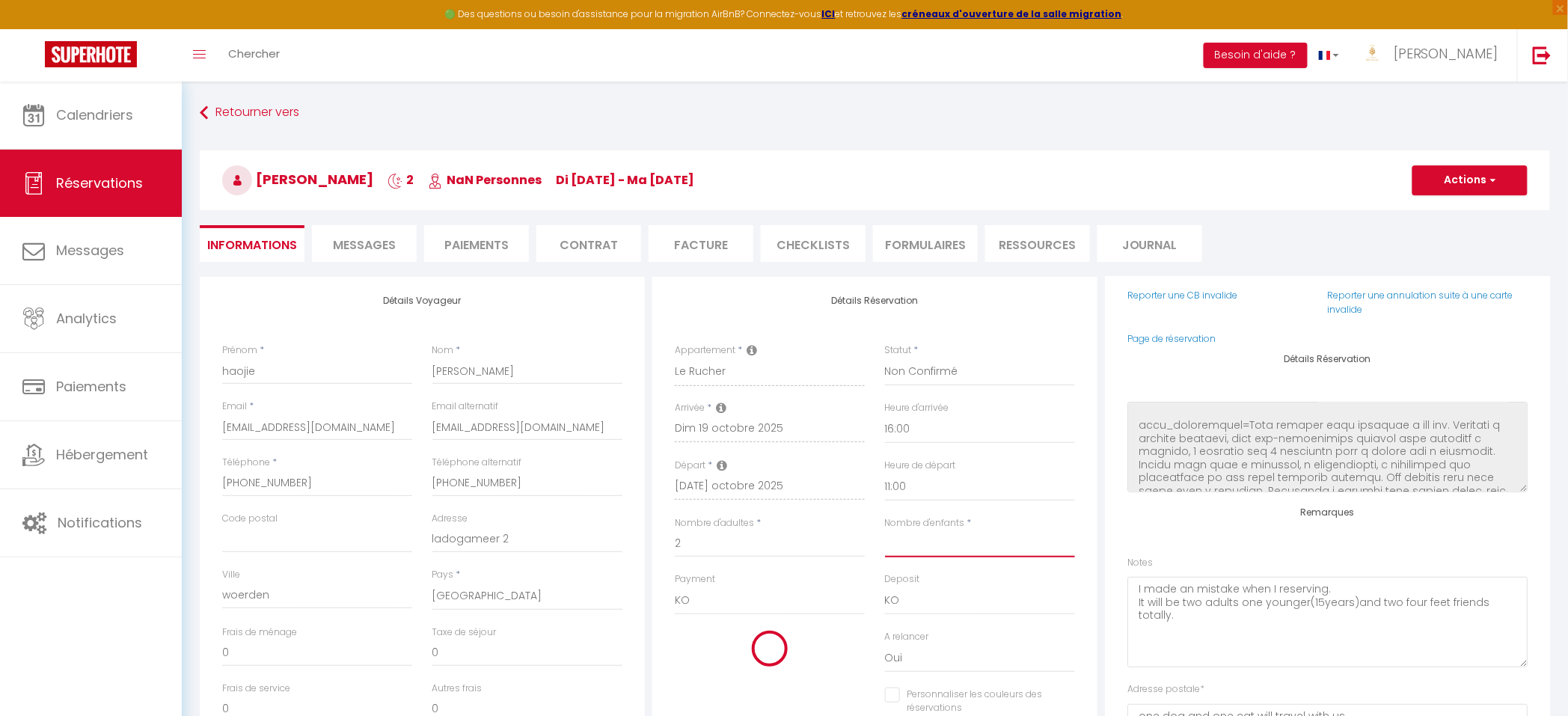
checkbox input "false"
type input "1"
checkbox input "false"
click at [989, 538] on input "1" at bounding box center [980, 544] width 190 height 27
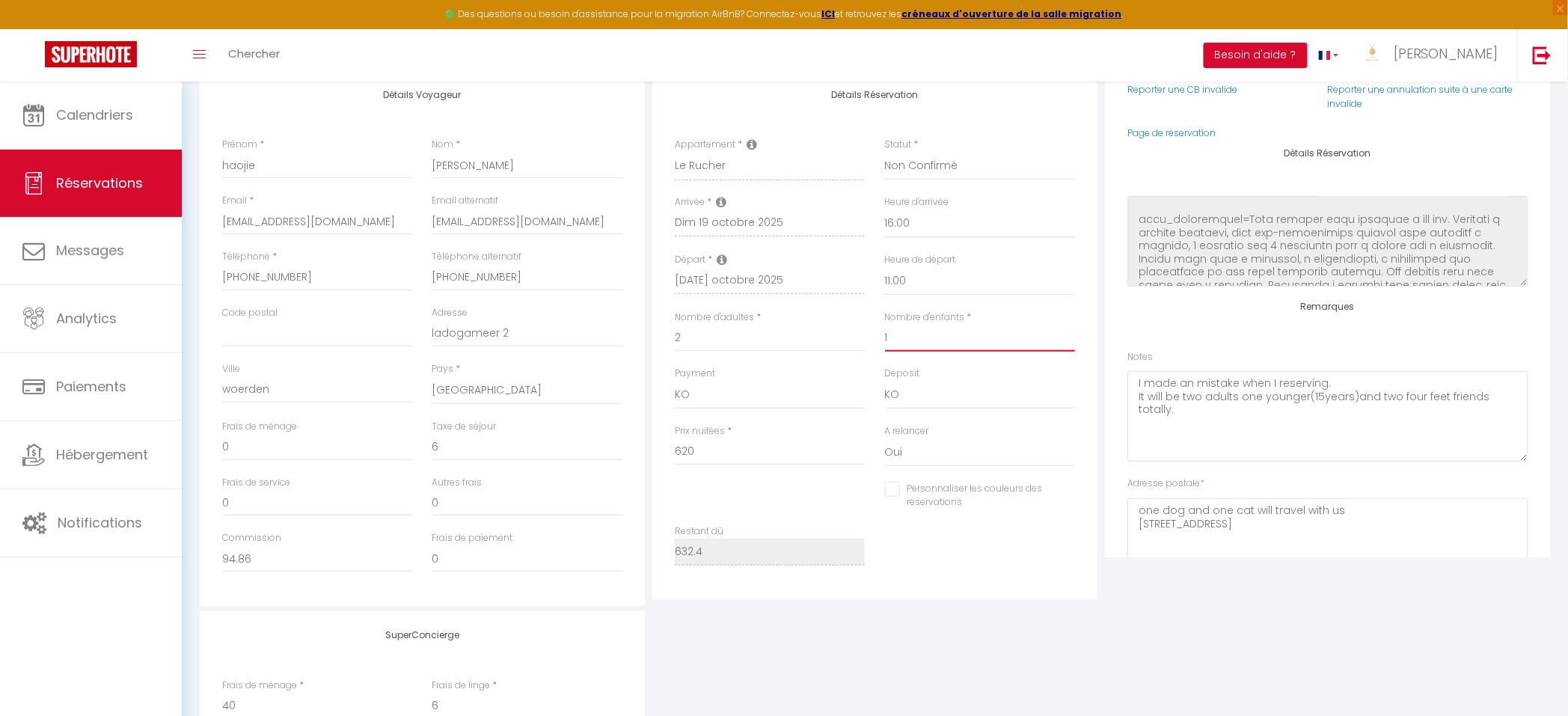
scroll to position [224, 0]
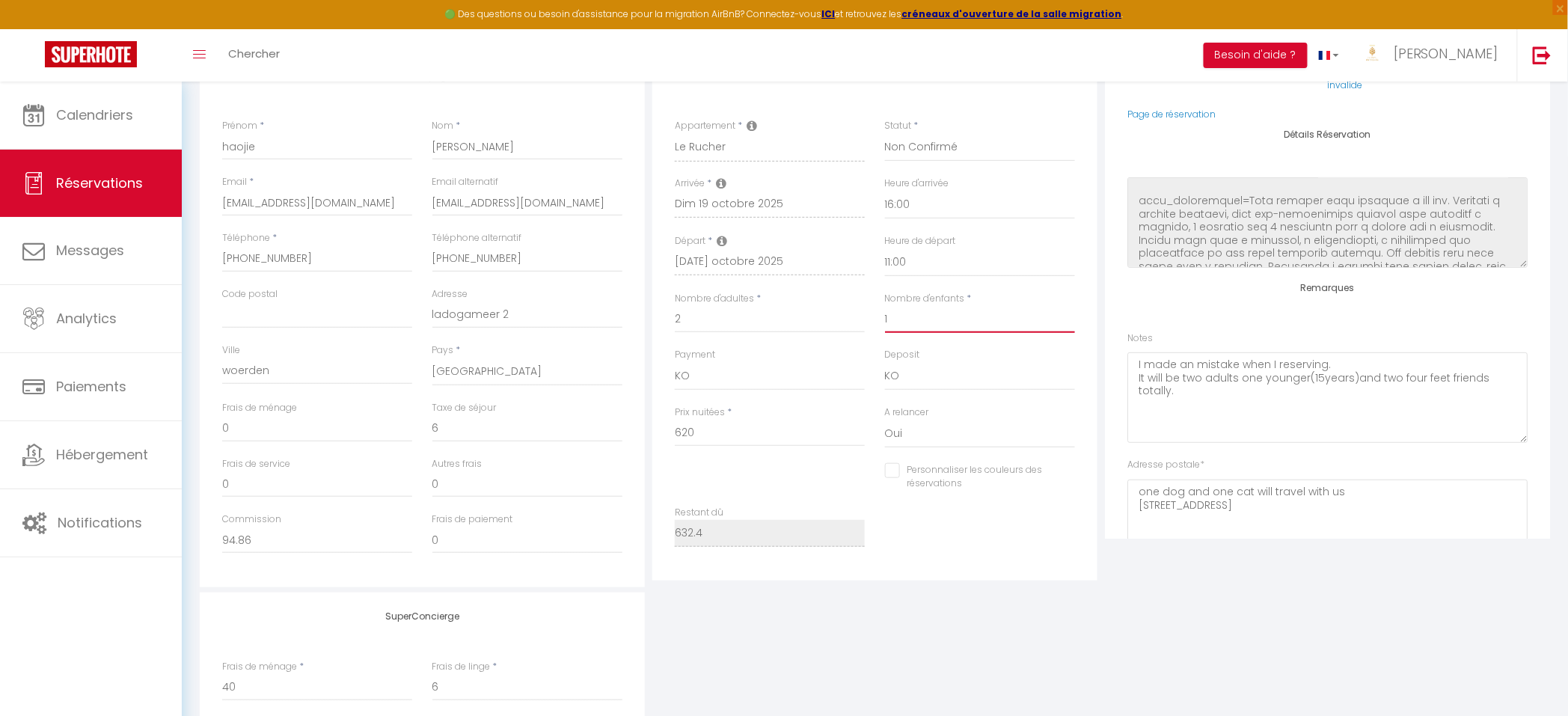
type input "1"
click at [467, 486] on input "0" at bounding box center [528, 484] width 190 height 27
checkbox input "false"
click at [578, 470] on input "15" at bounding box center [528, 484] width 190 height 27
type input "15"
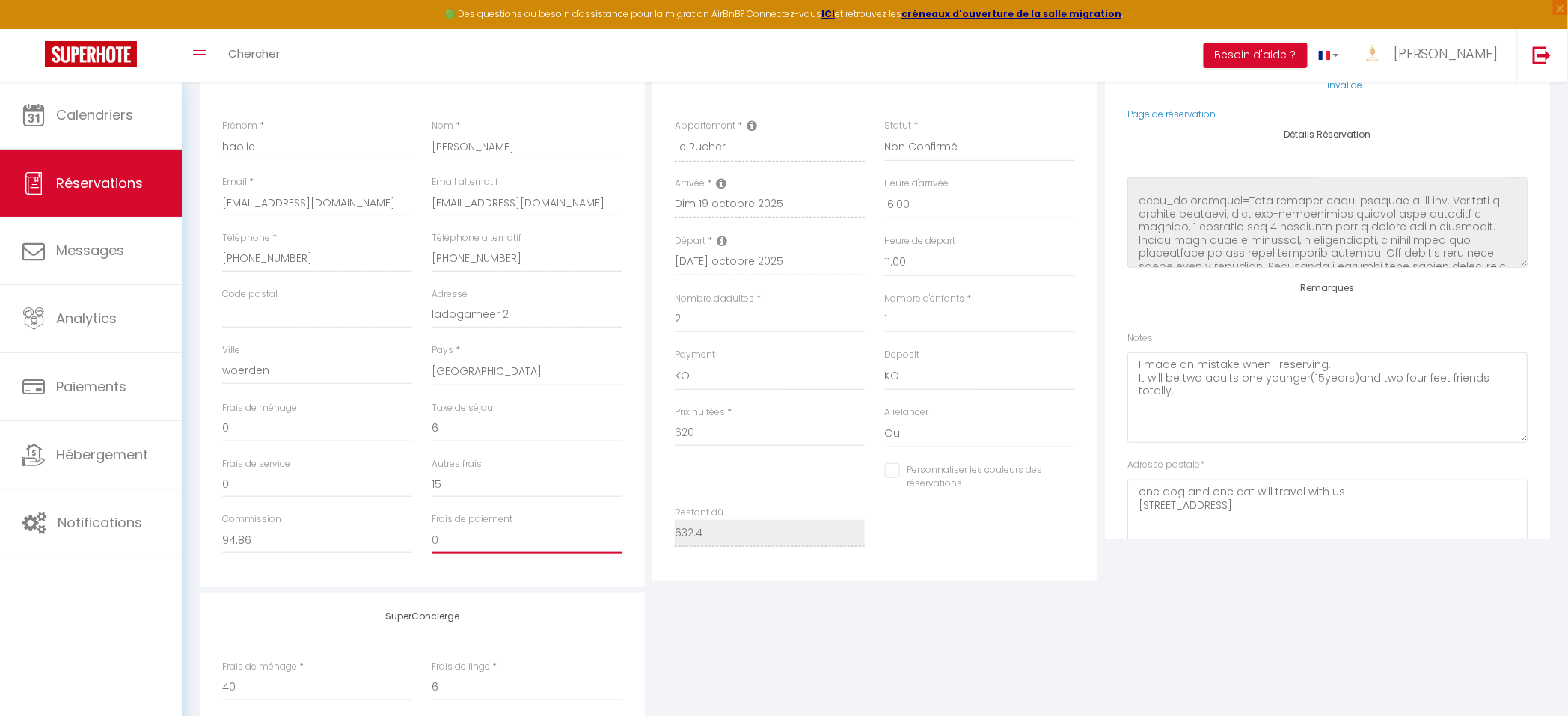
click at [567, 531] on input "0" at bounding box center [528, 540] width 190 height 27
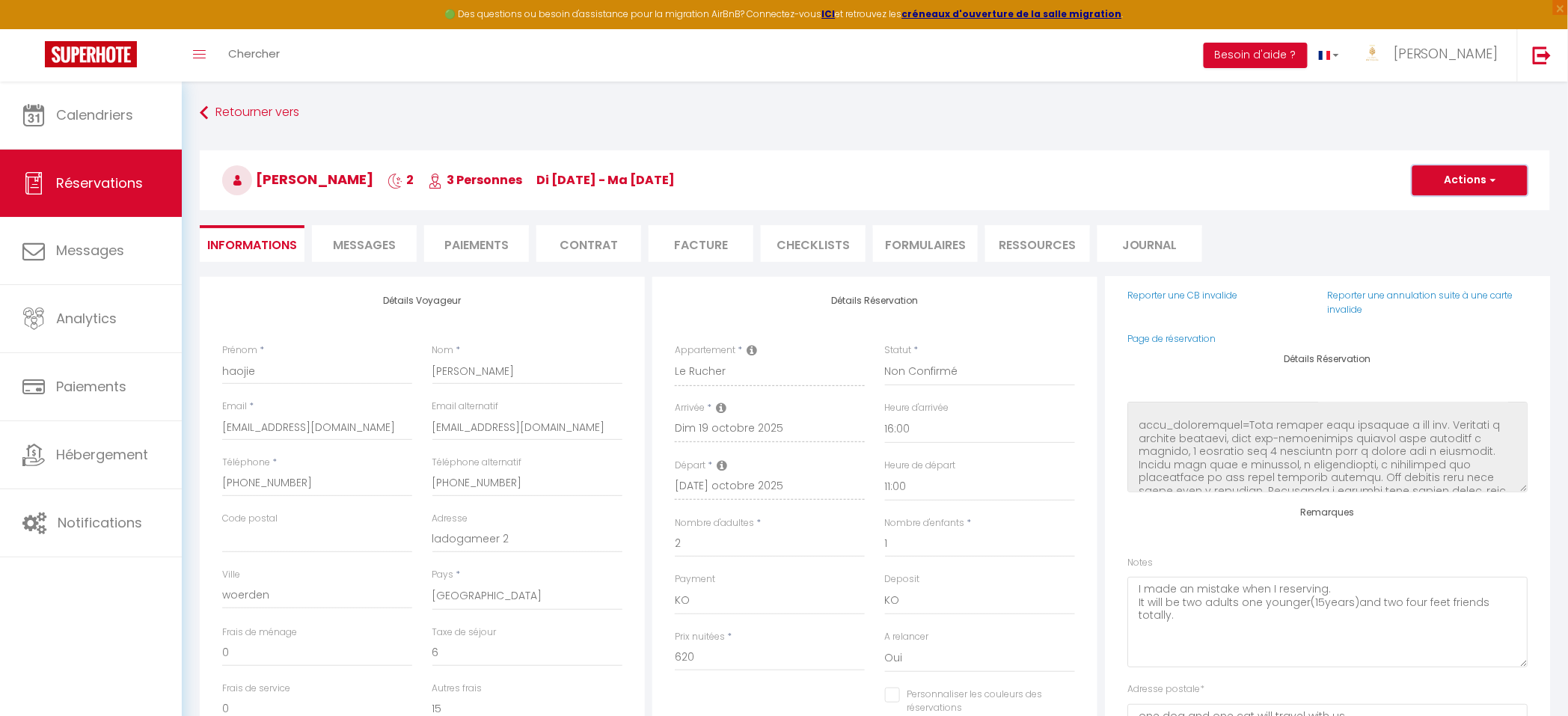
click at [1465, 178] on button "Actions" at bounding box center [1469, 180] width 115 height 30
click at [1457, 213] on link "Enregistrer" at bounding box center [1455, 213] width 118 height 19
select select "not_cancelled"
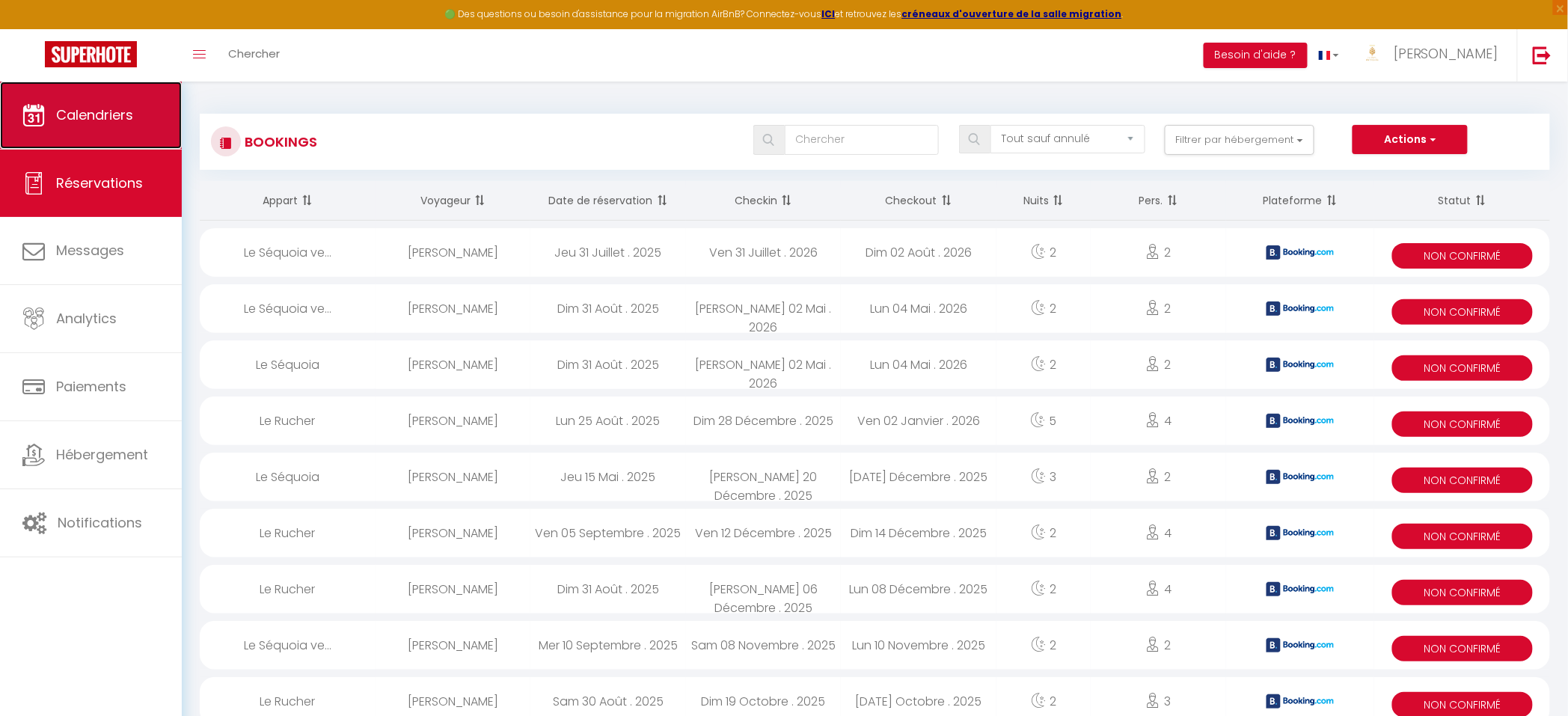
click at [103, 125] on link "Calendriers" at bounding box center [91, 115] width 182 height 68
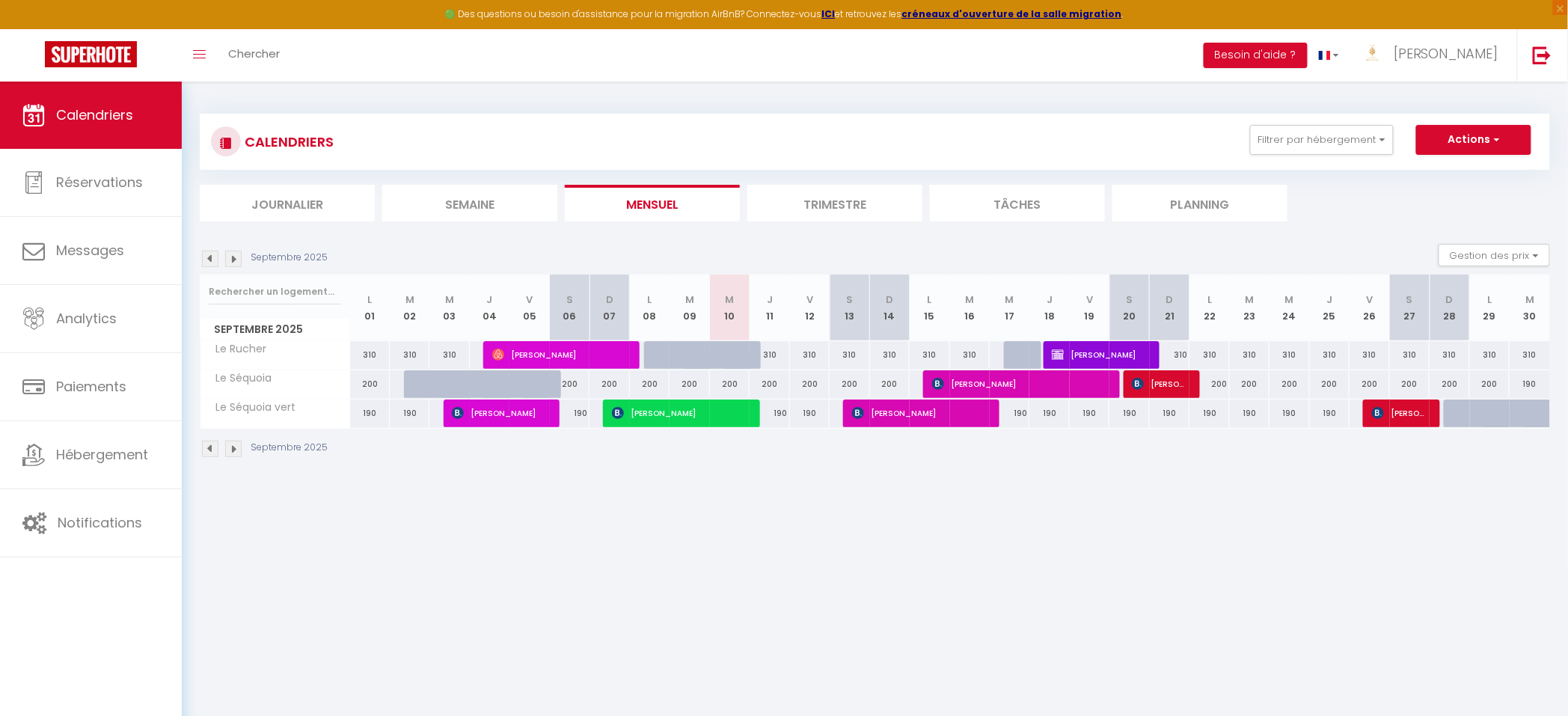
click at [233, 264] on img at bounding box center [233, 258] width 16 height 16
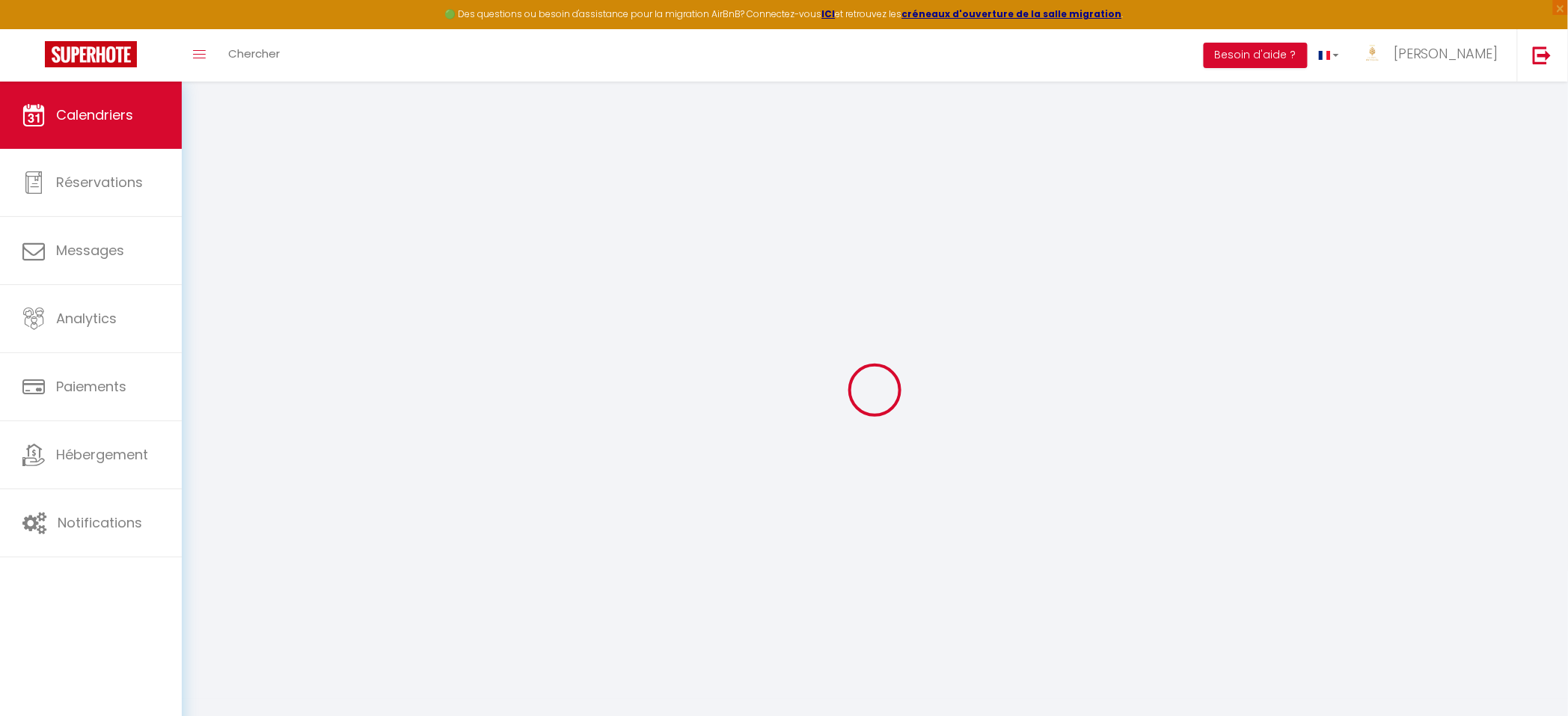
select select
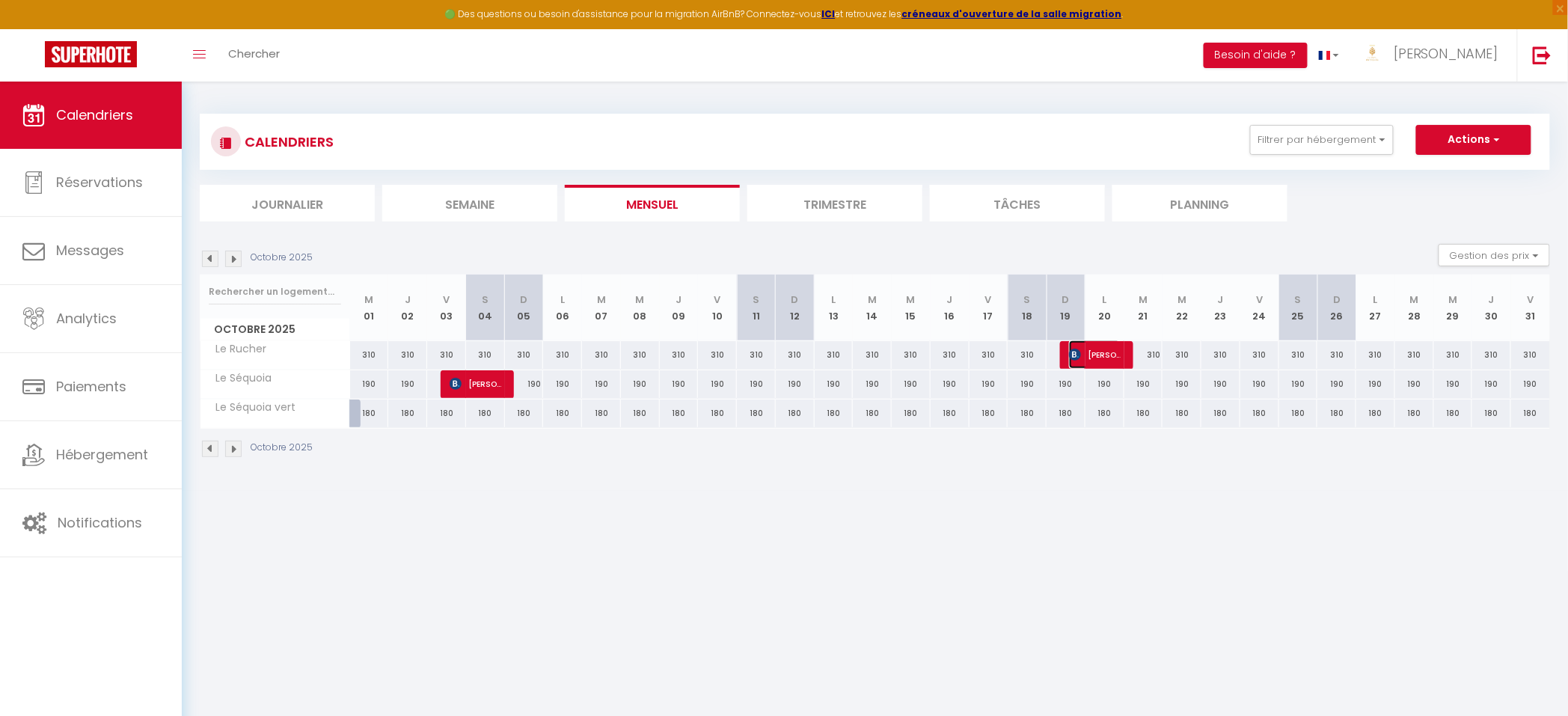
click at [1101, 360] on span "[PERSON_NAME]" at bounding box center [1094, 354] width 51 height 28
select select "KO"
select select "1"
select select "0"
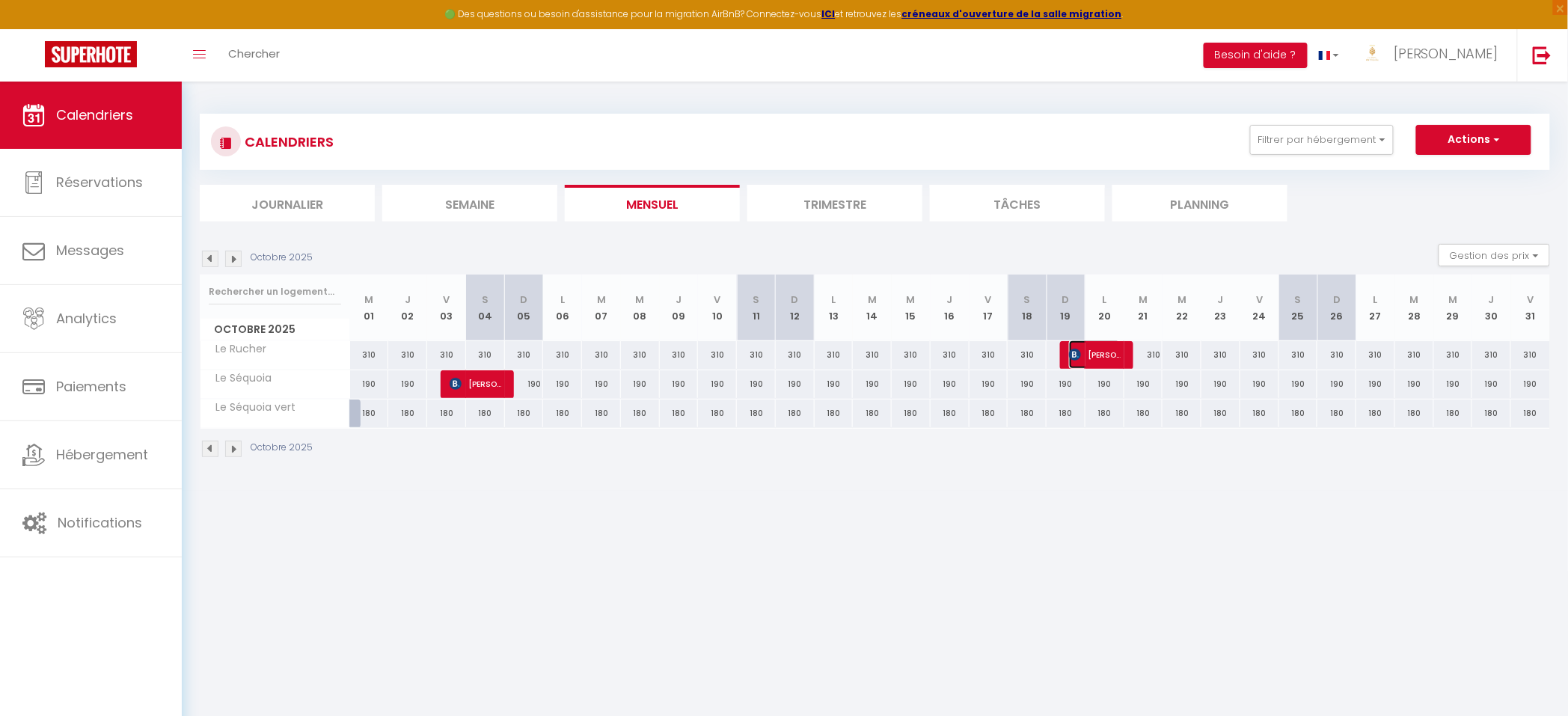
select select "1"
select select
select select "35059"
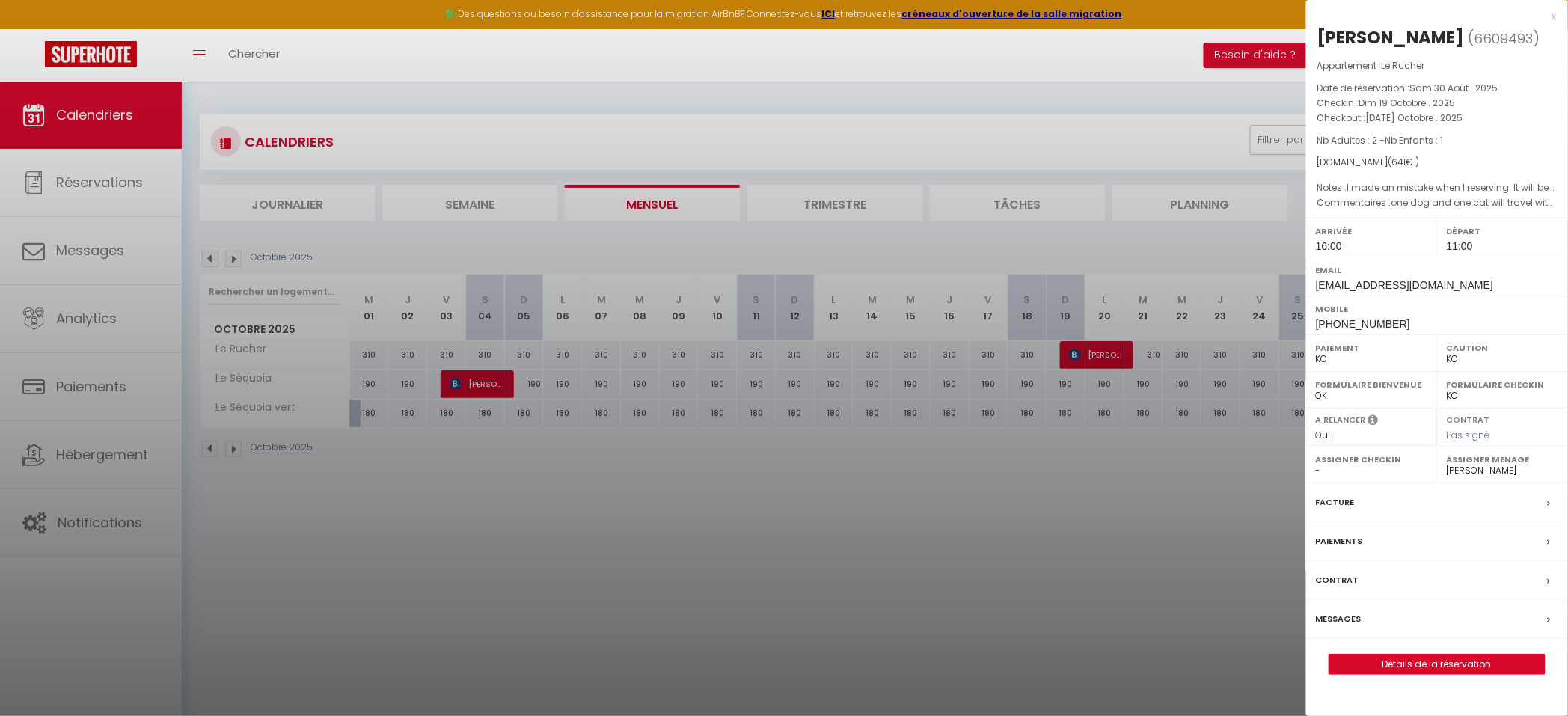
click at [1369, 538] on div "Paiements" at bounding box center [1436, 541] width 261 height 39
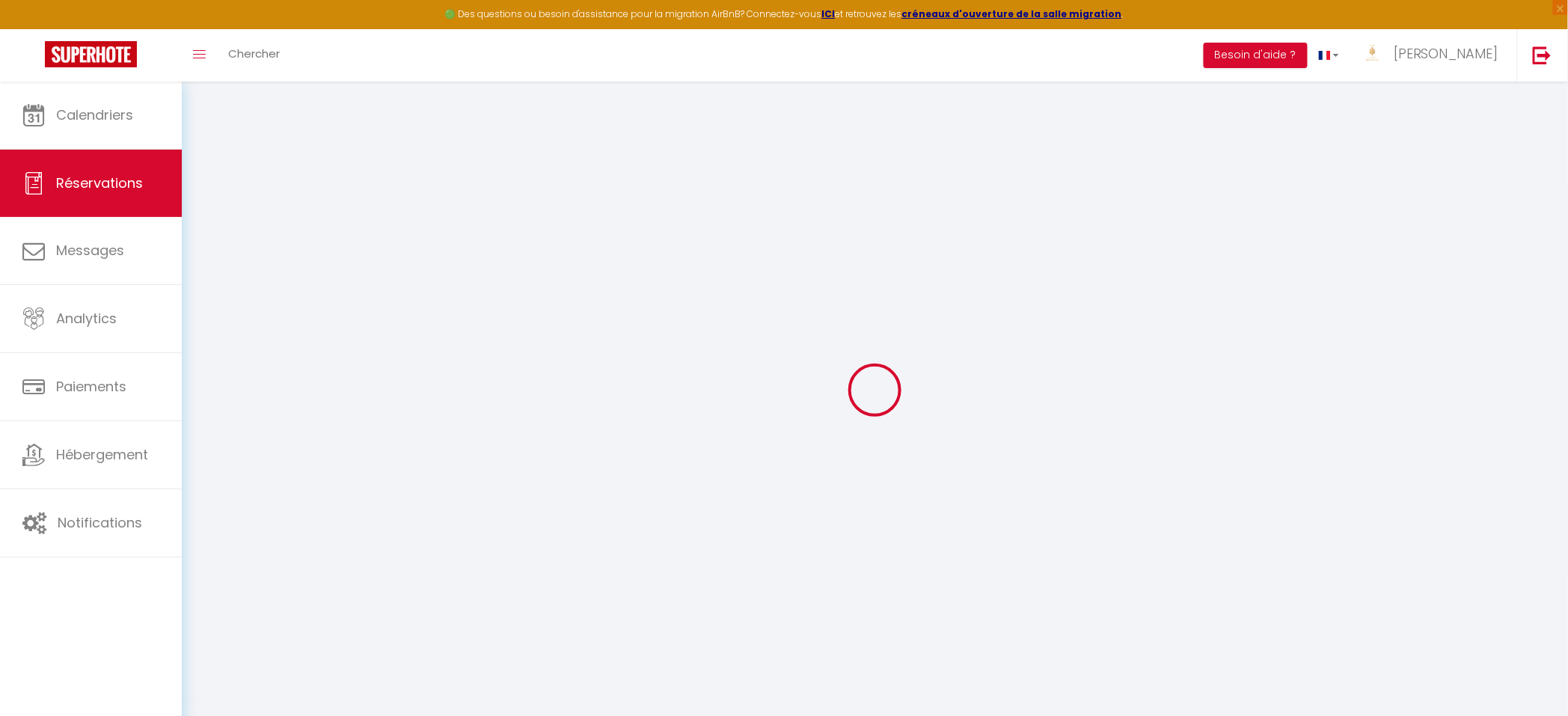
select select "0"
select select
checkbox input "false"
select select
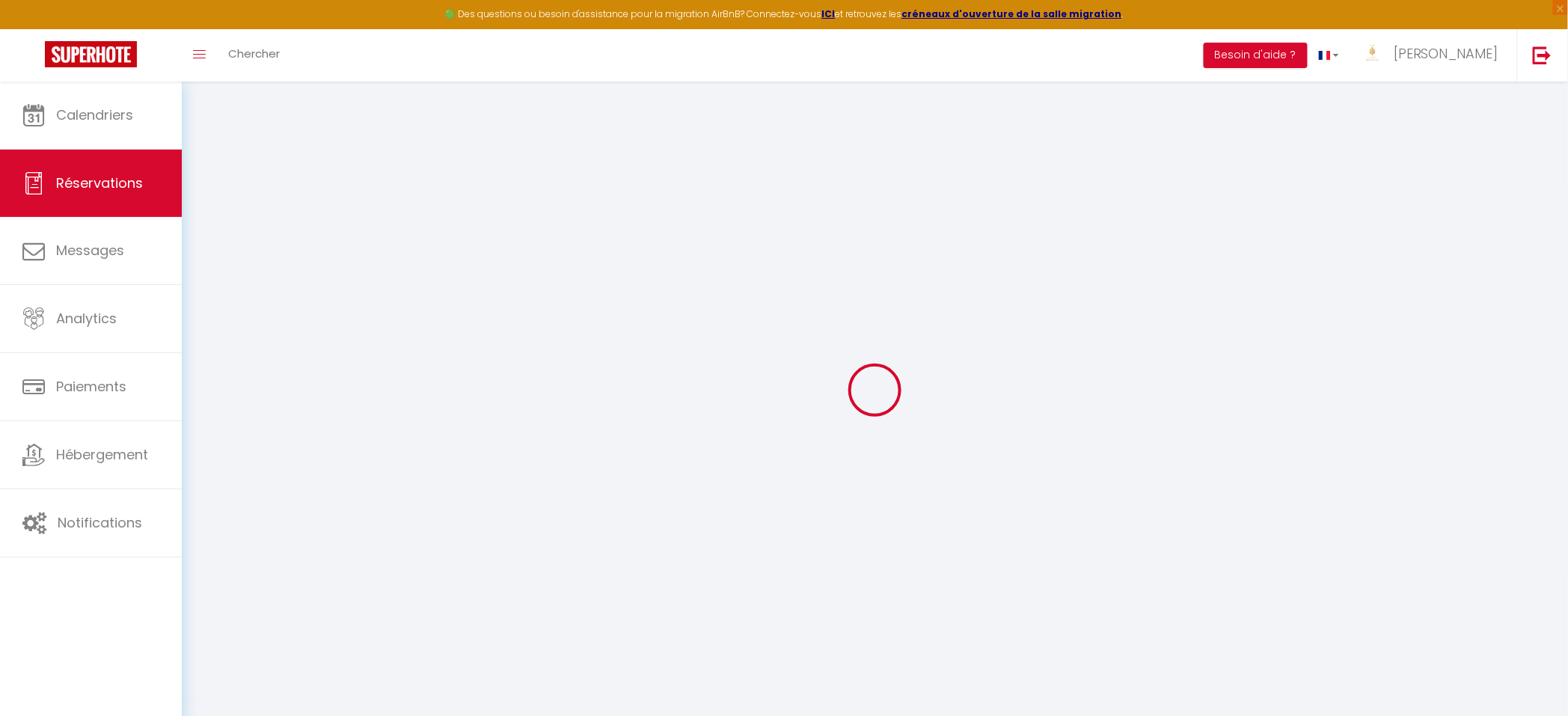
select select
checkbox input "false"
type textarea "I made an mistake when I reserving. It will be two adults one younger(15years)a…"
type postale1 "one dog and one cat will travel with us [STREET_ADDRESS]"
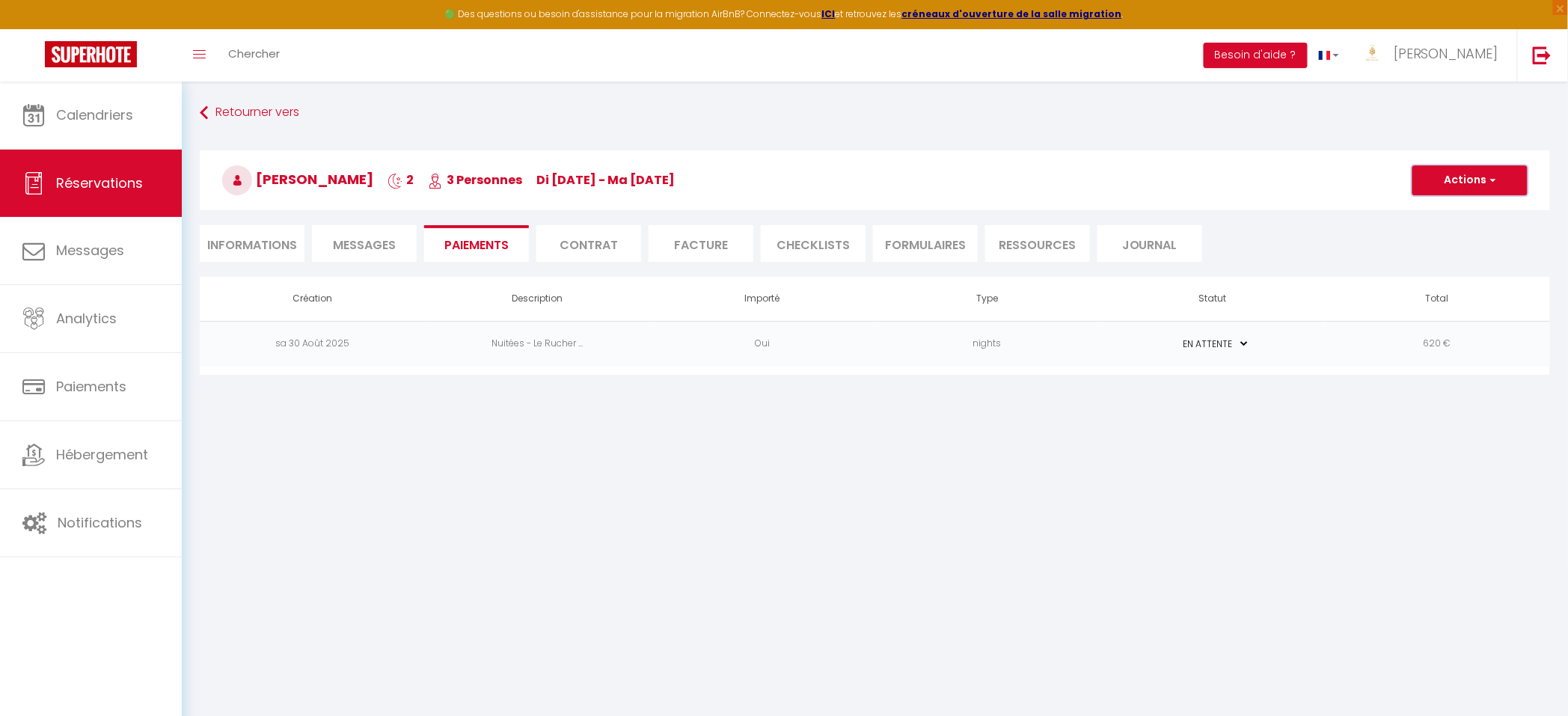
click at [1465, 176] on button "Actions" at bounding box center [1469, 180] width 115 height 30
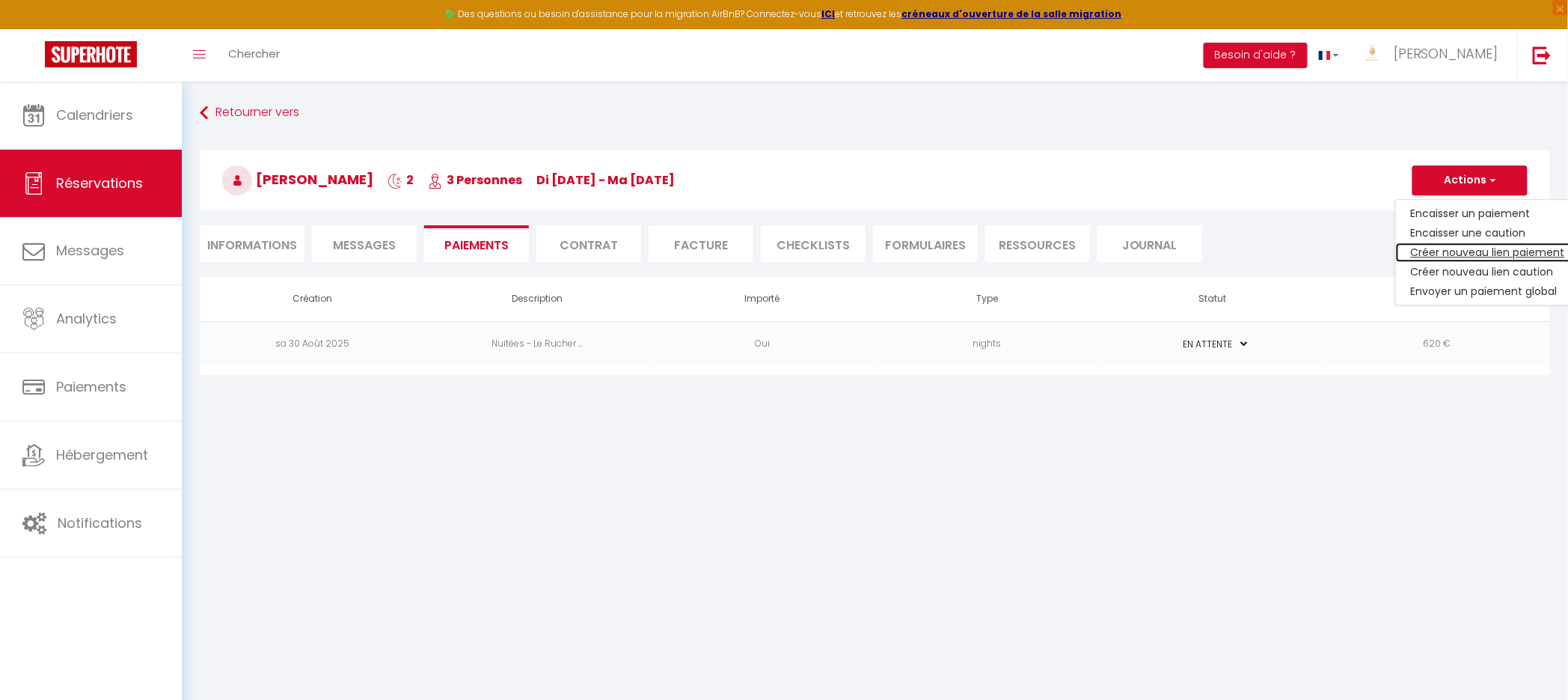
click at [1428, 256] on link "Créer nouveau lien paiement" at bounding box center [1488, 252] width 184 height 19
select select "nights"
type input "[EMAIL_ADDRESS][DOMAIN_NAME]"
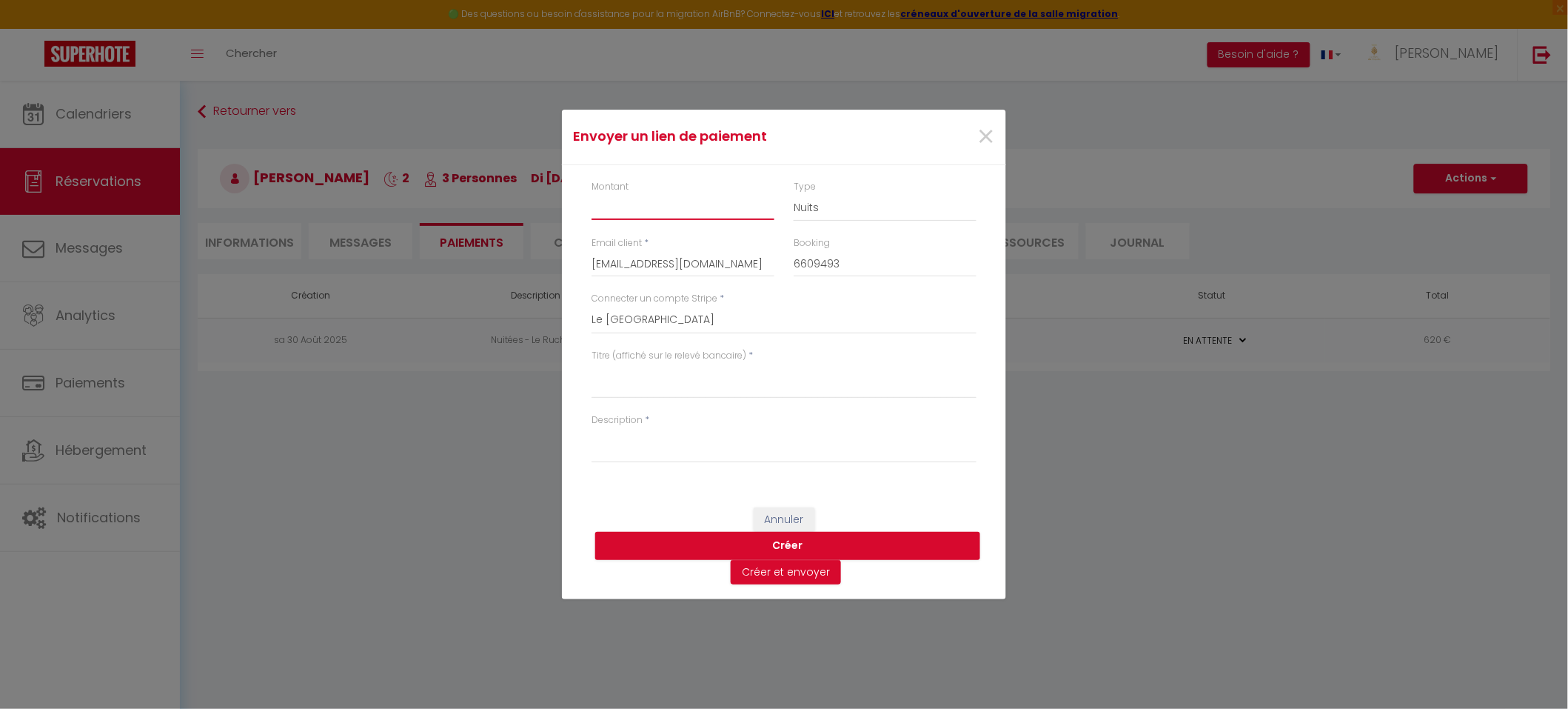
click at [625, 215] on input "Montant" at bounding box center [682, 207] width 183 height 27
click at [877, 214] on select "Nuits Frais de ménage Taxe de séjour [GEOGRAPHIC_DATA]" at bounding box center [884, 207] width 183 height 28
click at [793, 194] on select "Nuits Frais de ménage Taxe de séjour [GEOGRAPHIC_DATA]" at bounding box center [884, 207] width 183 height 28
click at [657, 379] on textarea "Titre (affiché sur le relevé bancaire)" at bounding box center [784, 380] width 385 height 35
click at [621, 434] on textarea "Description" at bounding box center [784, 445] width 385 height 35
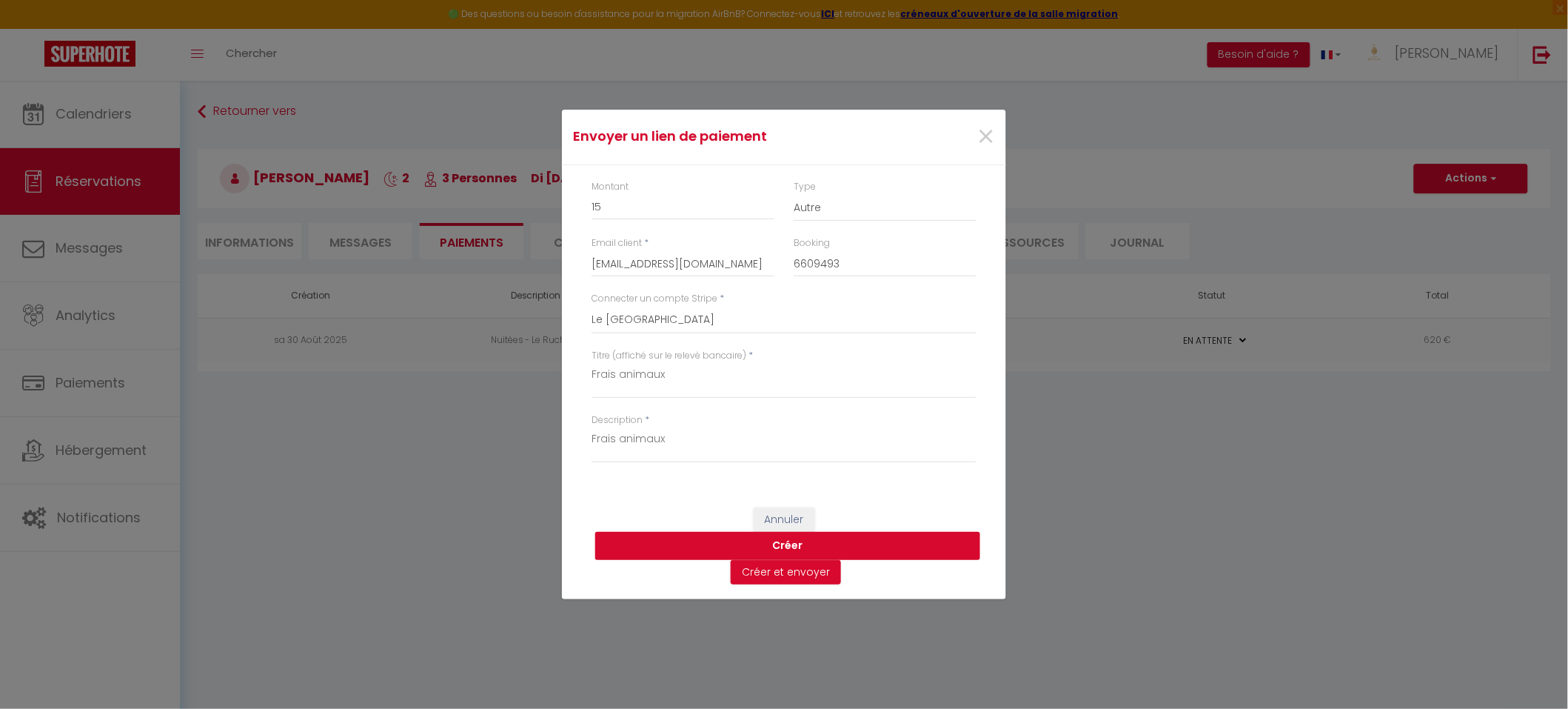
click at [804, 546] on button "Créer" at bounding box center [787, 545] width 385 height 28
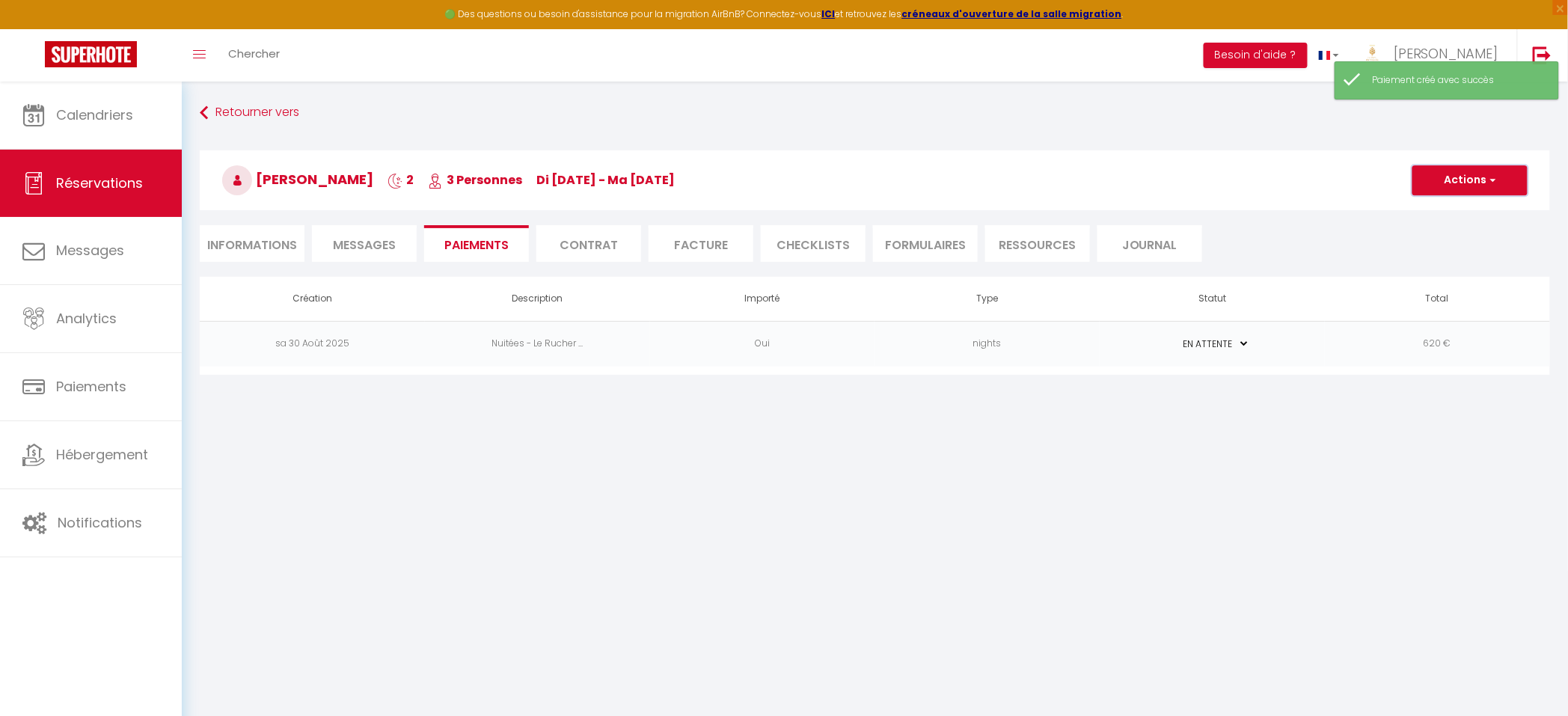
click at [1481, 183] on button "Actions" at bounding box center [1469, 180] width 115 height 30
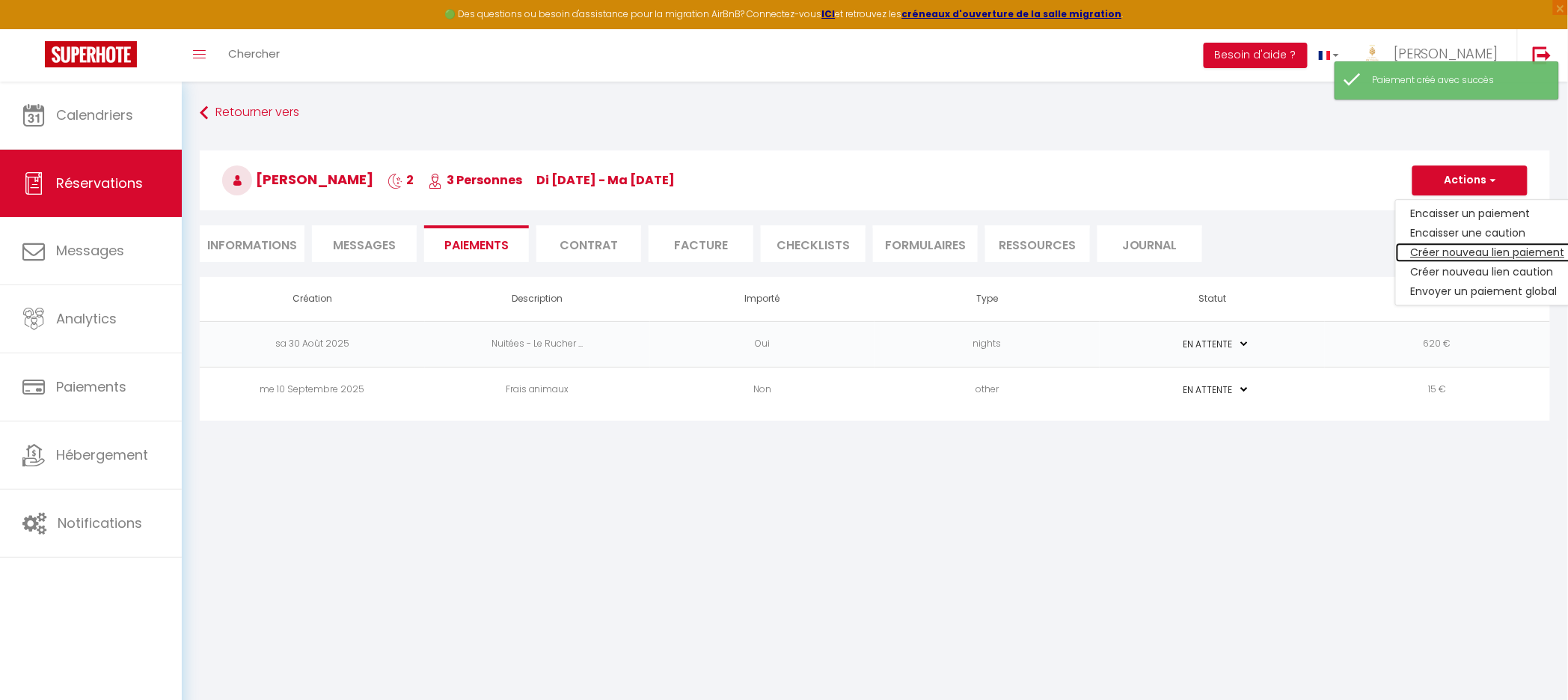
click at [1462, 248] on link "Créer nouveau lien paiement" at bounding box center [1488, 252] width 184 height 19
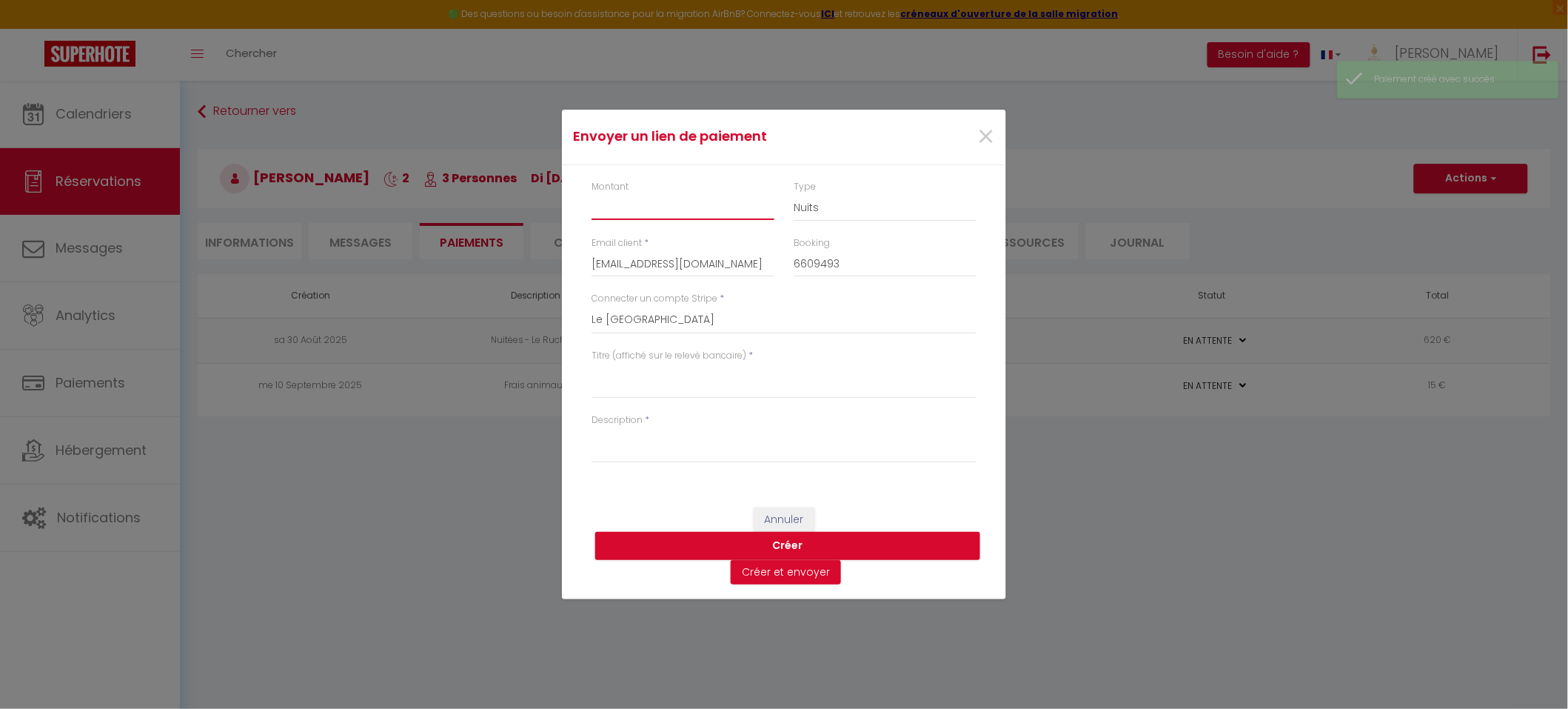
click at [625, 214] on input "Montant" at bounding box center [682, 207] width 183 height 27
click at [845, 212] on select "Nuits Frais de ménage Taxe de séjour [GEOGRAPHIC_DATA]" at bounding box center [884, 207] width 183 height 28
click at [793, 194] on select "Nuits Frais de ménage Taxe de séjour [GEOGRAPHIC_DATA]" at bounding box center [884, 207] width 183 height 28
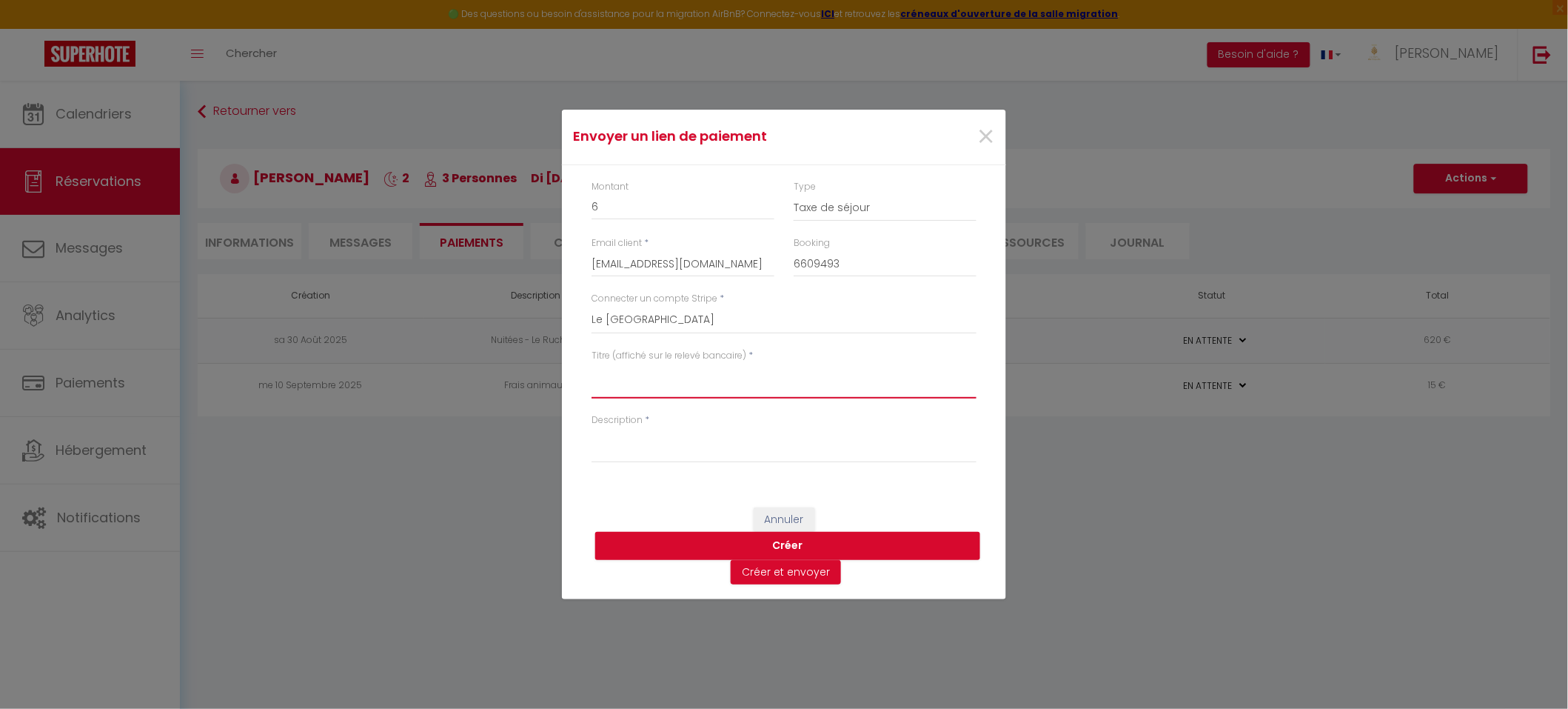
click at [650, 389] on textarea "Titre (affiché sur le relevé bancaire)" at bounding box center [784, 380] width 385 height 35
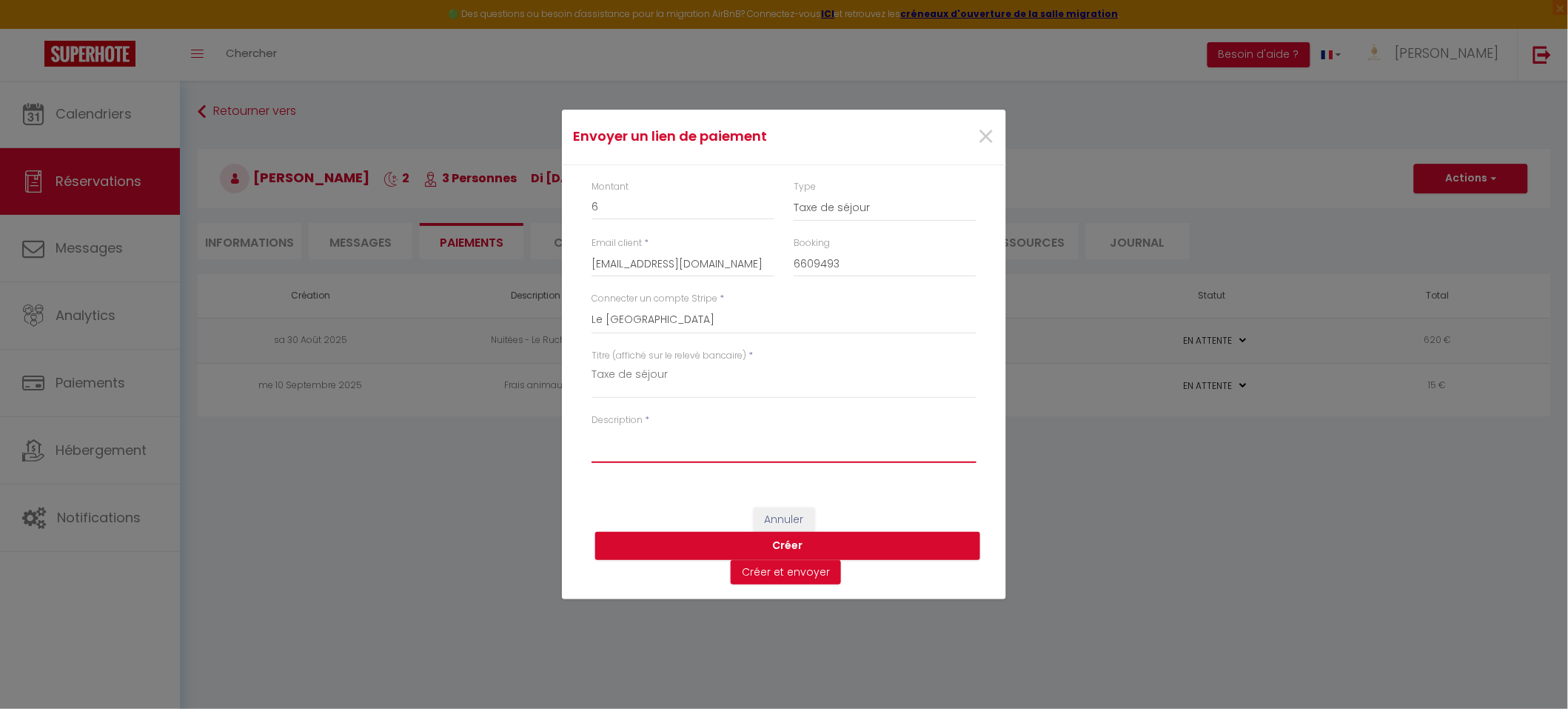
click at [638, 438] on textarea "Description" at bounding box center [784, 445] width 385 height 35
click at [781, 548] on button "Créer" at bounding box center [787, 545] width 385 height 28
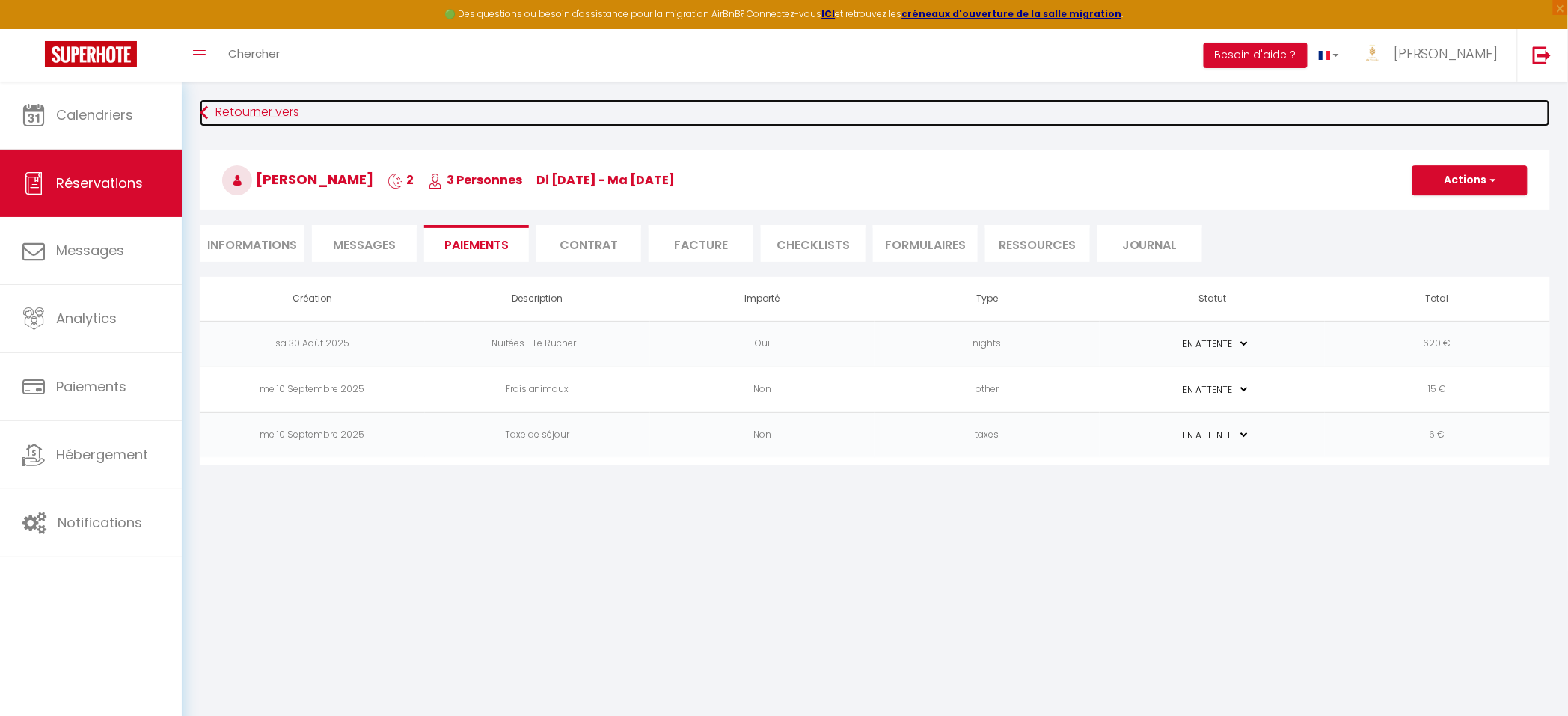
click at [219, 107] on link "Retourner vers" at bounding box center [874, 113] width 1350 height 27
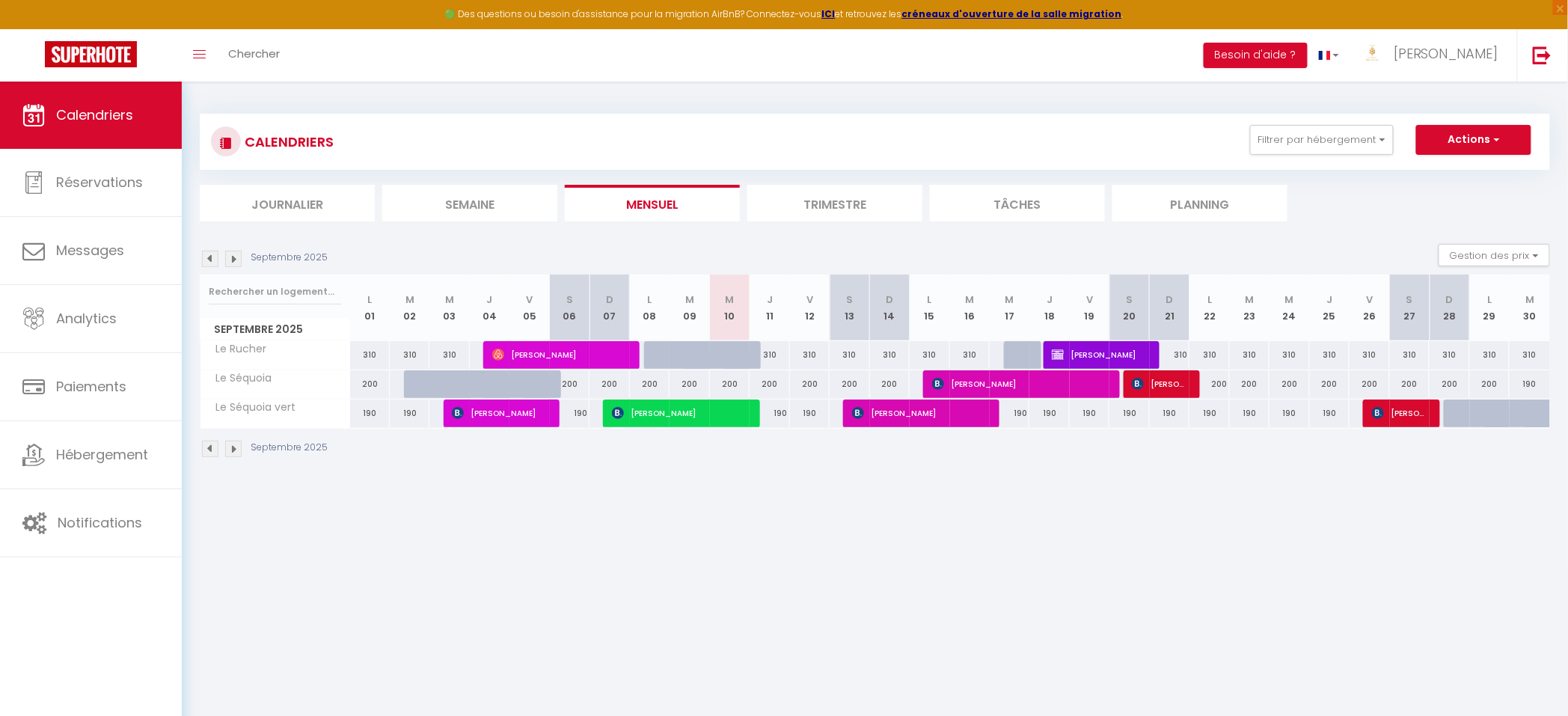
click at [1450, 355] on div "310" at bounding box center [1449, 354] width 40 height 28
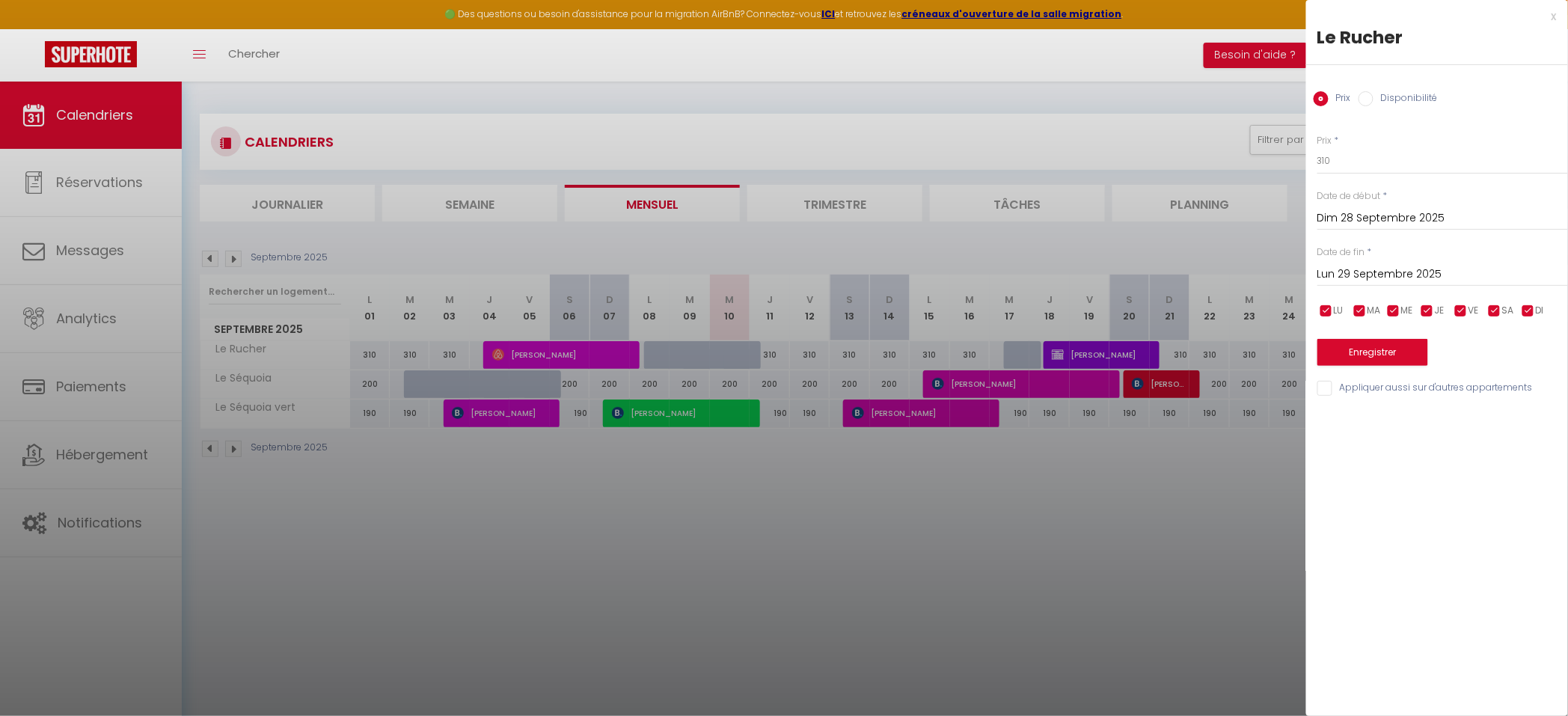
click at [1388, 101] on label "Disponibilité" at bounding box center [1405, 99] width 64 height 16
click at [1373, 101] on input "Disponibilité" at bounding box center [1365, 98] width 15 height 15
click at [1372, 164] on select "Disponible Indisponible" at bounding box center [1442, 161] width 251 height 28
click at [1317, 147] on select "Disponible Indisponible" at bounding box center [1442, 161] width 251 height 28
click at [1411, 269] on input "Lun 29 Septembre 2025" at bounding box center [1442, 276] width 251 height 19
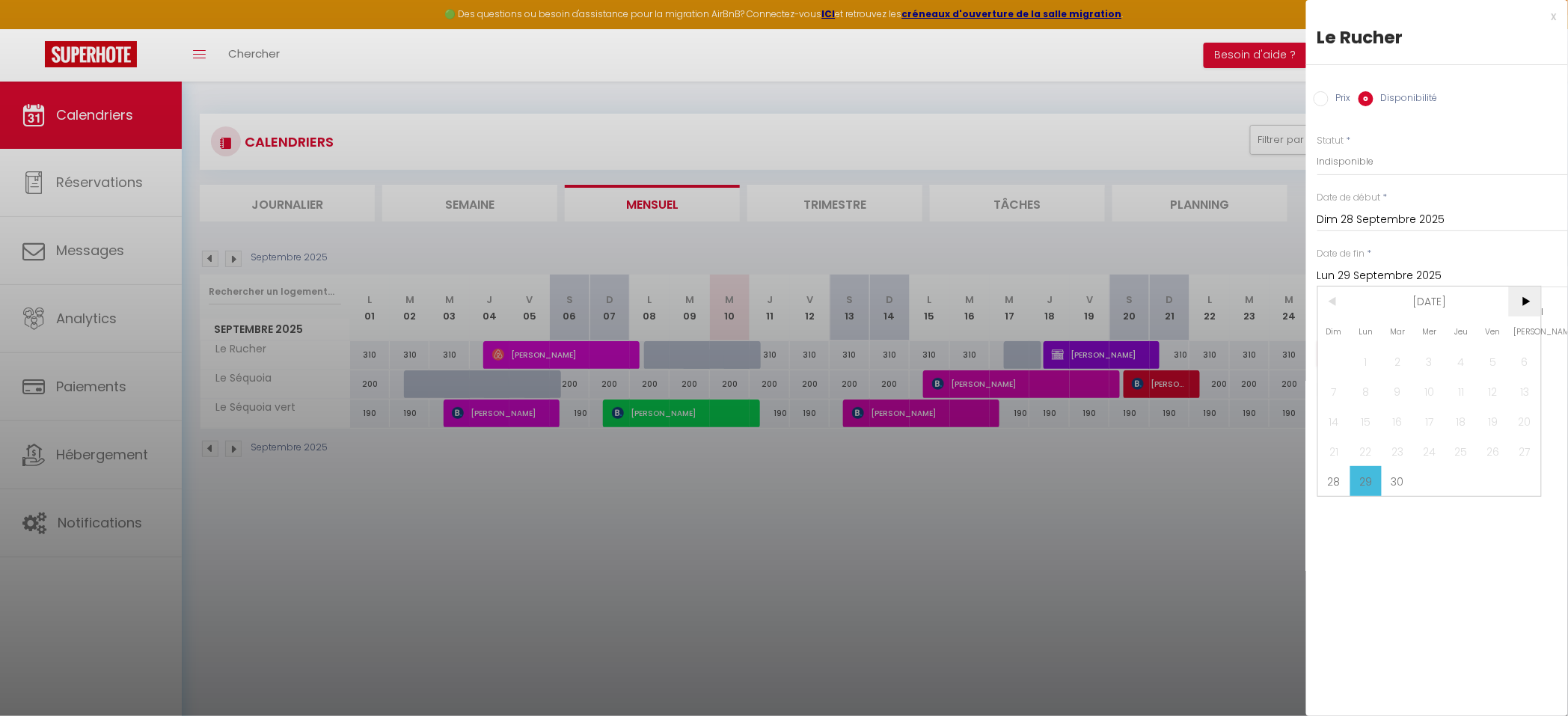
click at [1524, 299] on span ">" at bounding box center [1524, 301] width 32 height 30
click at [1433, 359] on span "1" at bounding box center [1430, 361] width 32 height 30
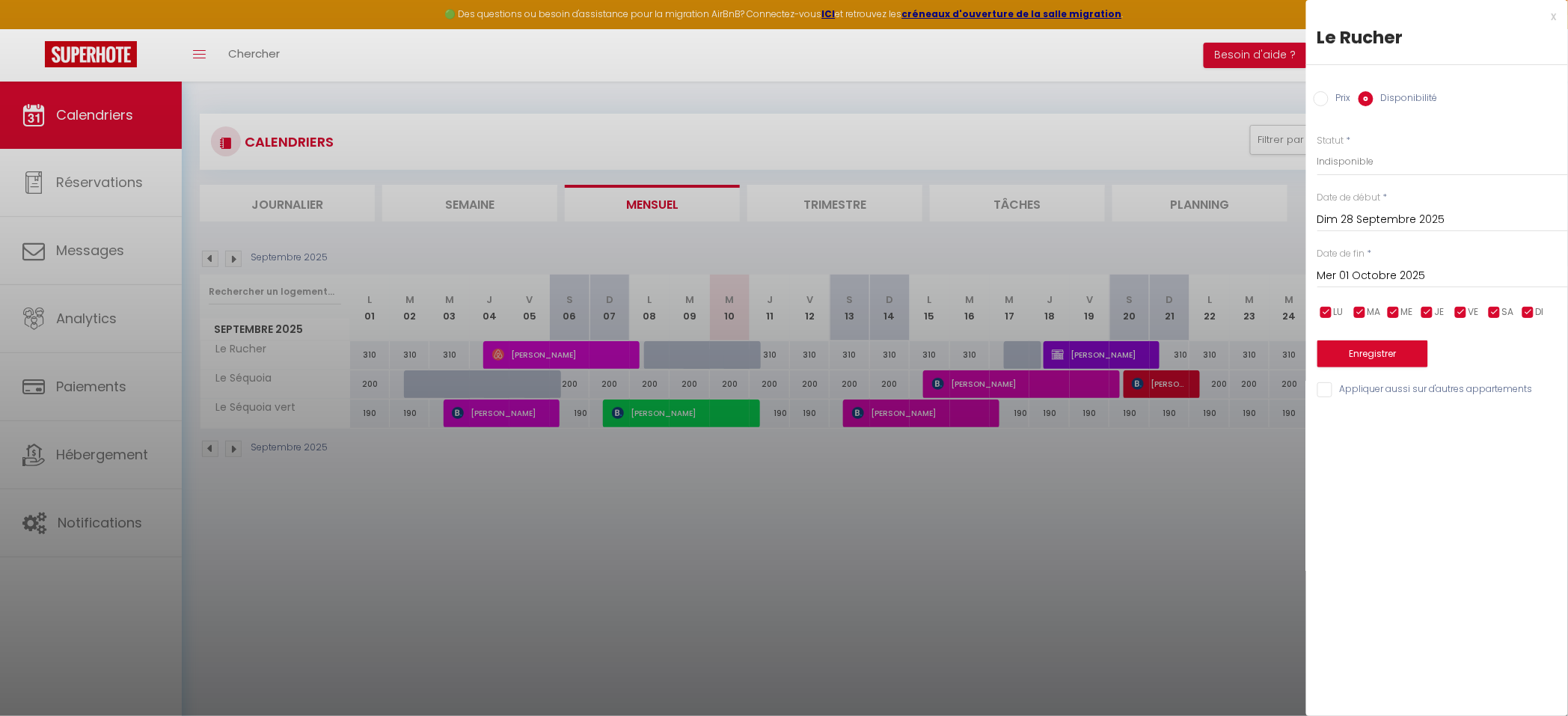
click at [1325, 391] on input "Appliquer aussi sur d'autres appartements" at bounding box center [1442, 389] width 251 height 15
click at [1358, 355] on button "Enregistrer" at bounding box center [1372, 354] width 110 height 27
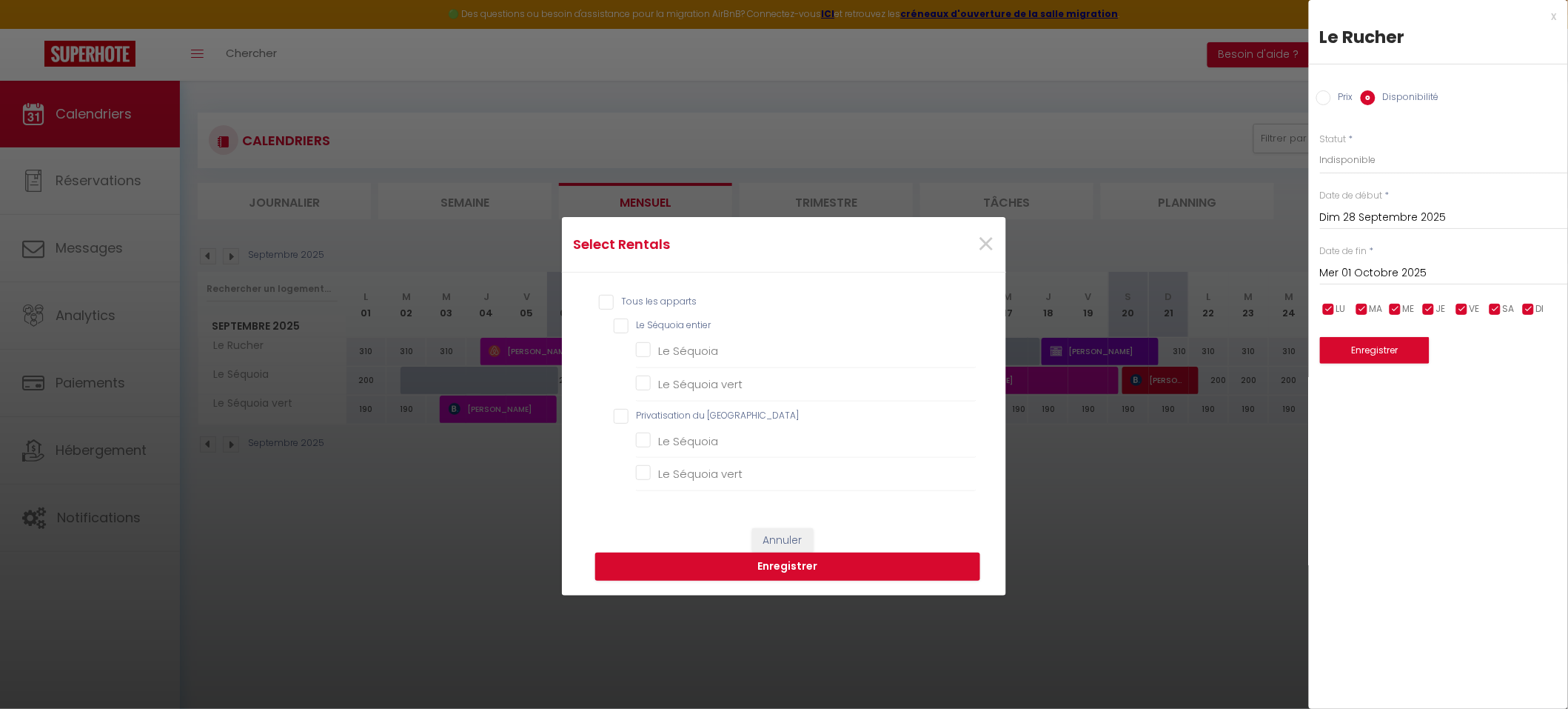
click at [599, 302] on input "Tous les apparts" at bounding box center [787, 302] width 377 height 14
click at [748, 568] on button "Enregistrer" at bounding box center [787, 566] width 385 height 28
